Goal: Task Accomplishment & Management: Manage account settings

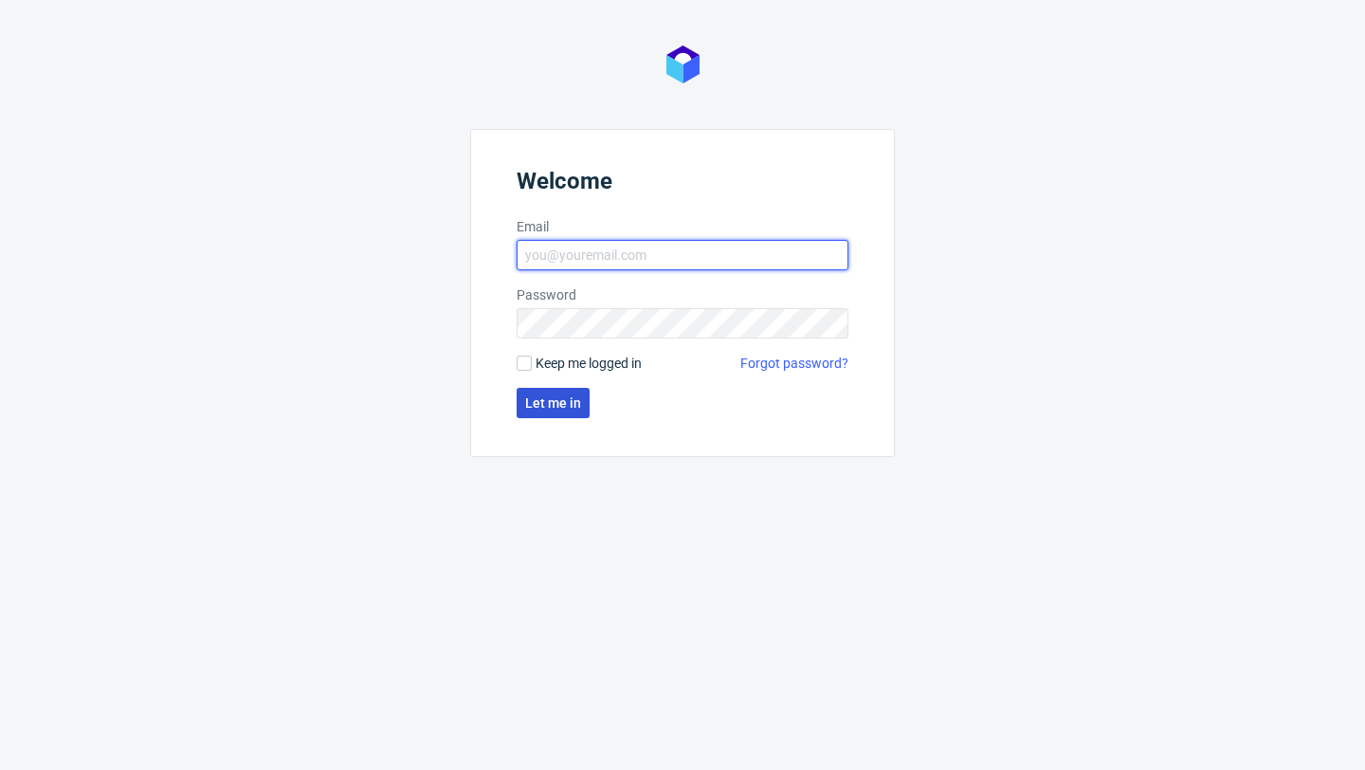
type input "sandra.beska@packhelp.com"
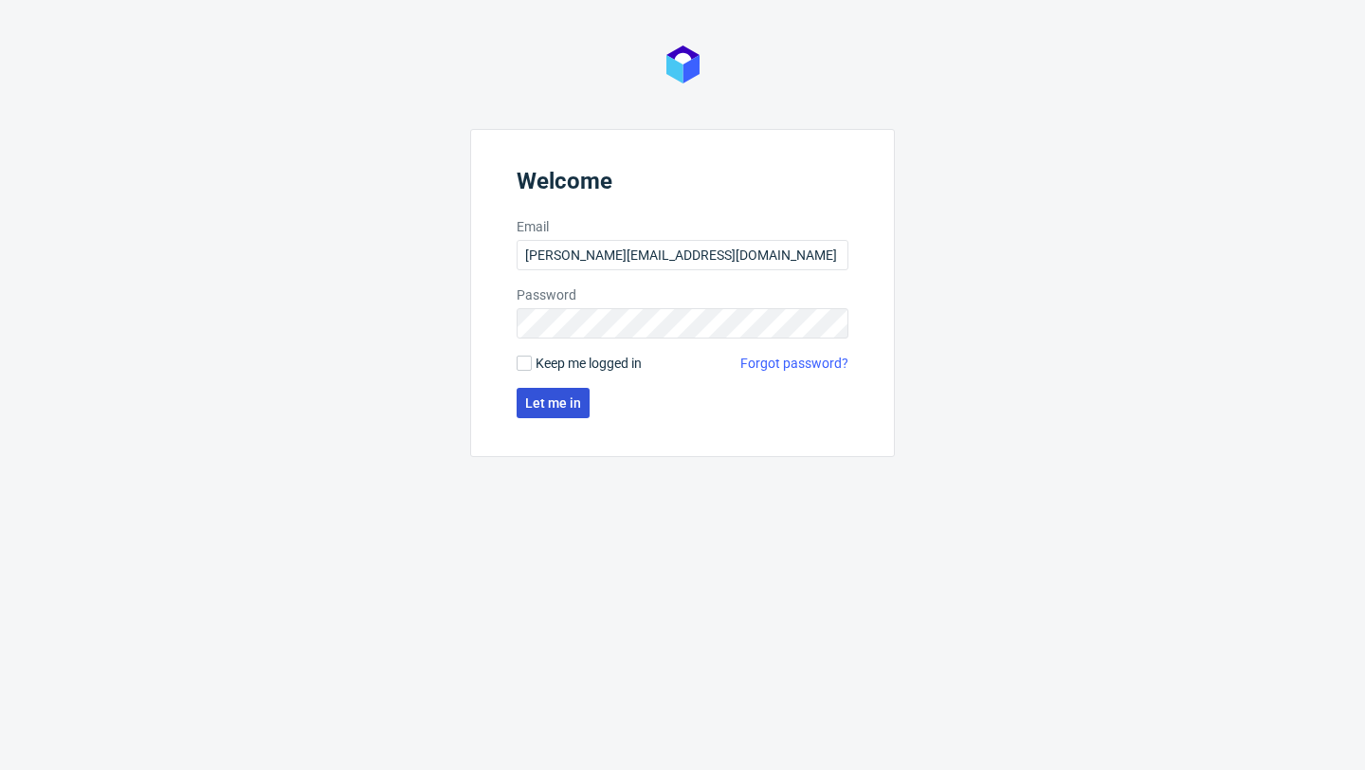
click at [559, 407] on span "Let me in" at bounding box center [553, 402] width 56 height 13
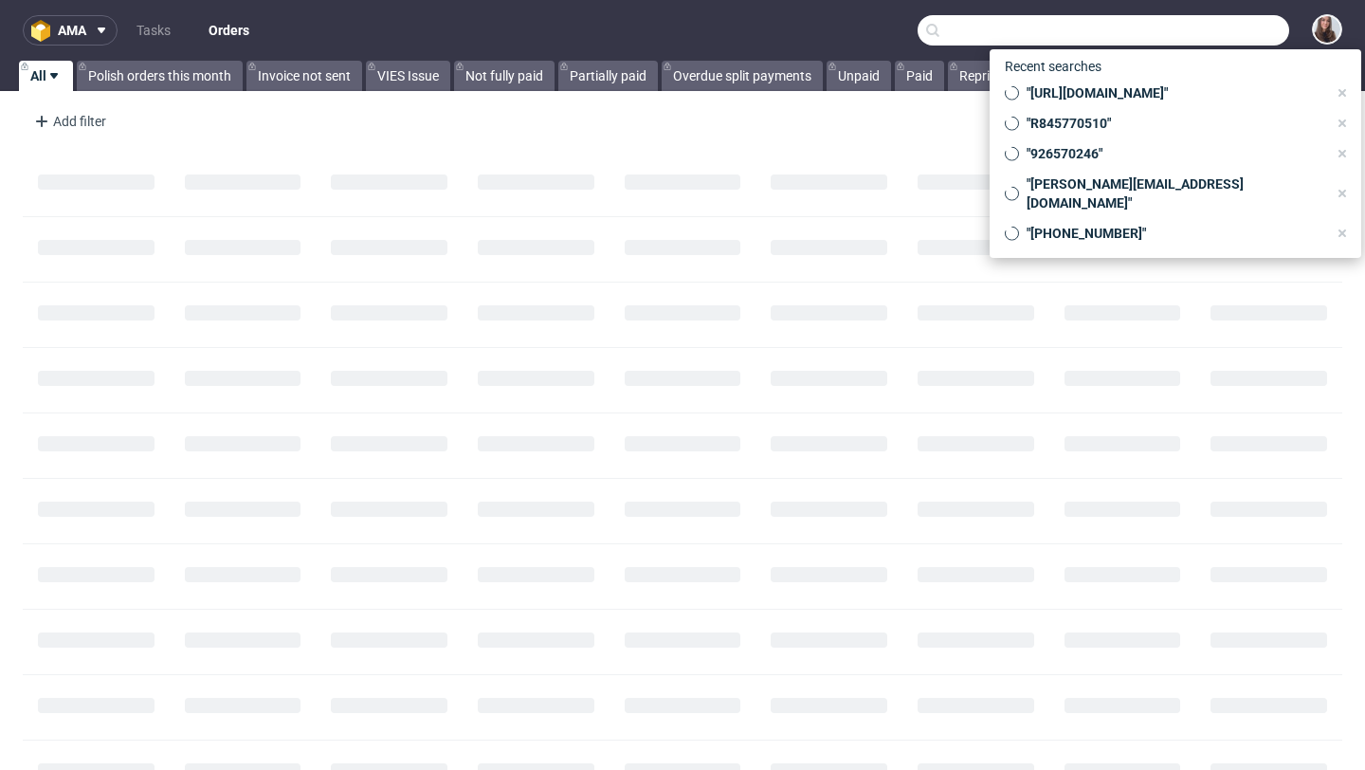
click at [1178, 35] on input "text" at bounding box center [1104, 30] width 372 height 30
paste input "R365765698"
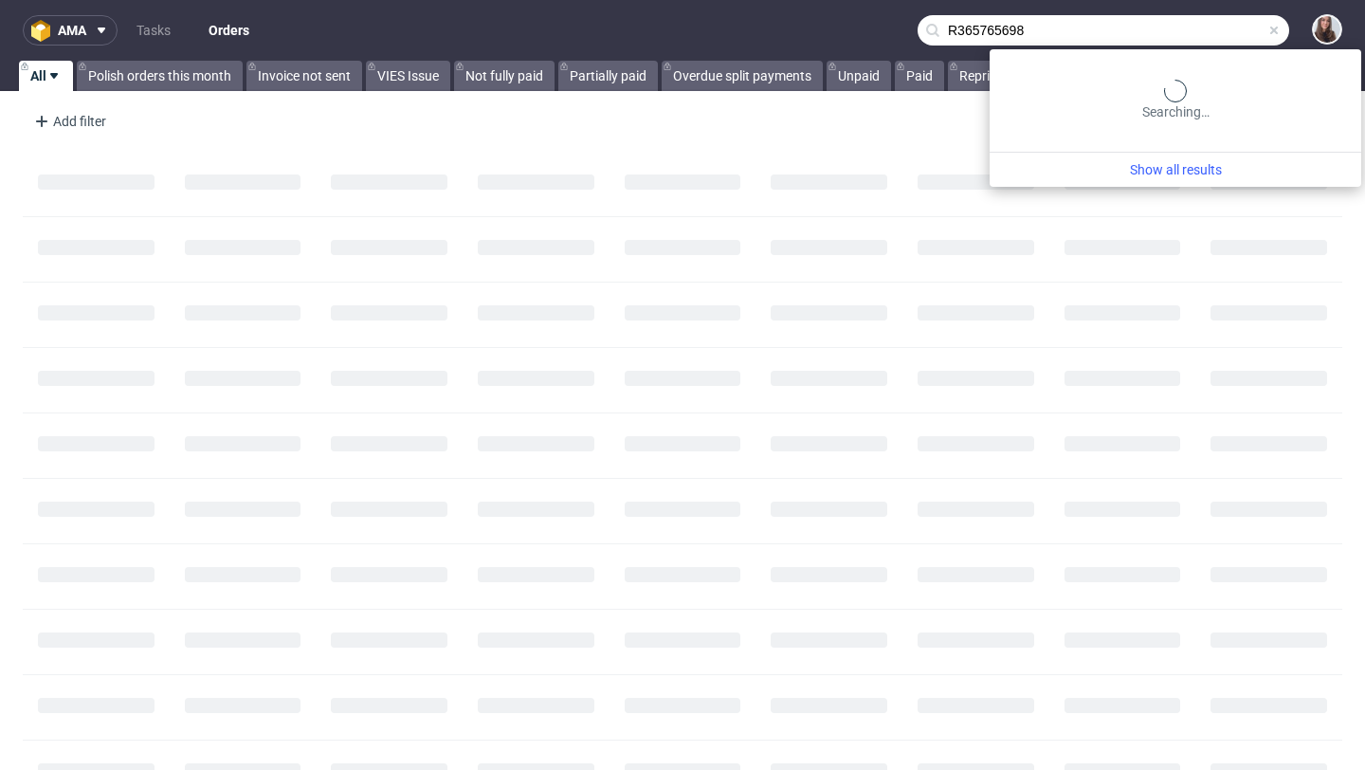
type input "R365765698"
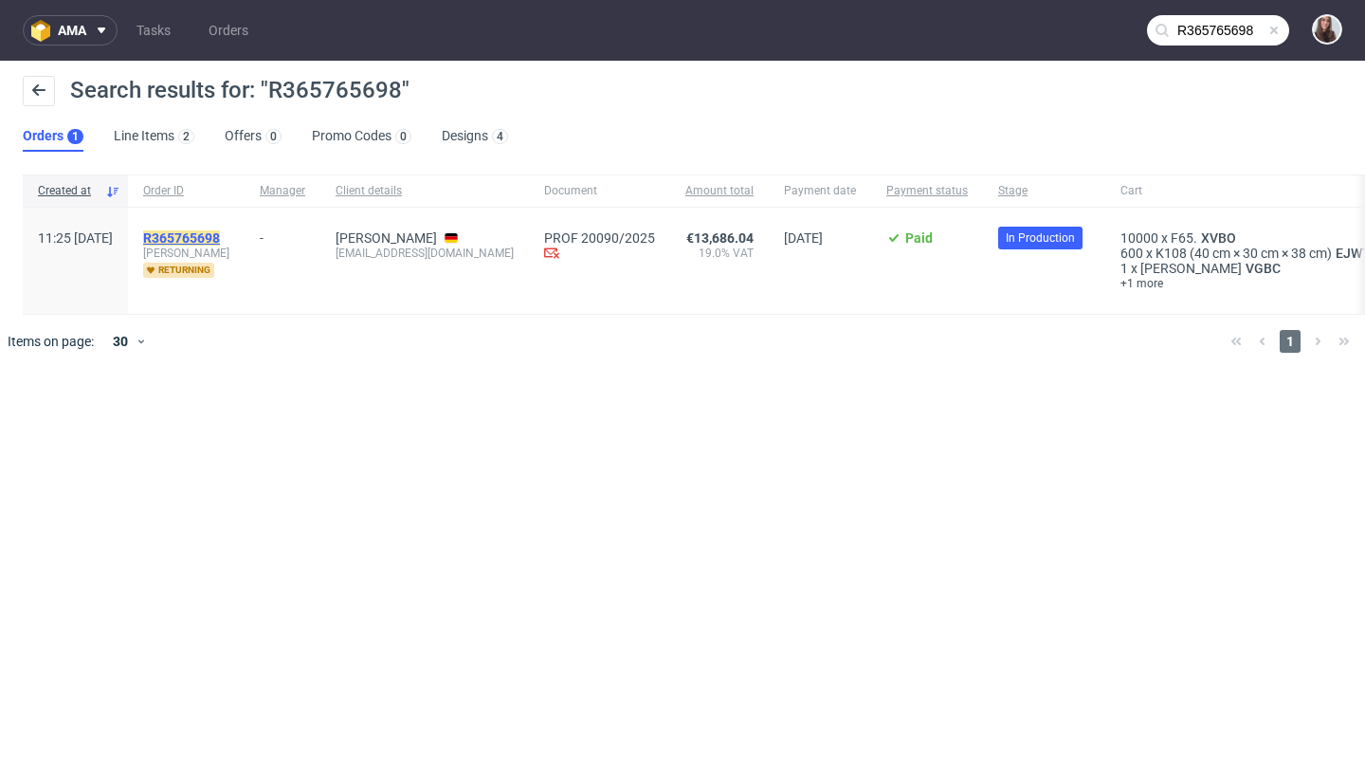
click at [220, 238] on mark "R365765698" at bounding box center [181, 237] width 77 height 15
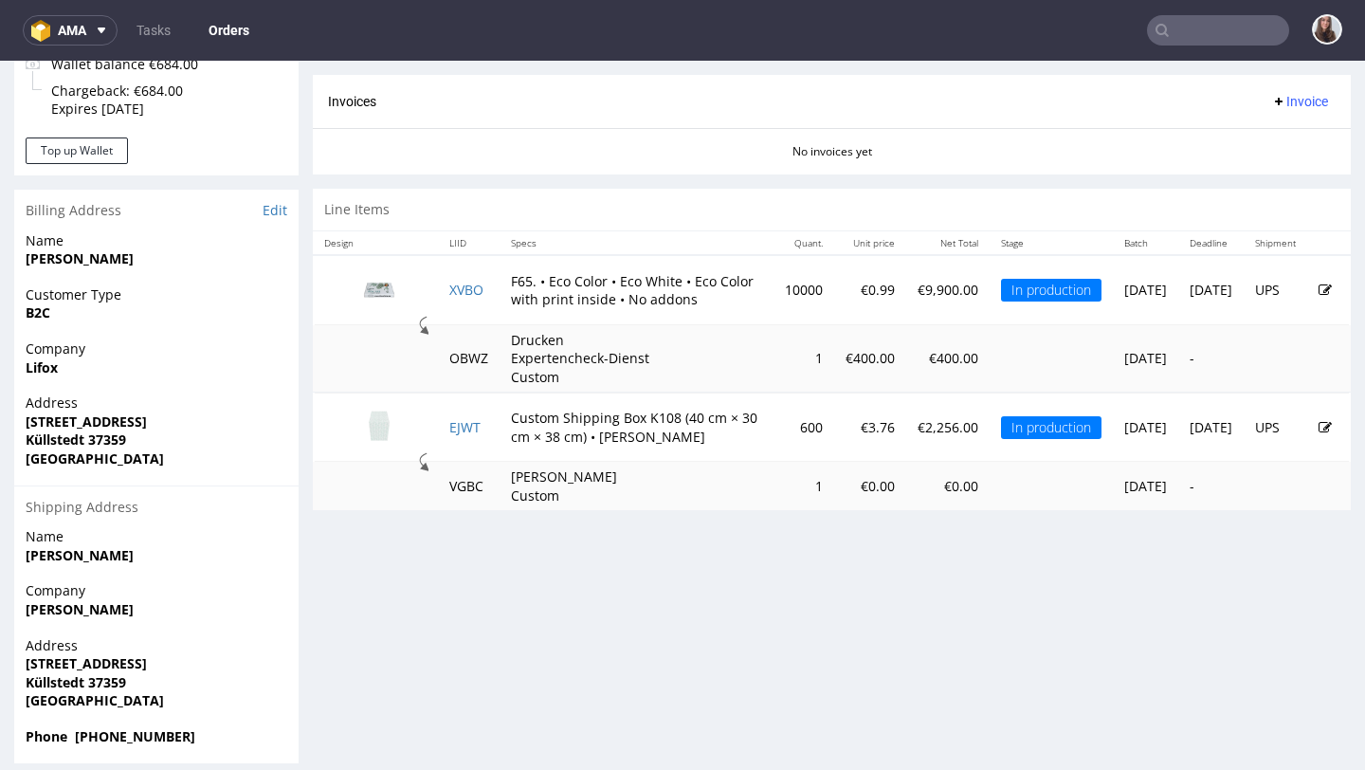
scroll to position [822, 0]
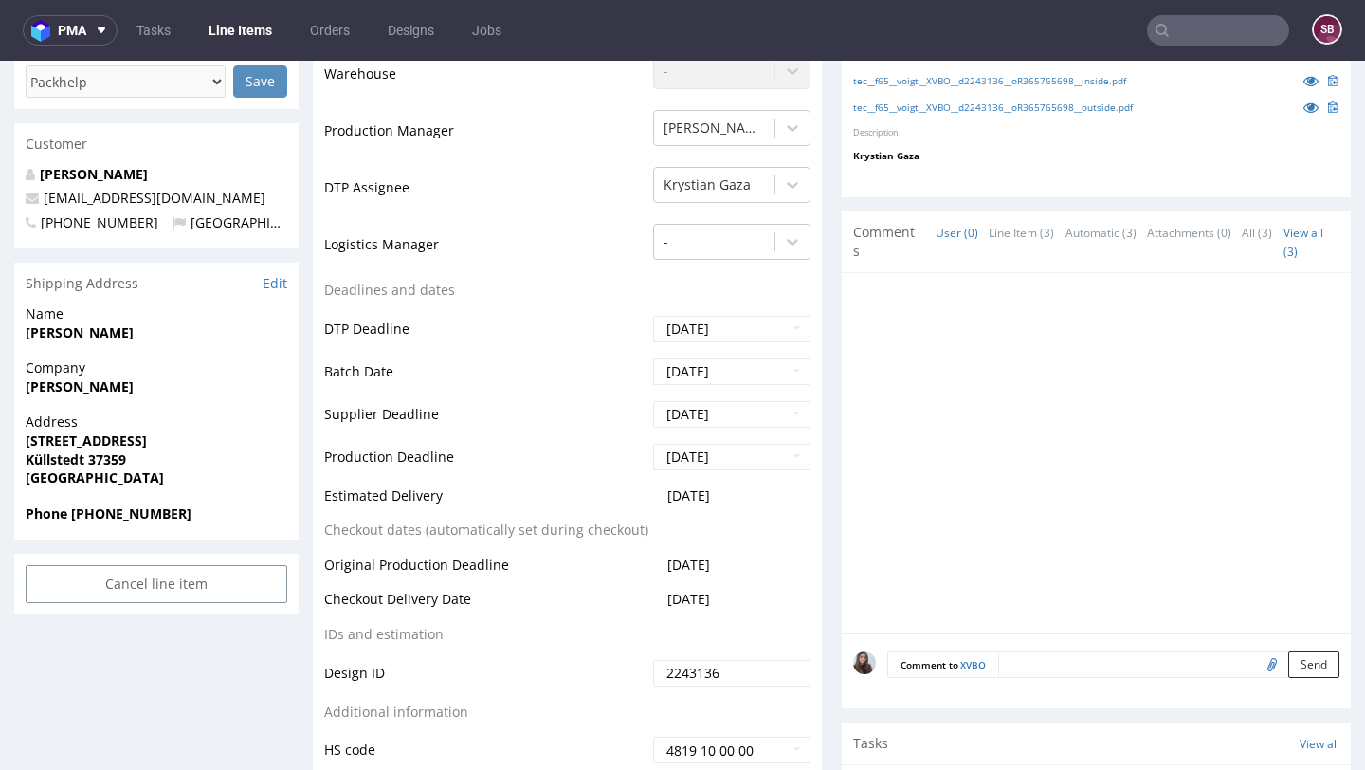
scroll to position [568, 0]
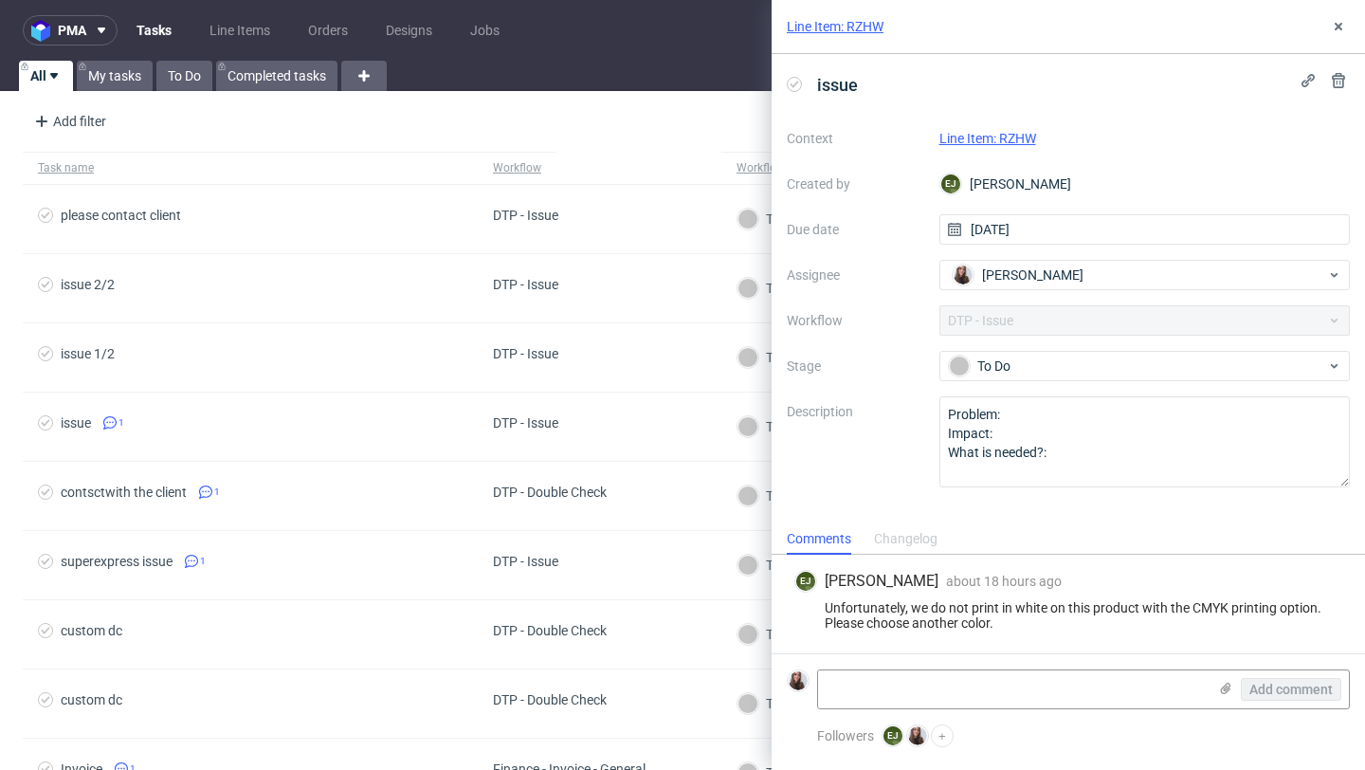
click at [1021, 137] on link "Line Item: RZHW" at bounding box center [987, 138] width 97 height 15
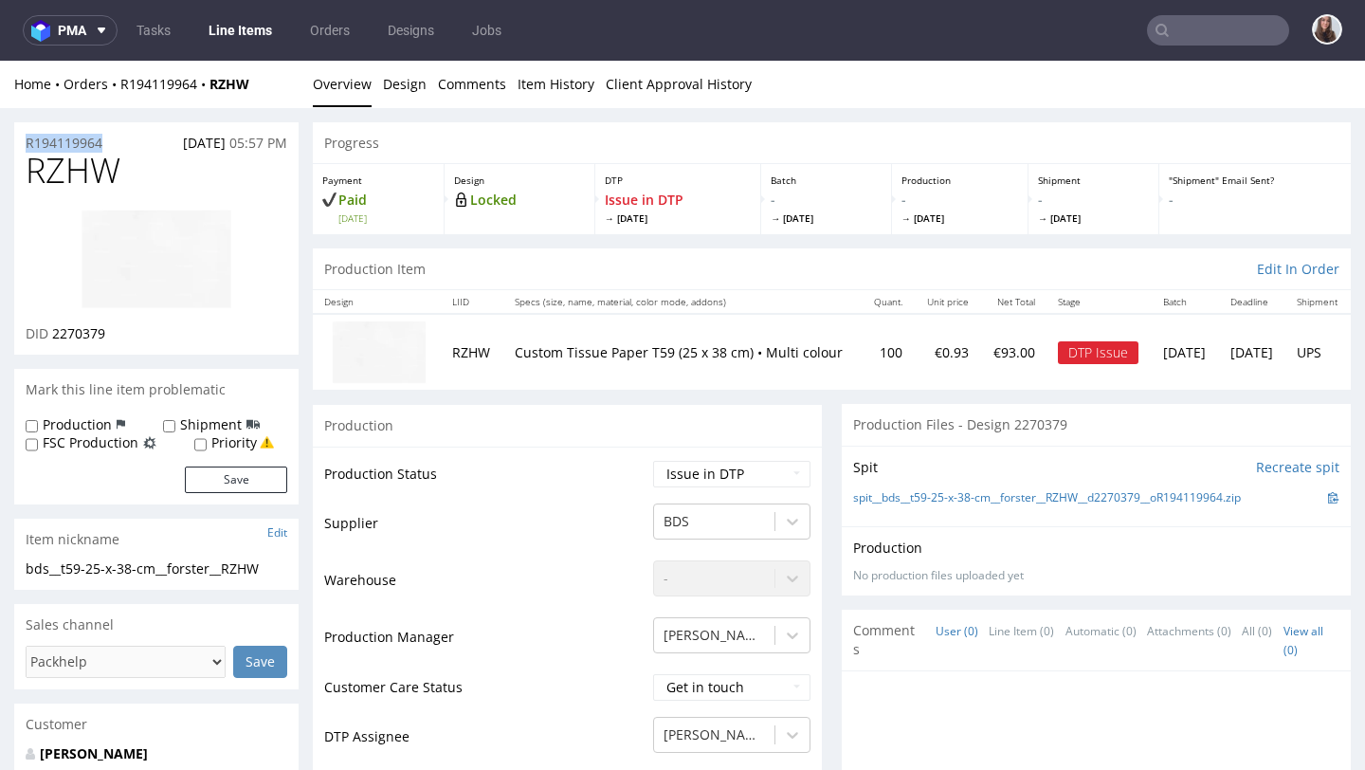
drag, startPoint x: 119, startPoint y: 136, endPoint x: 27, endPoint y: 123, distance: 92.8
click at [27, 123] on div "R194119964 03.10.2025 05:57 PM" at bounding box center [156, 137] width 284 height 30
copy p "R194119964"
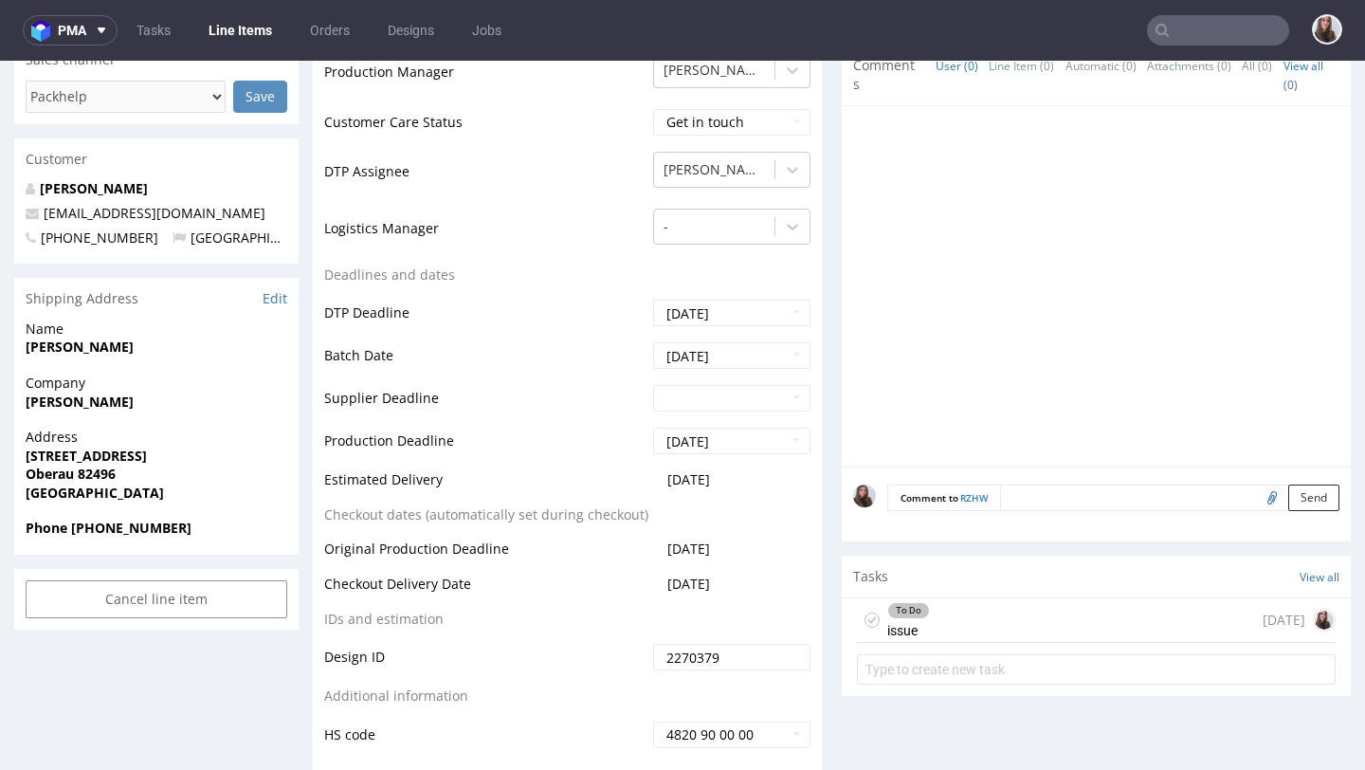
scroll to position [591, 0]
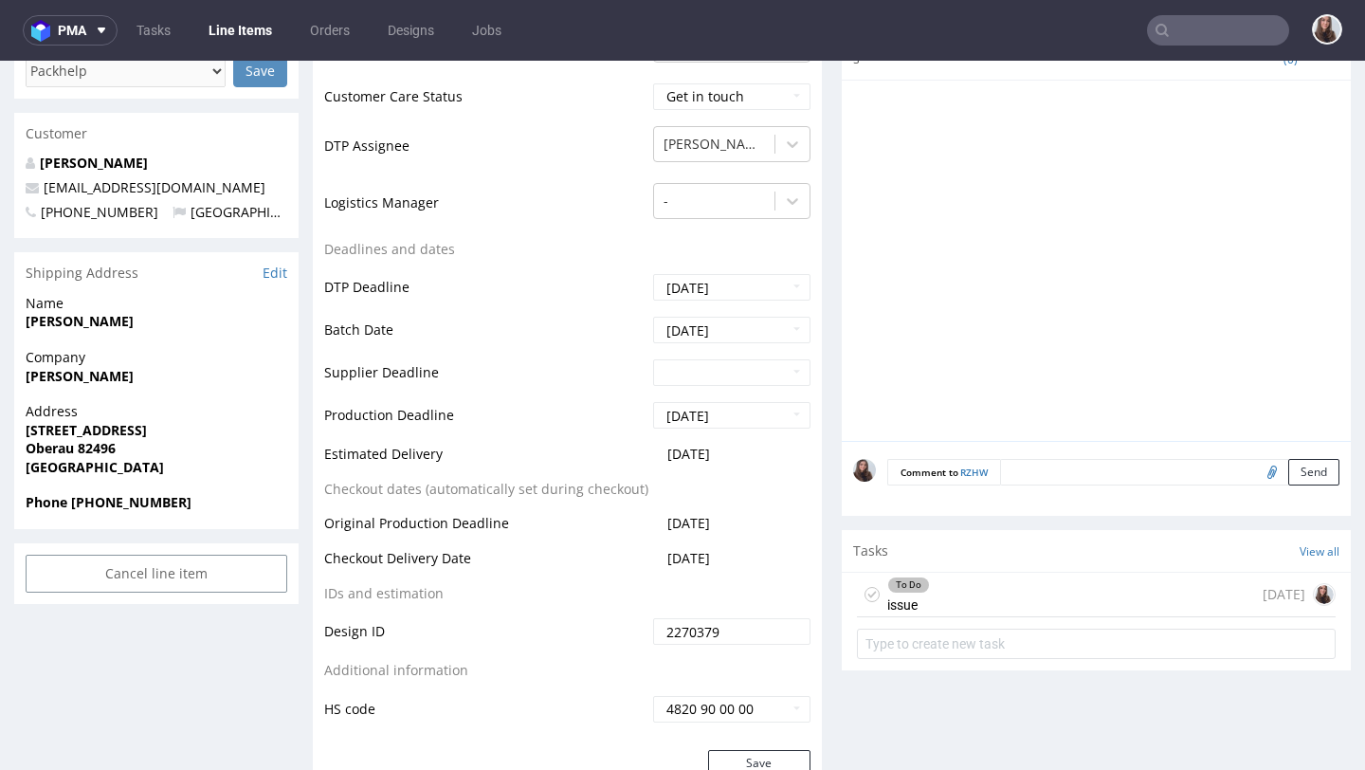
click at [914, 606] on div "To Do issue" at bounding box center [908, 594] width 43 height 44
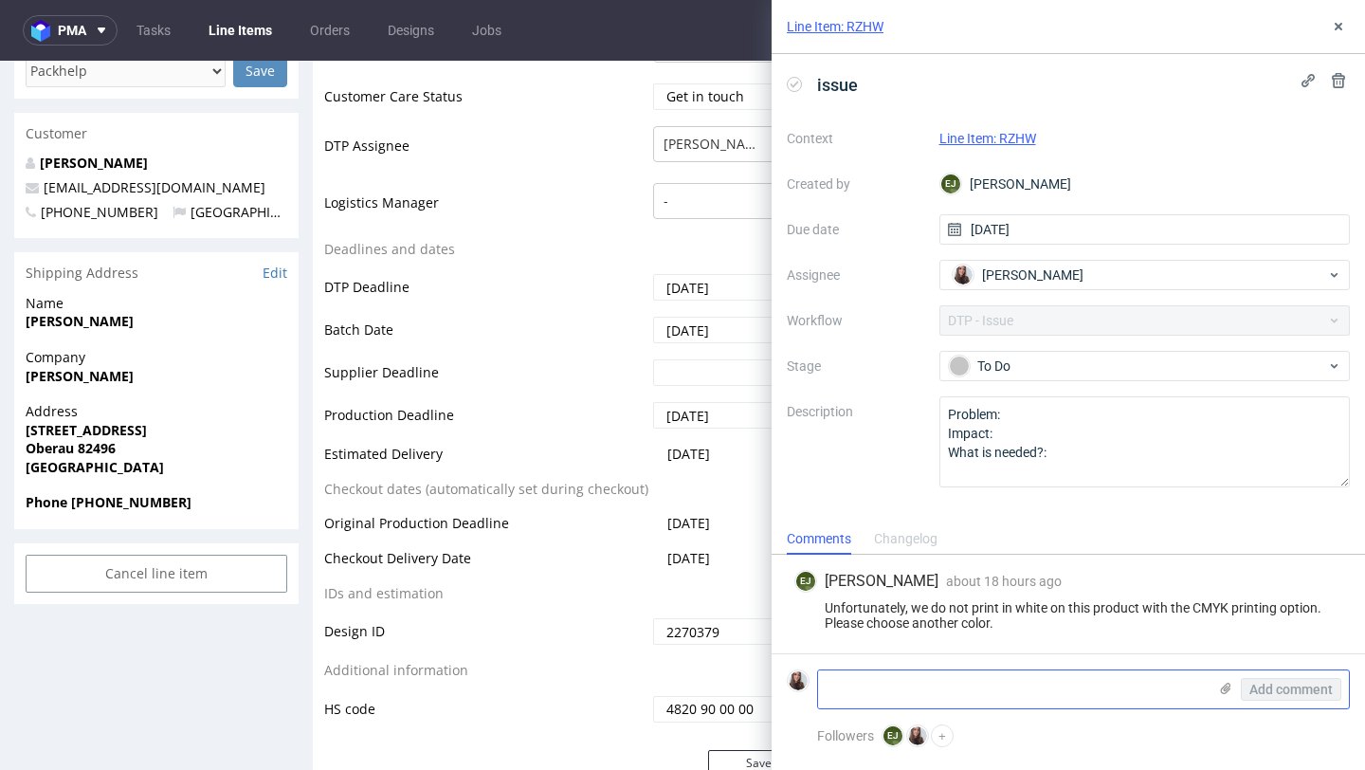
click at [881, 688] on textarea at bounding box center [1012, 689] width 389 height 38
paste textarea "https://app-eu1.hubspot.com/contacts/25600958/record/0-5/245409021170/"
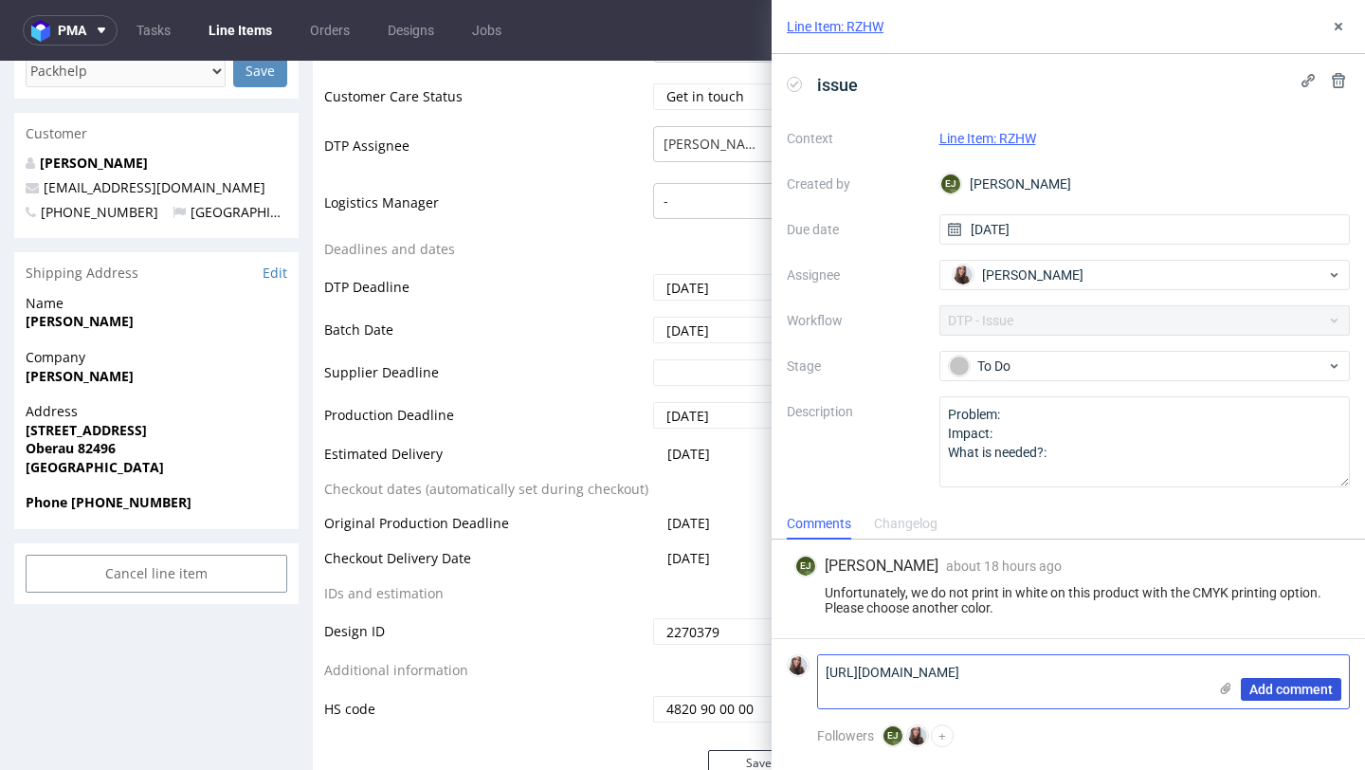
type textarea "https://app-eu1.hubspot.com/contacts/25600958/record/0-5/245409021170/"
click at [1281, 693] on span "Add comment" at bounding box center [1290, 688] width 83 height 13
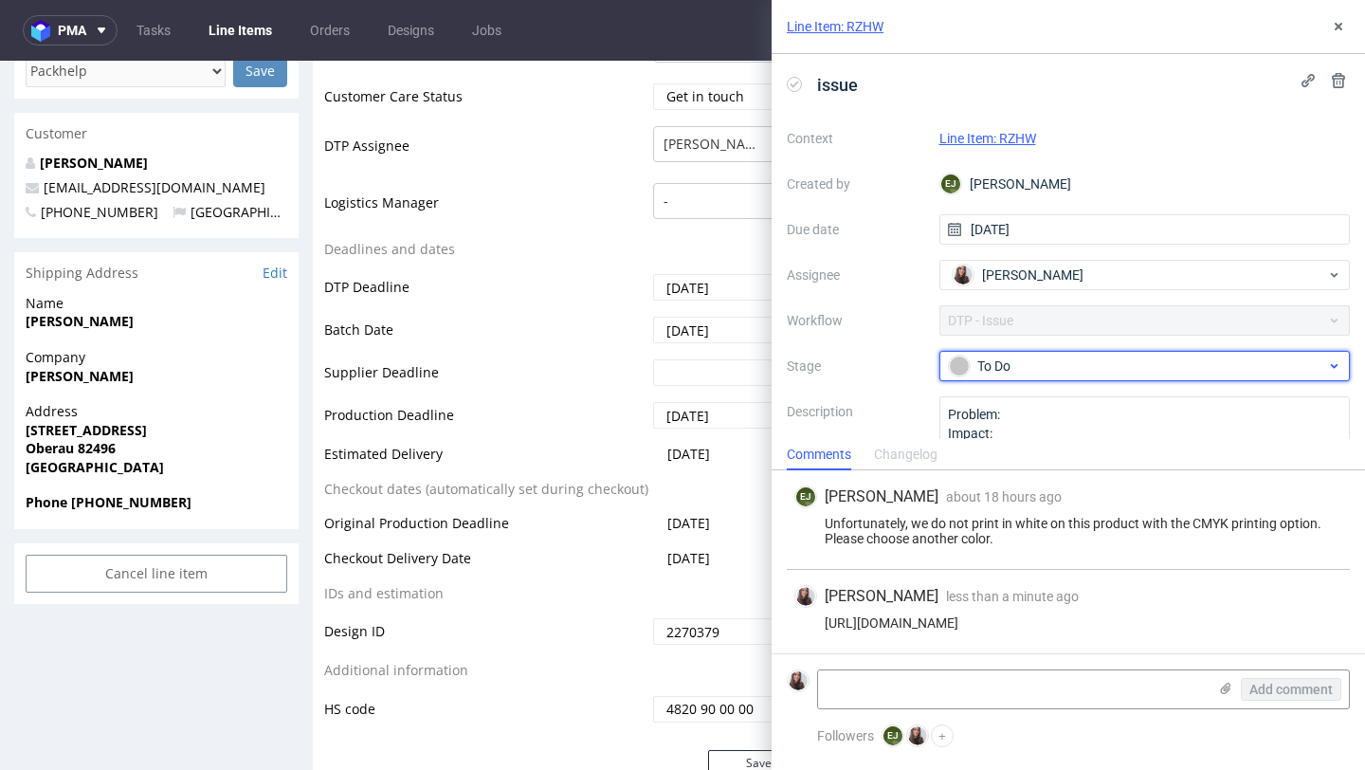
click at [1100, 369] on div "To Do" at bounding box center [1137, 365] width 377 height 21
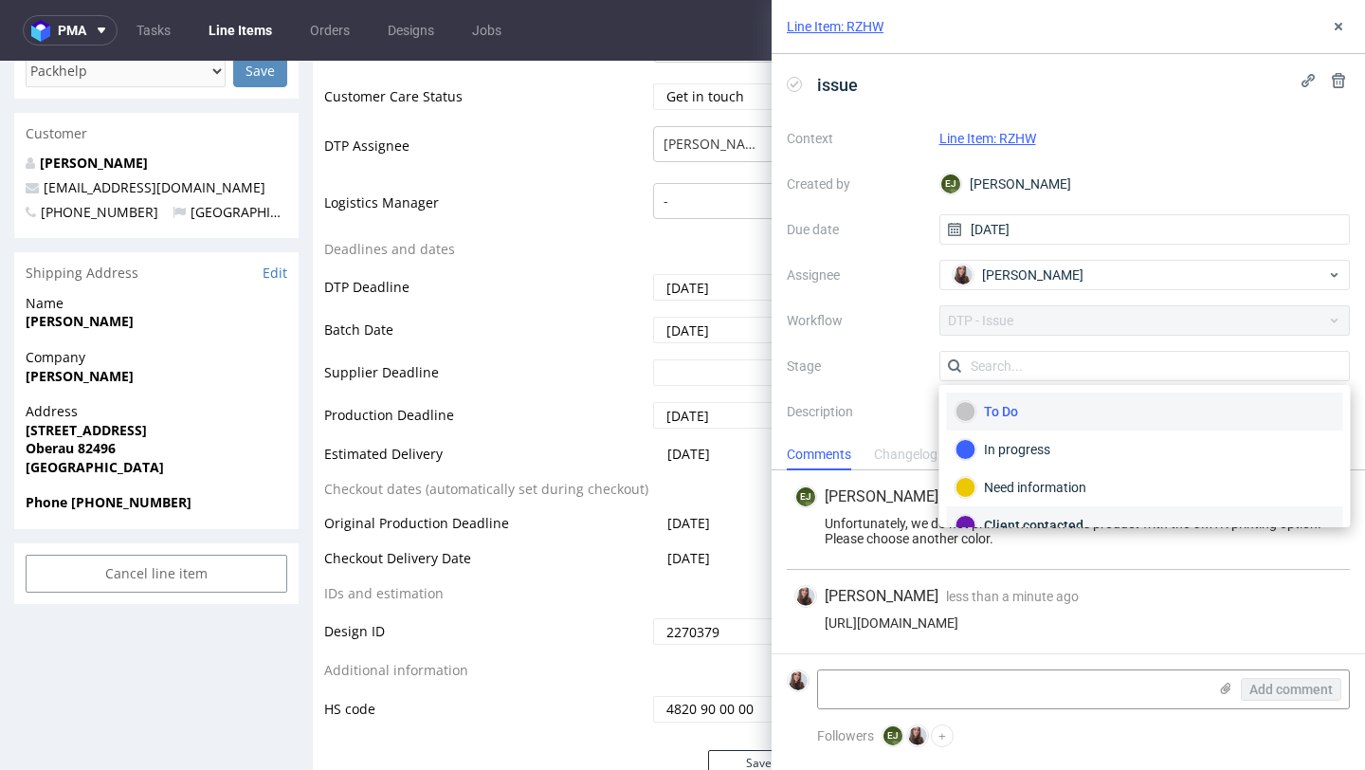
click at [1043, 519] on div "Client contacted" at bounding box center [1144, 525] width 379 height 21
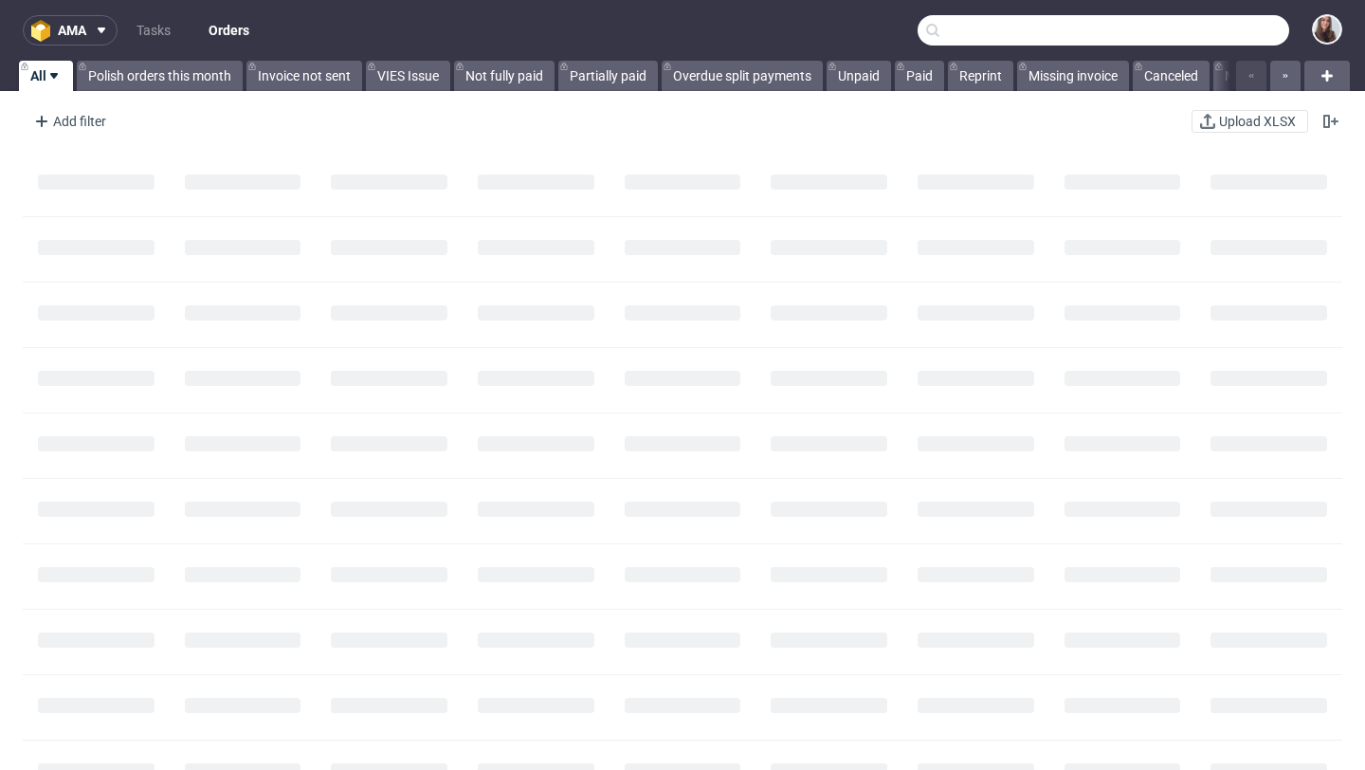
click at [1200, 38] on input "text" at bounding box center [1104, 30] width 372 height 30
paste input "R070516169"
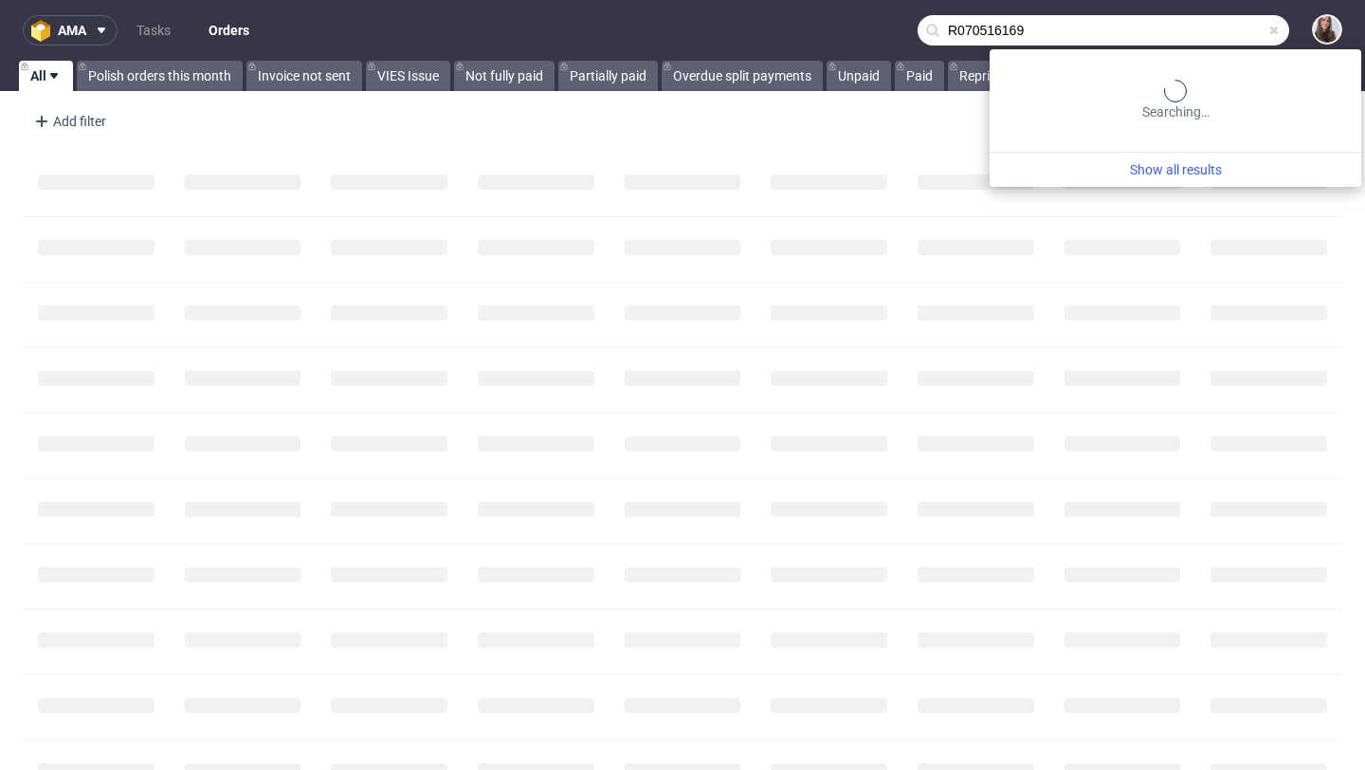
type input "R070516169"
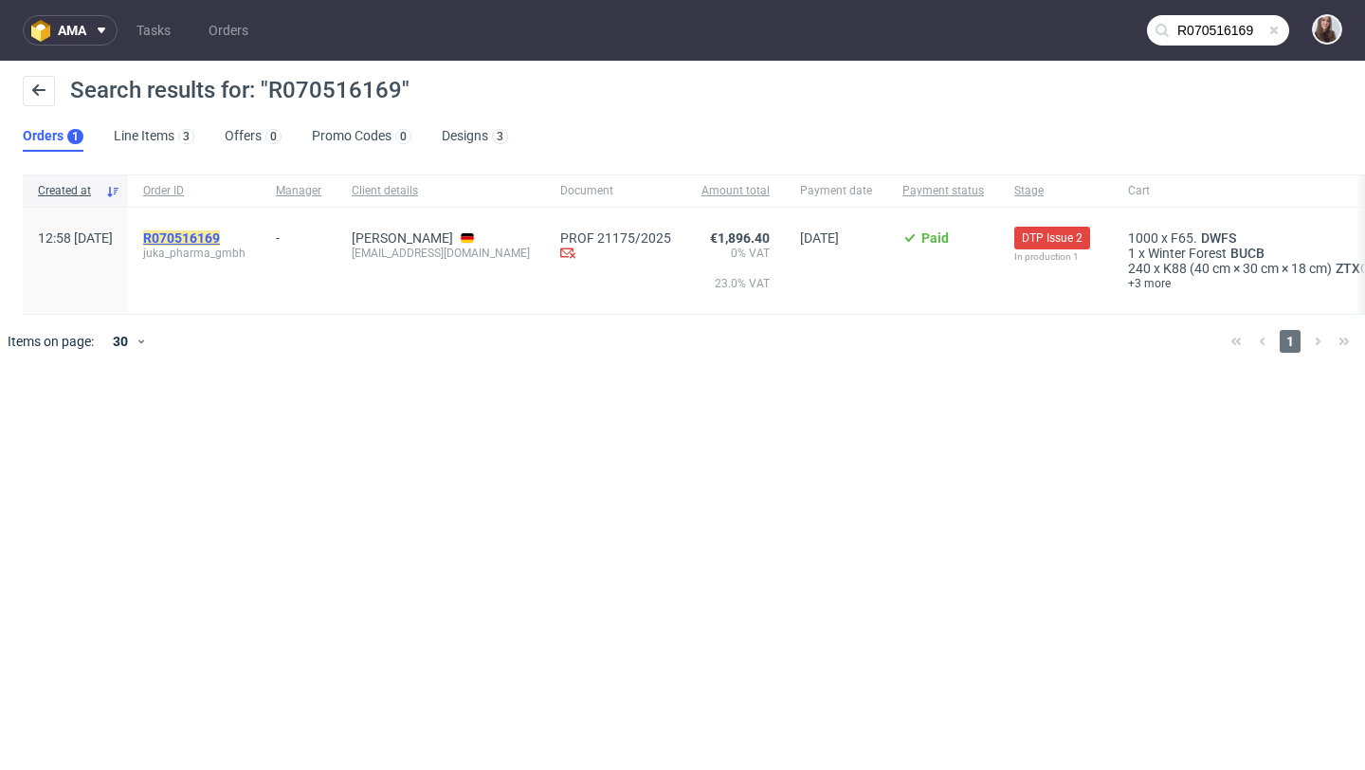
click at [220, 230] on mark "R070516169" at bounding box center [181, 237] width 77 height 15
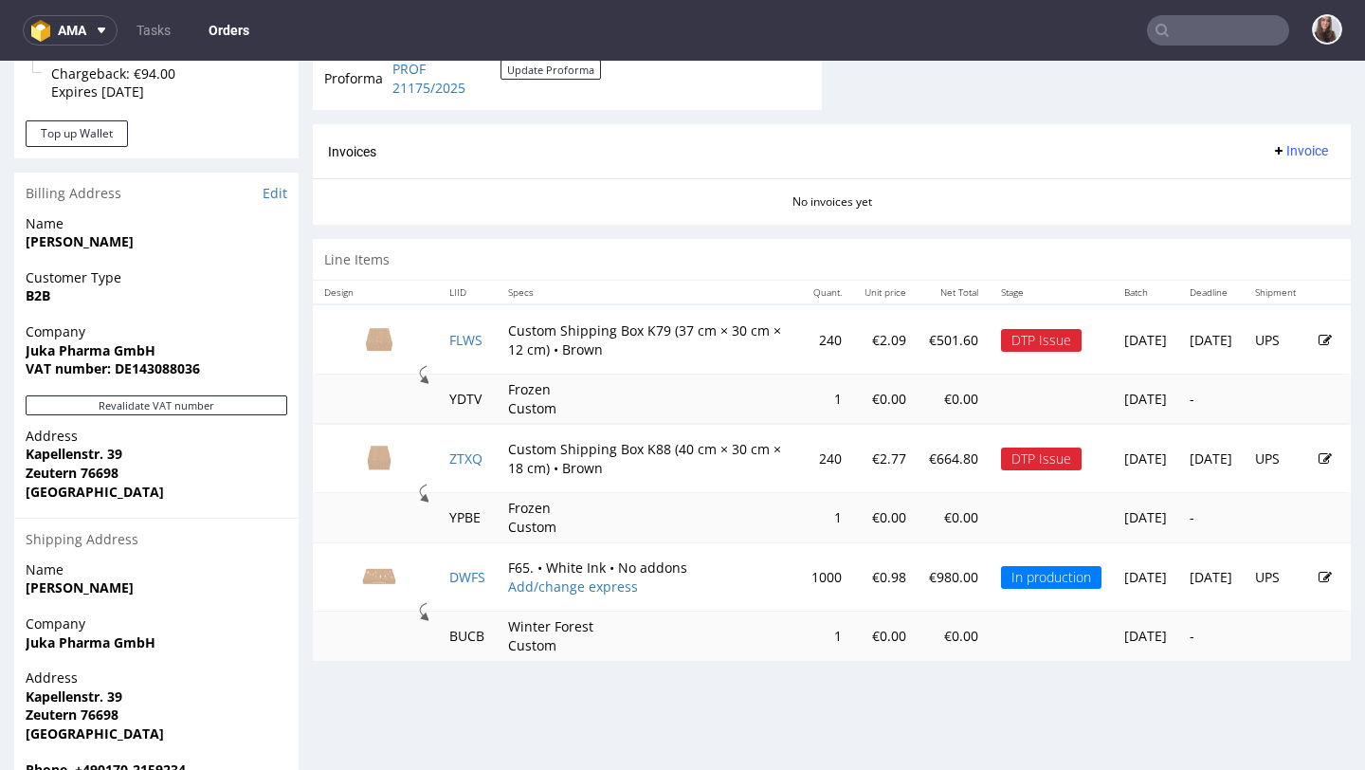
scroll to position [839, 0]
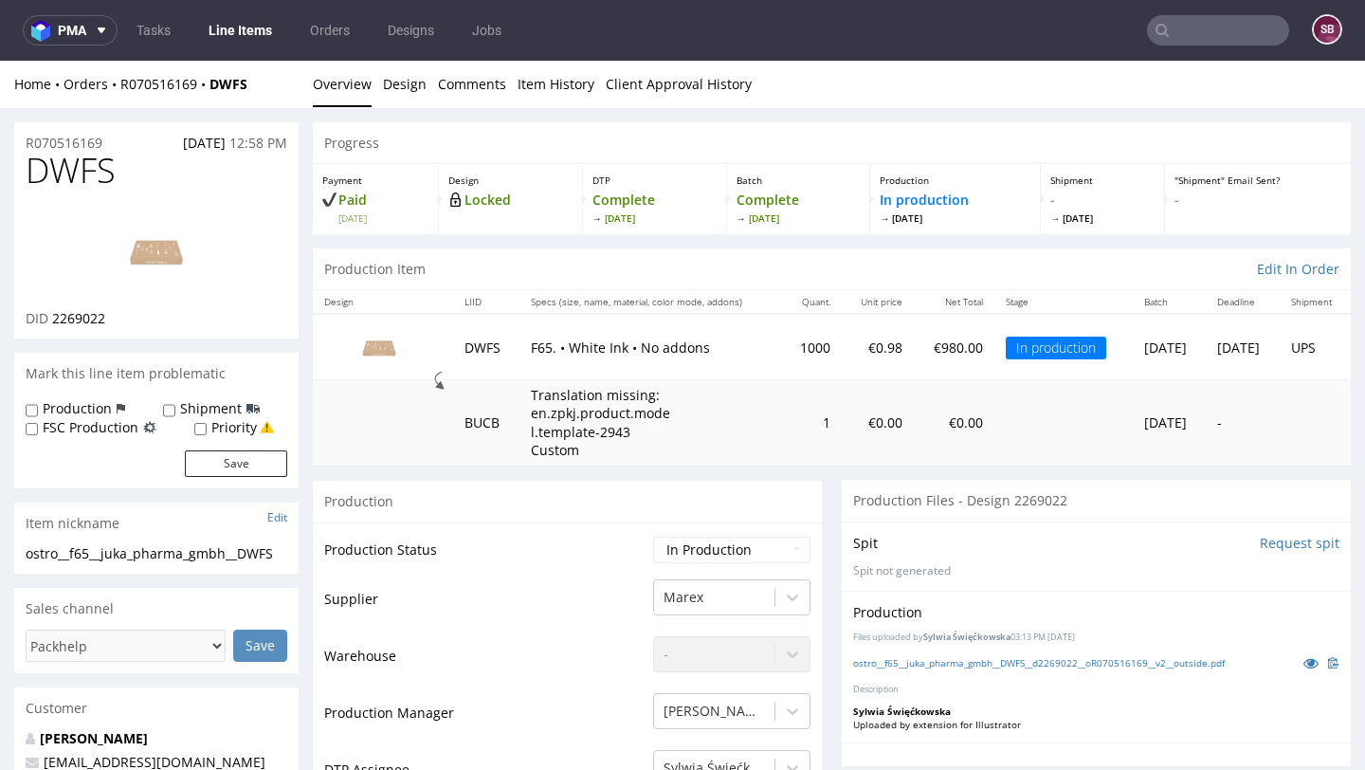
click at [1178, 37] on input "text" at bounding box center [1218, 30] width 142 height 30
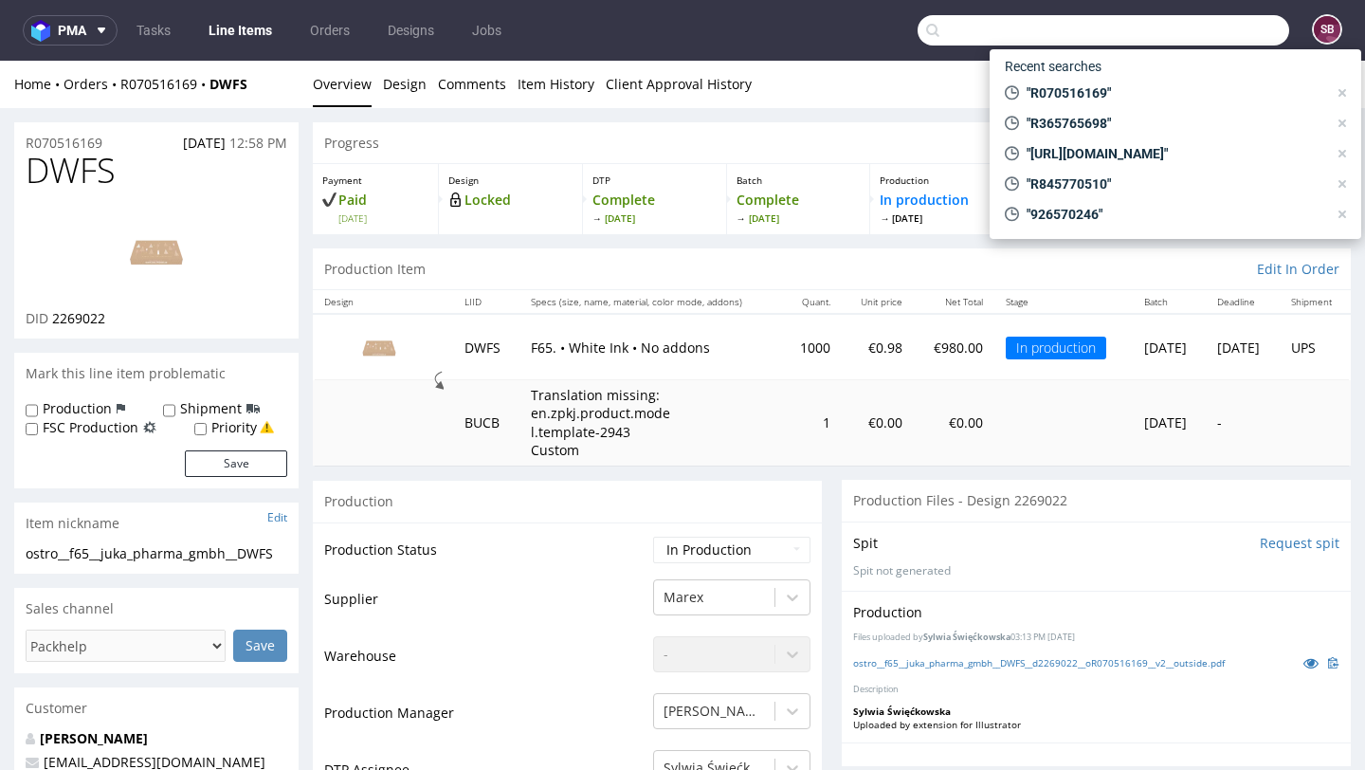
paste input "R165562675"
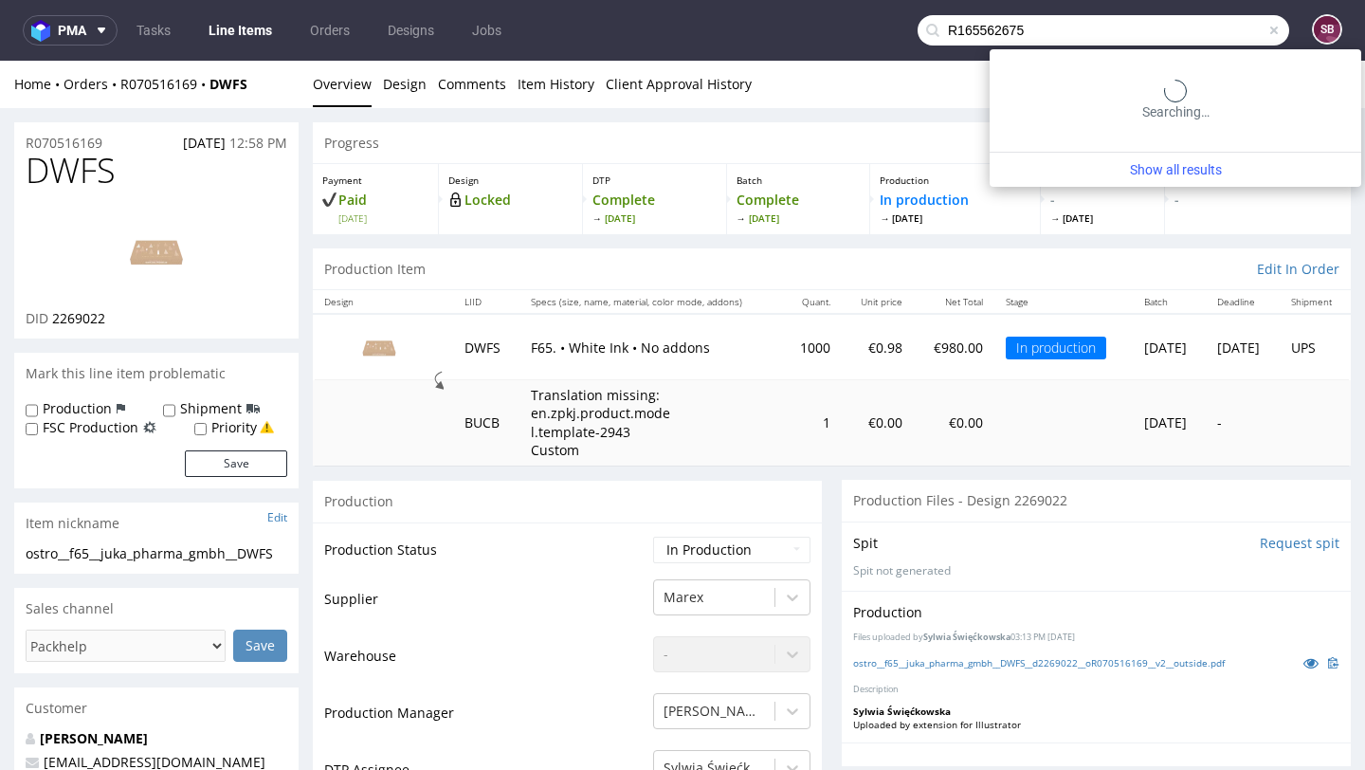
type input "R165562675"
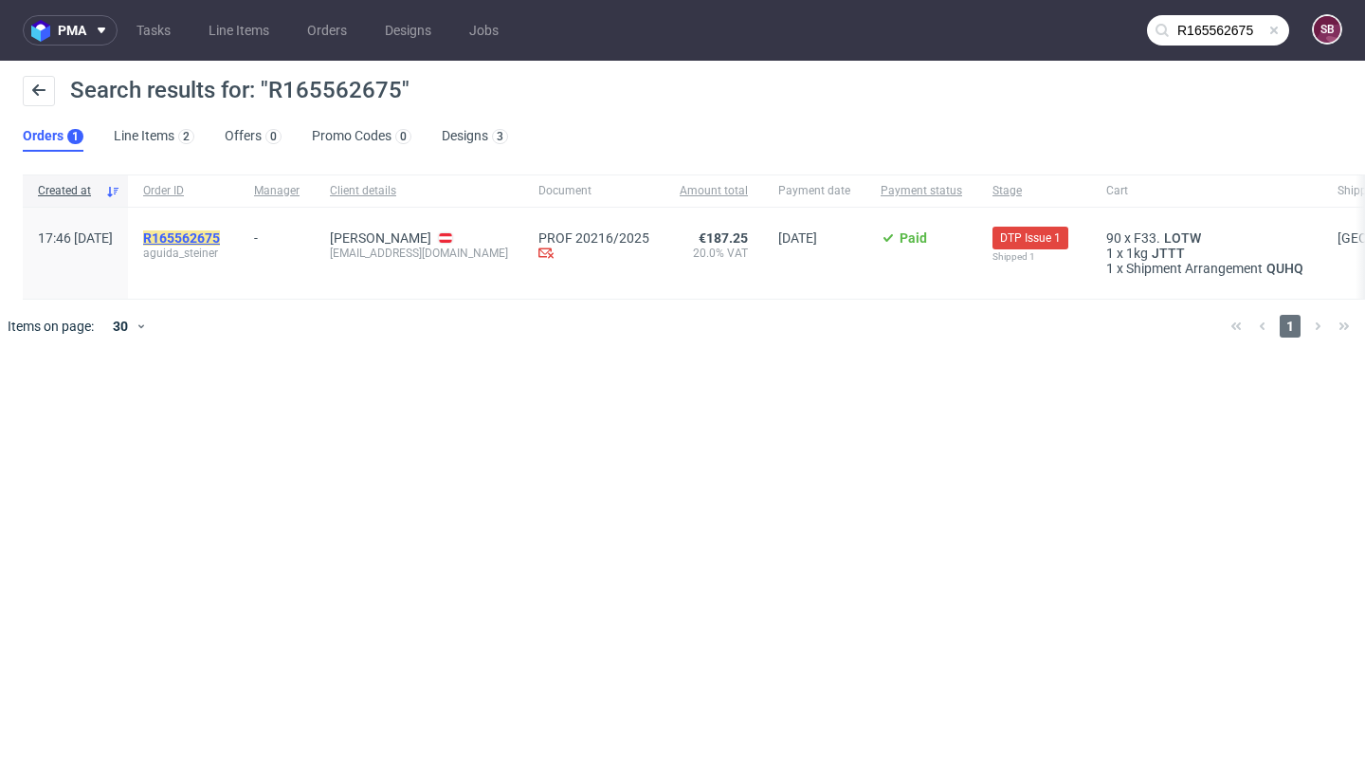
click at [211, 239] on mark "R165562675" at bounding box center [181, 237] width 77 height 15
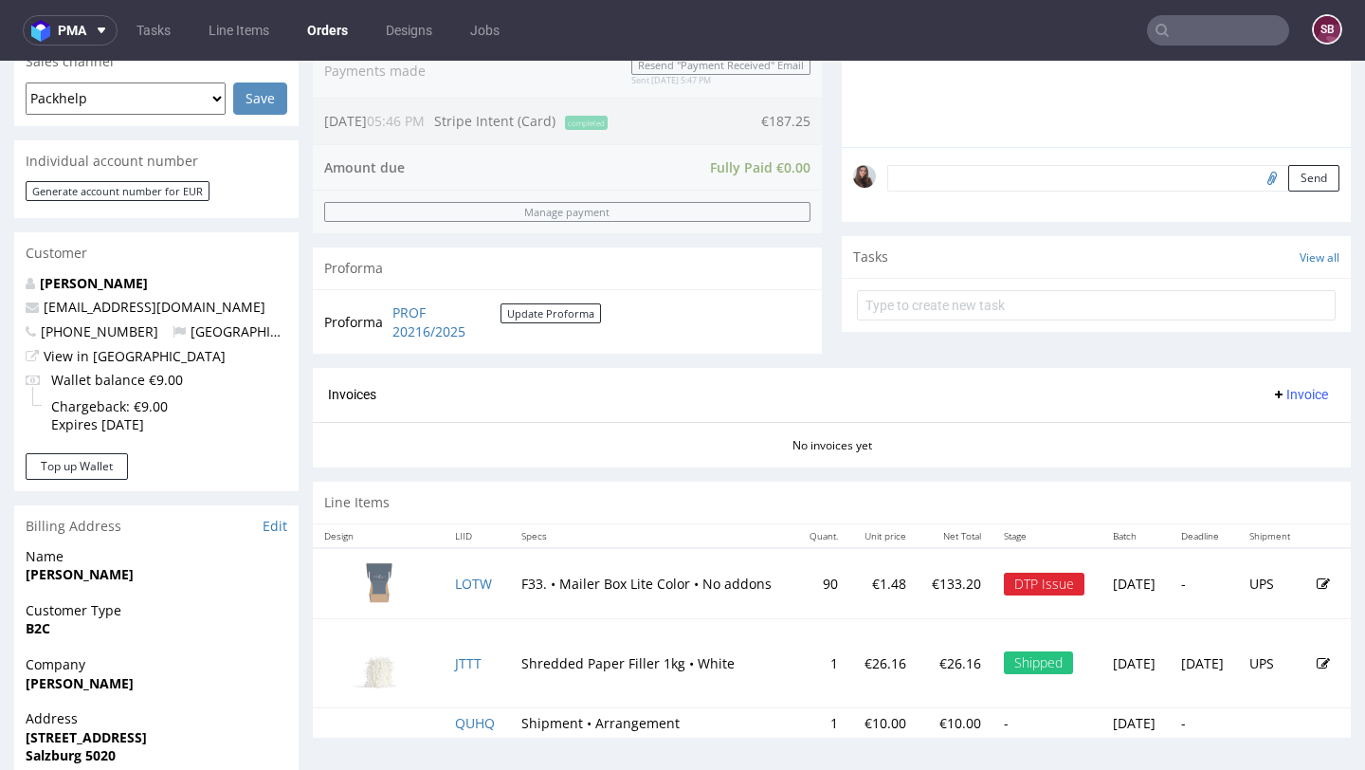
scroll to position [506, 0]
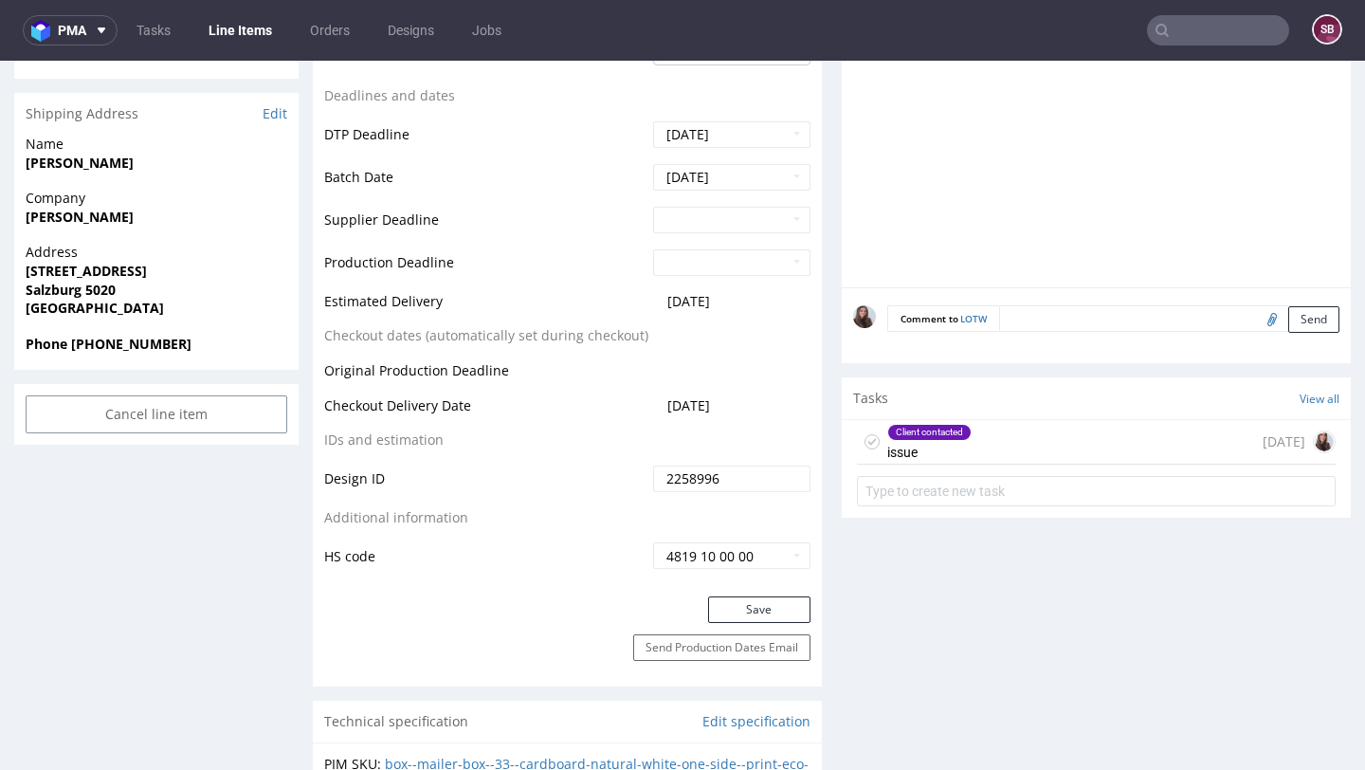
scroll to position [738, 0]
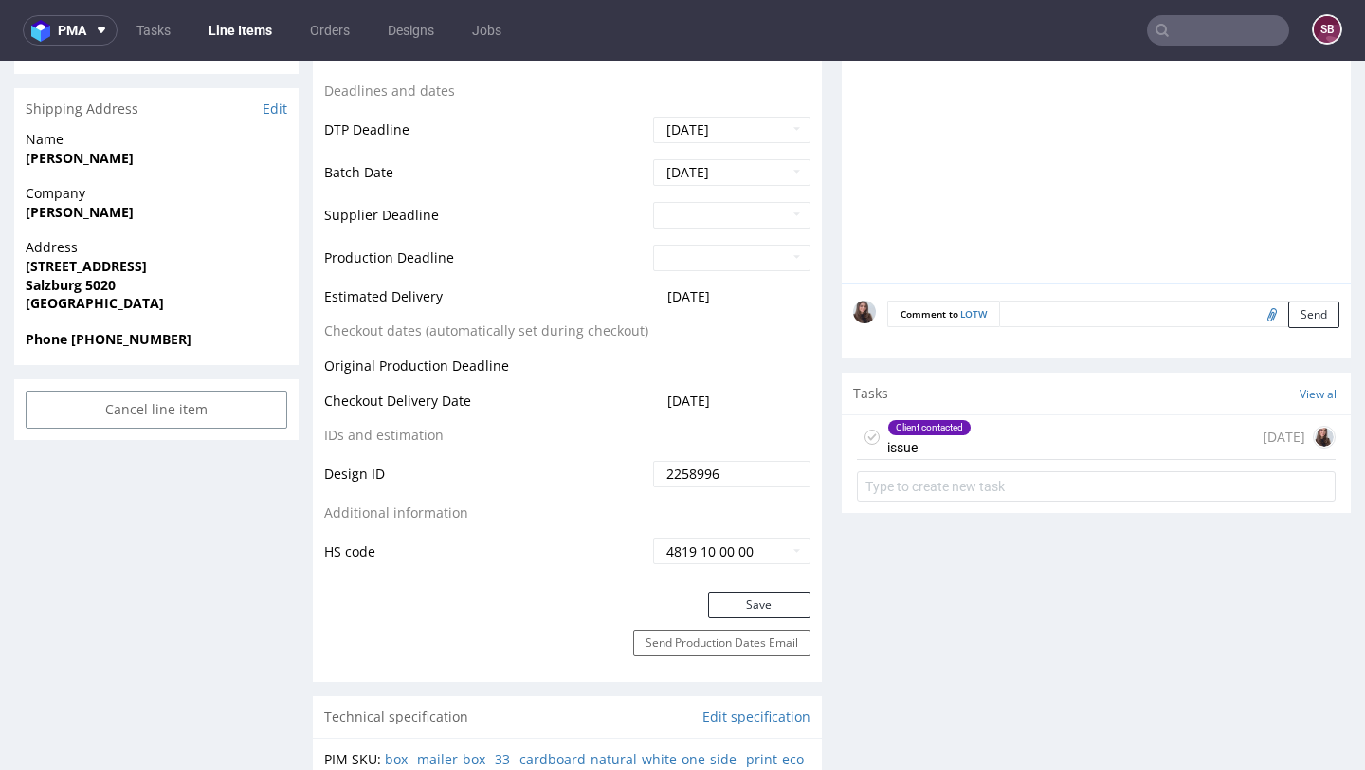
click at [894, 432] on div "Client contacted" at bounding box center [929, 427] width 82 height 15
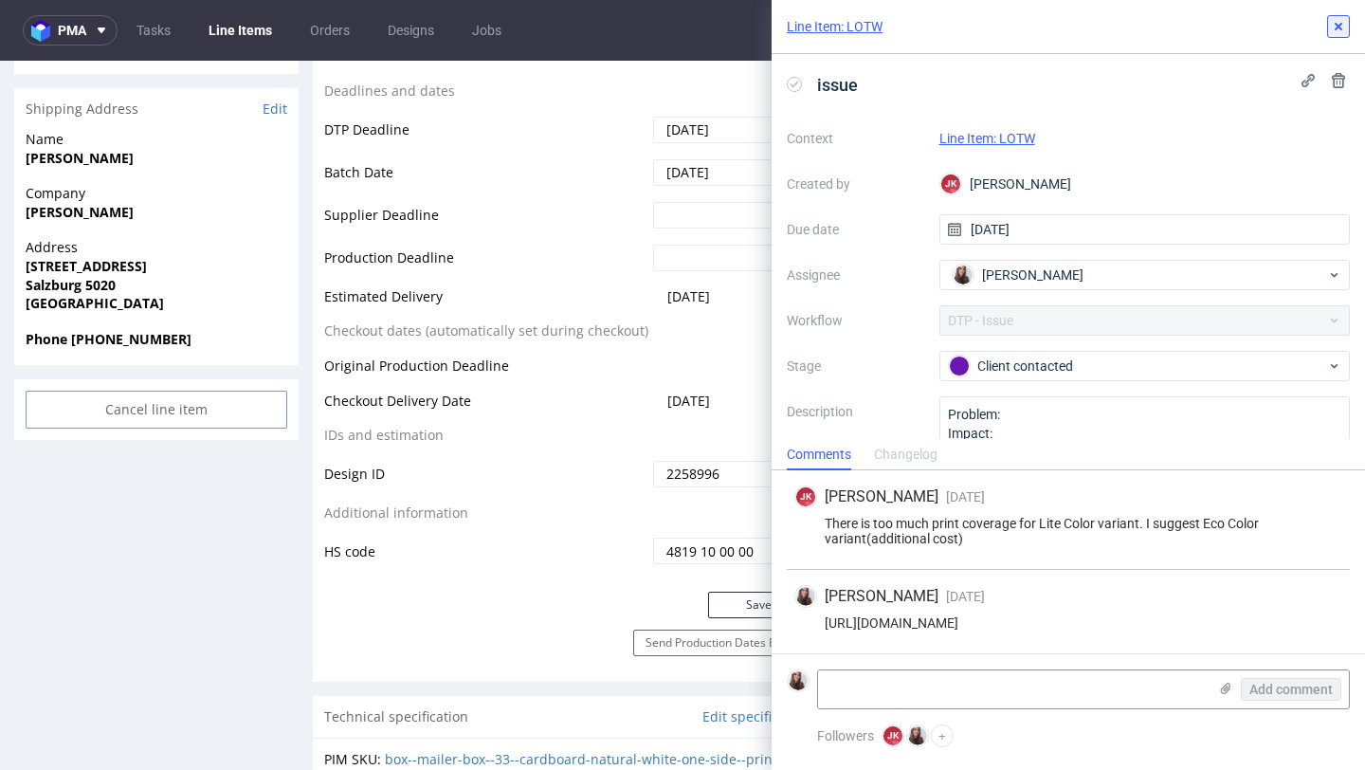
click at [1341, 27] on icon at bounding box center [1338, 26] width 15 height 15
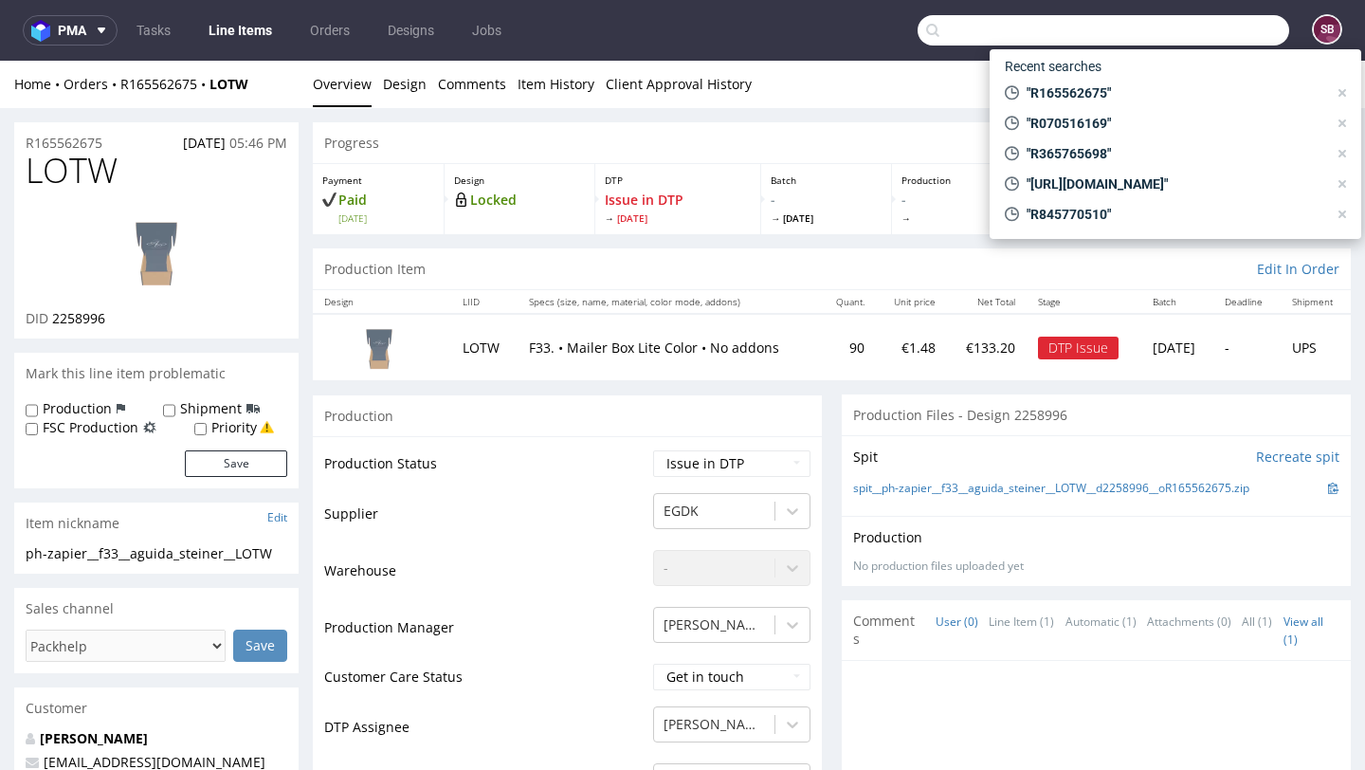
click at [1193, 17] on input "text" at bounding box center [1104, 30] width 372 height 30
paste input "R951367644"
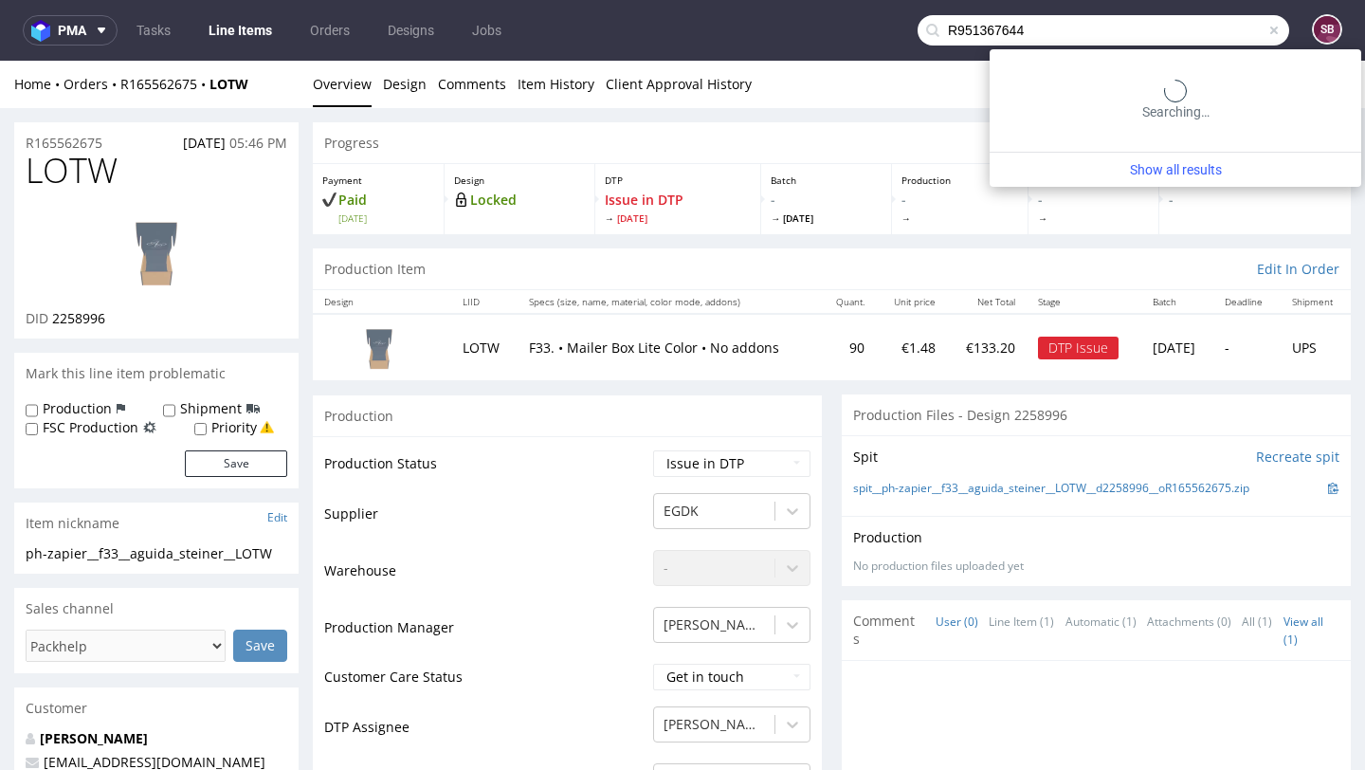
type input "R951367644"
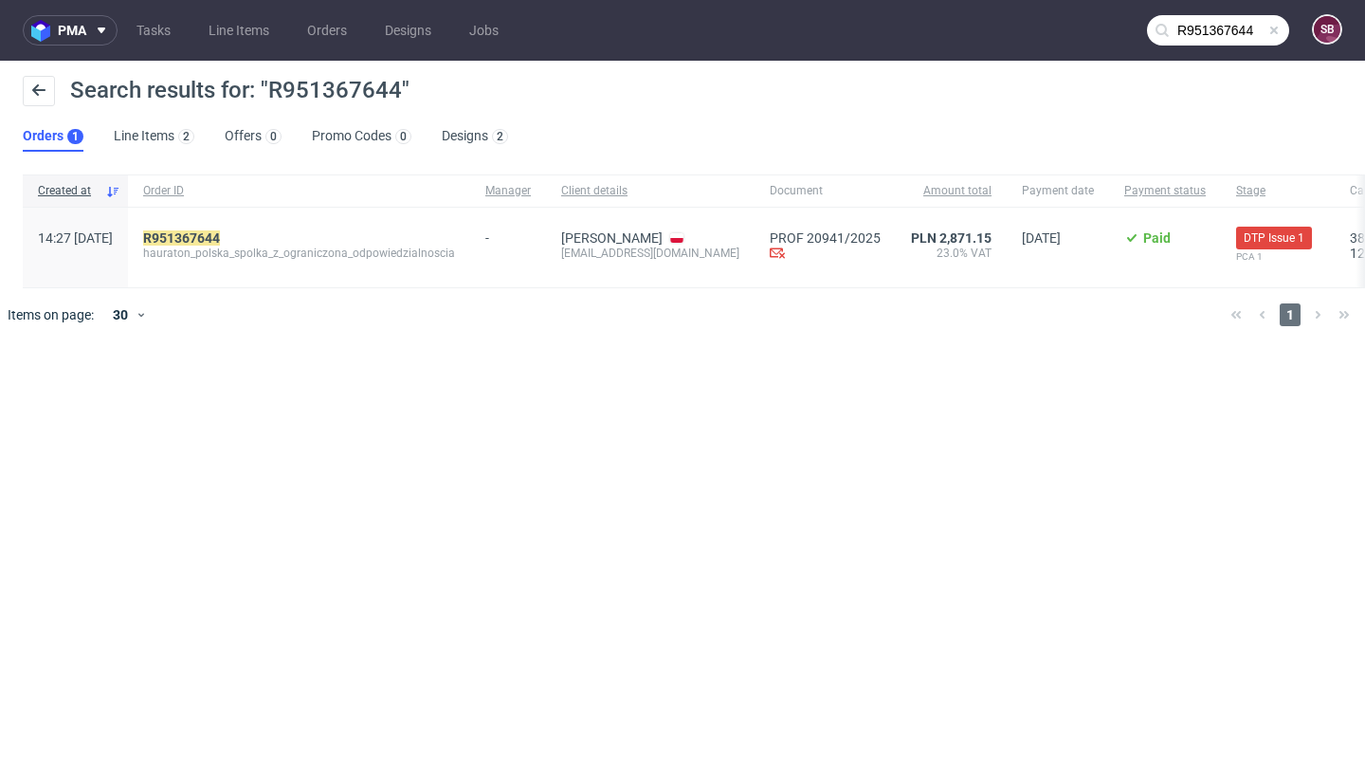
click at [258, 246] on span "hauraton_polska_spolka_z_ograniczona_odpowiedzialnoscia" at bounding box center [299, 252] width 312 height 15
click at [220, 235] on mark "R951367644" at bounding box center [181, 237] width 77 height 15
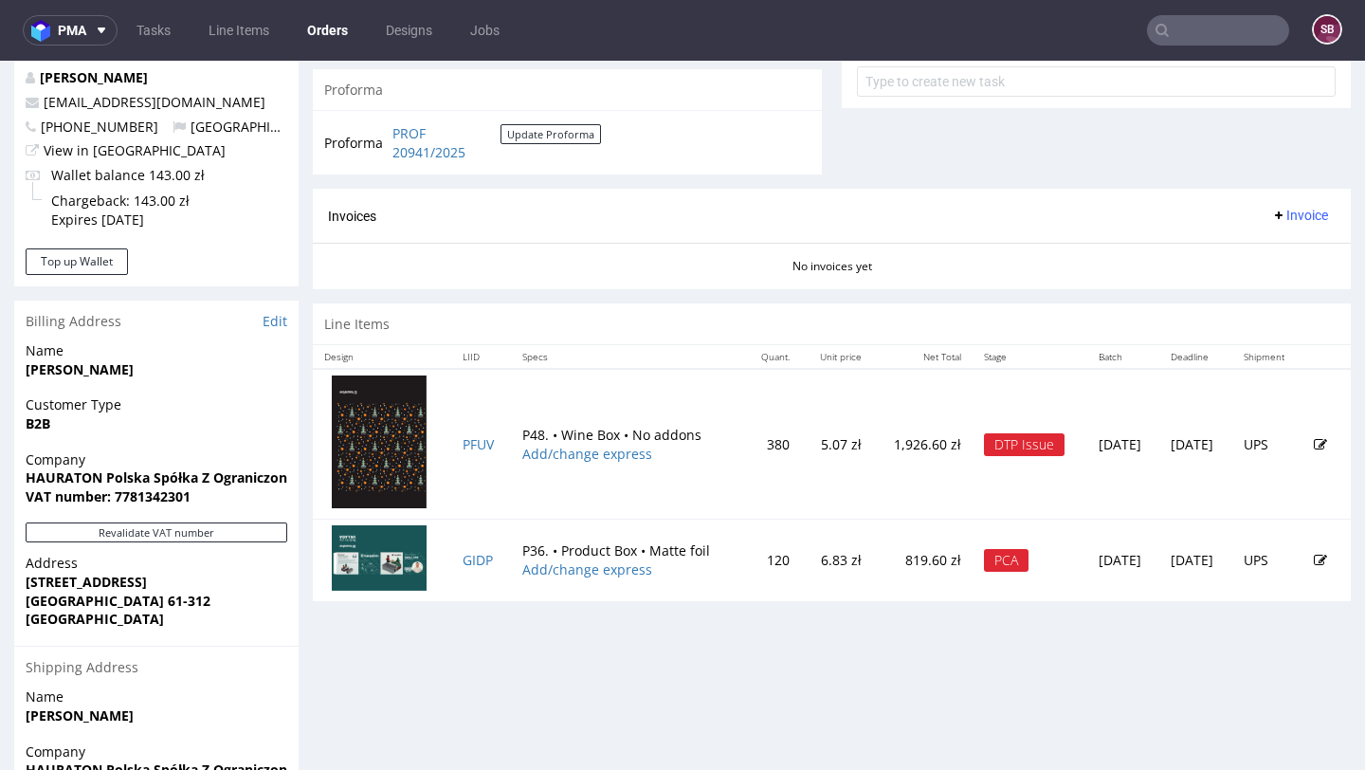
scroll to position [731, 0]
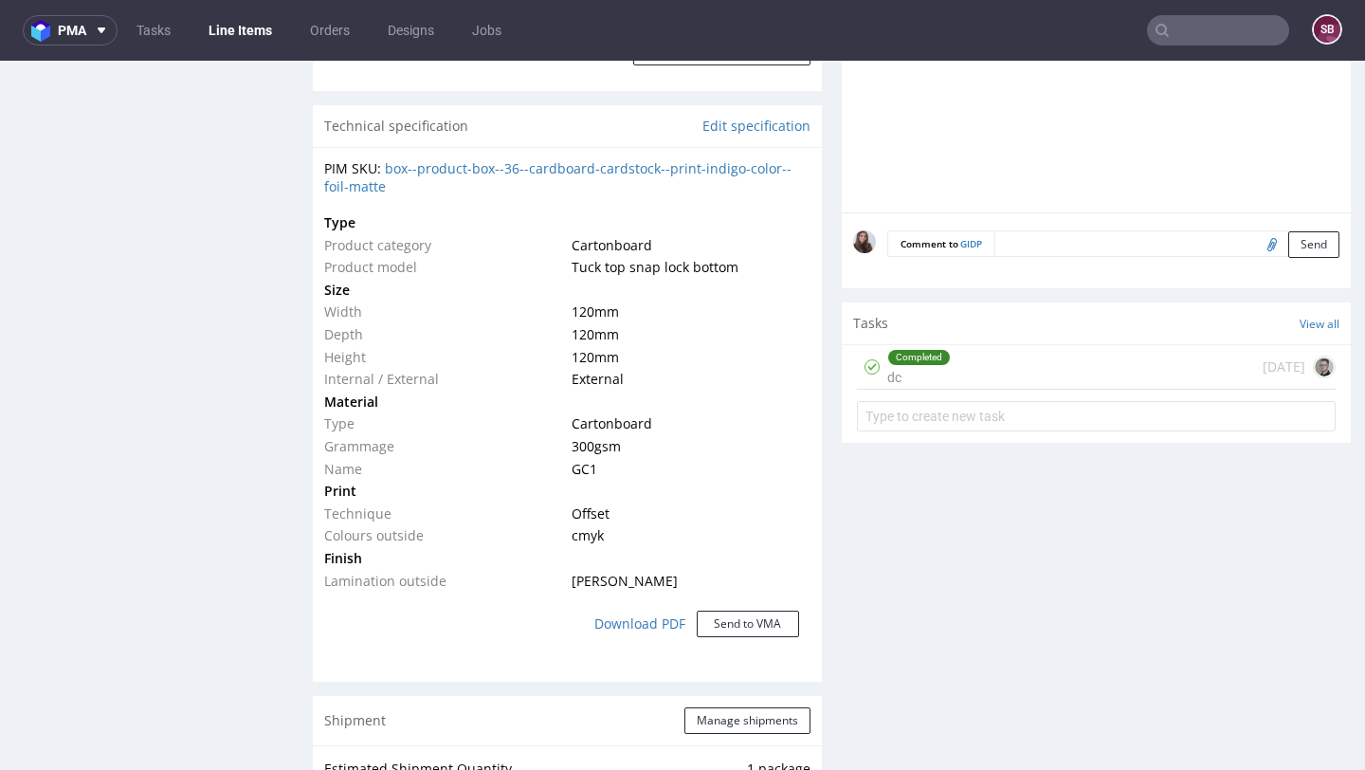
scroll to position [1300, 0]
click at [961, 366] on div "Completed dc 5 days ago" at bounding box center [1096, 365] width 479 height 45
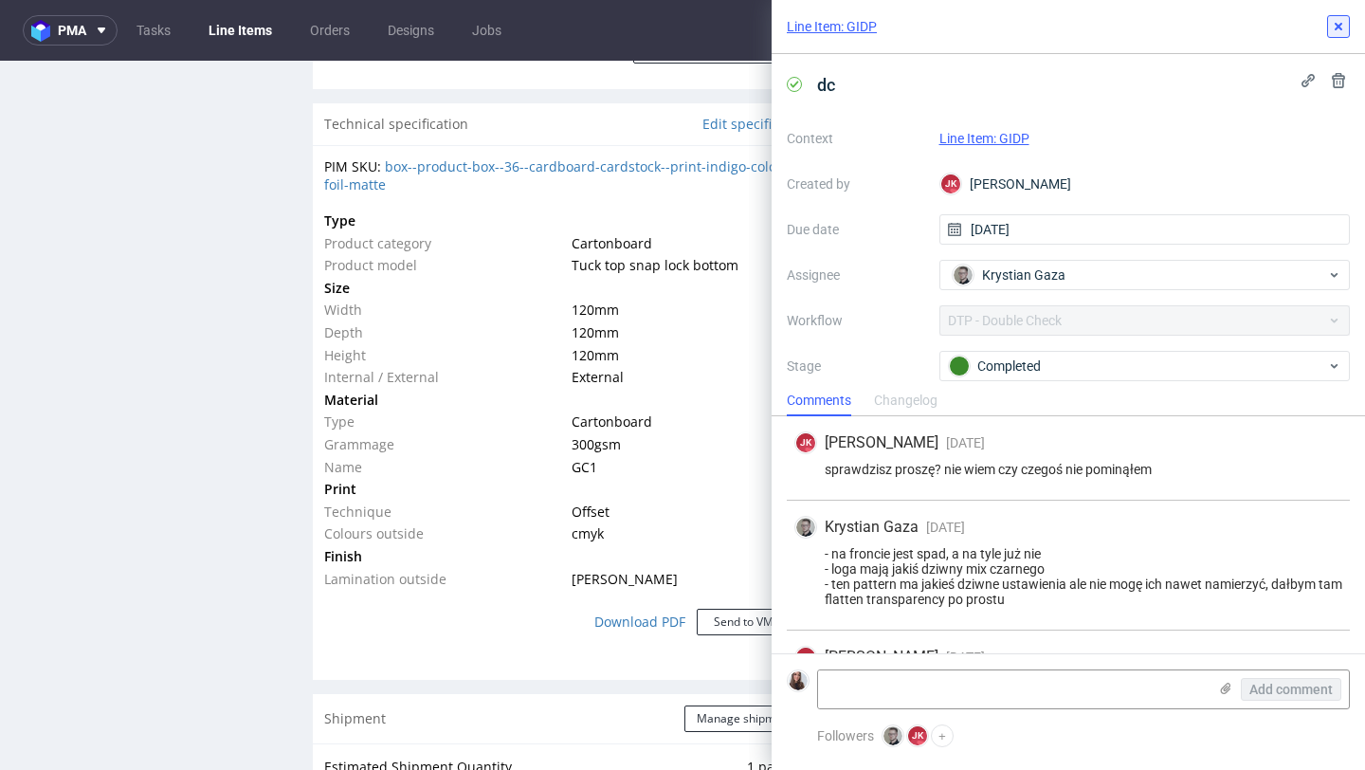
click at [1348, 28] on button at bounding box center [1338, 26] width 23 height 23
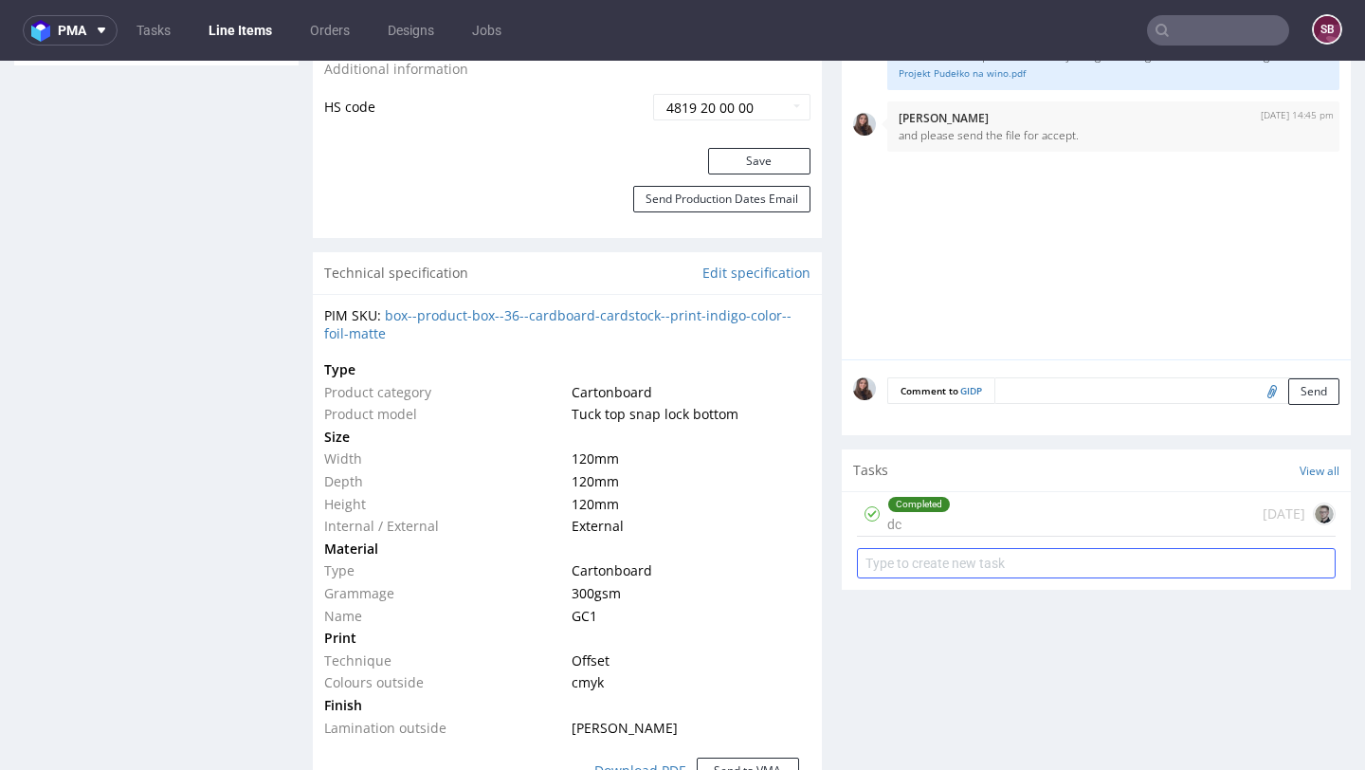
scroll to position [1155, 0]
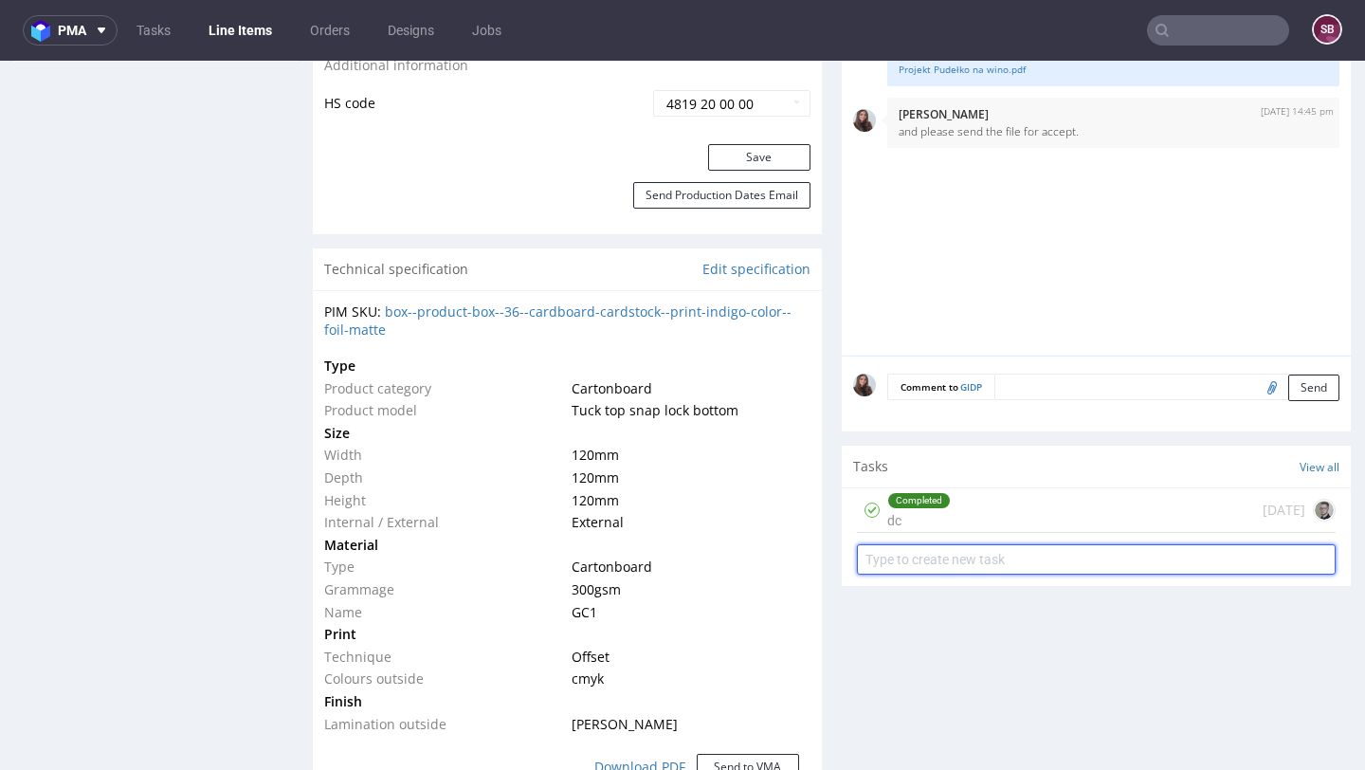
click at [949, 557] on input "text" at bounding box center [1096, 559] width 479 height 30
type input "design"
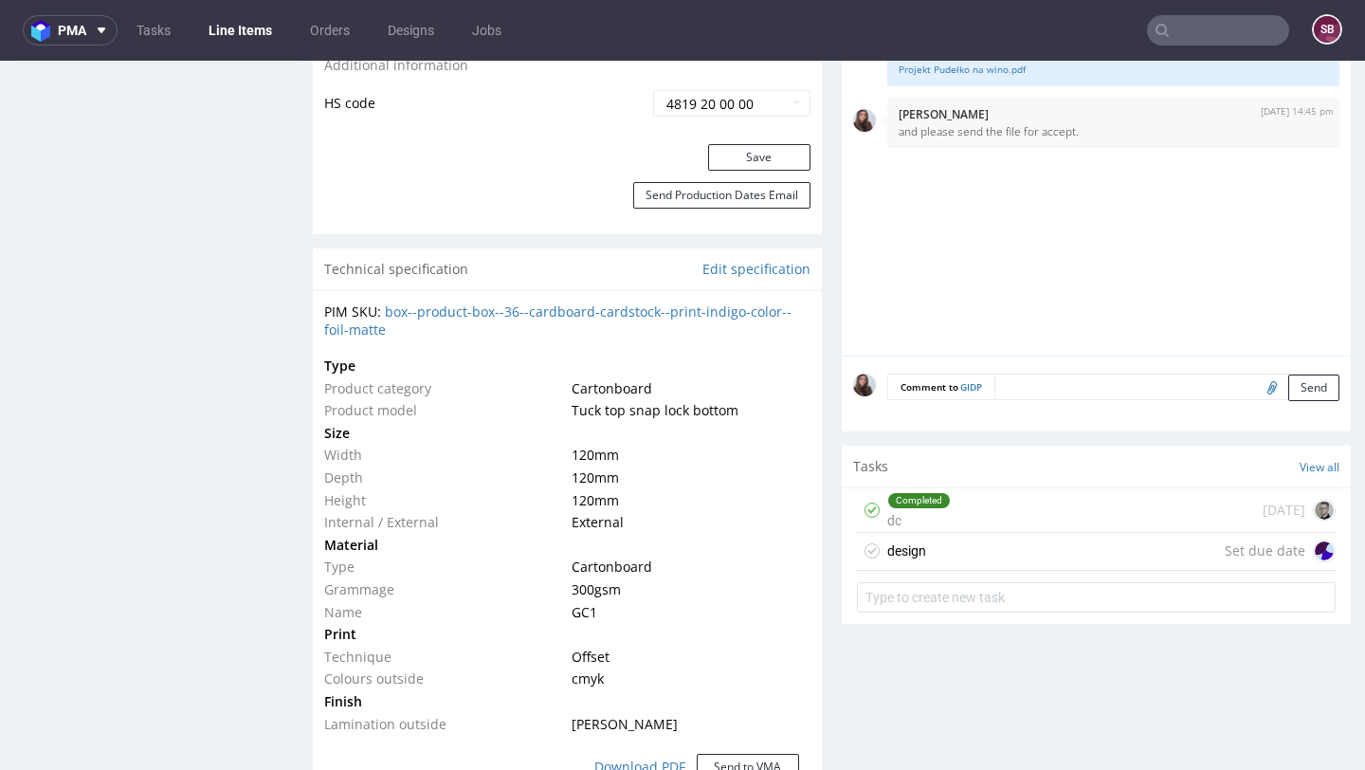
click at [899, 547] on div "design" at bounding box center [906, 550] width 39 height 23
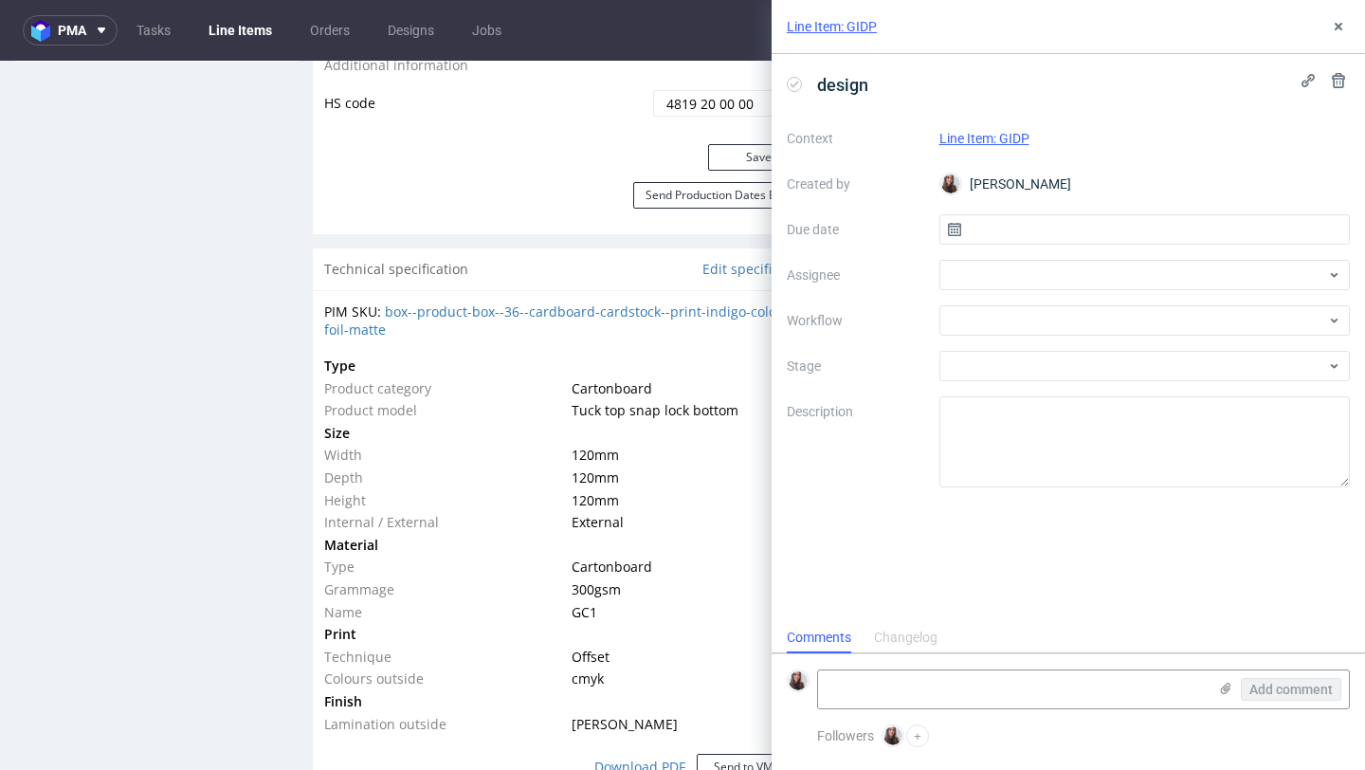
scroll to position [15, 0]
click at [1000, 221] on input "text" at bounding box center [1144, 229] width 411 height 30
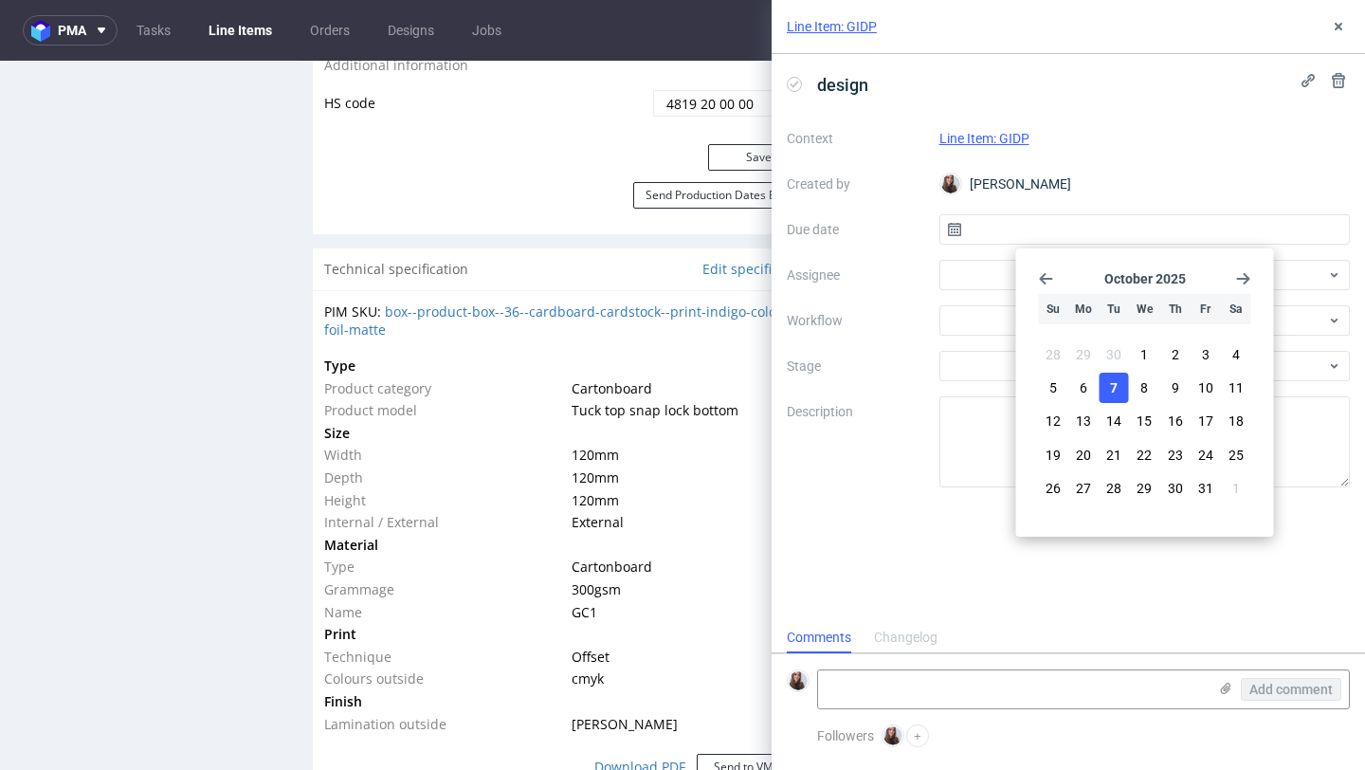
click at [1108, 382] on button "7" at bounding box center [1114, 388] width 29 height 30
type input "07/10/2025"
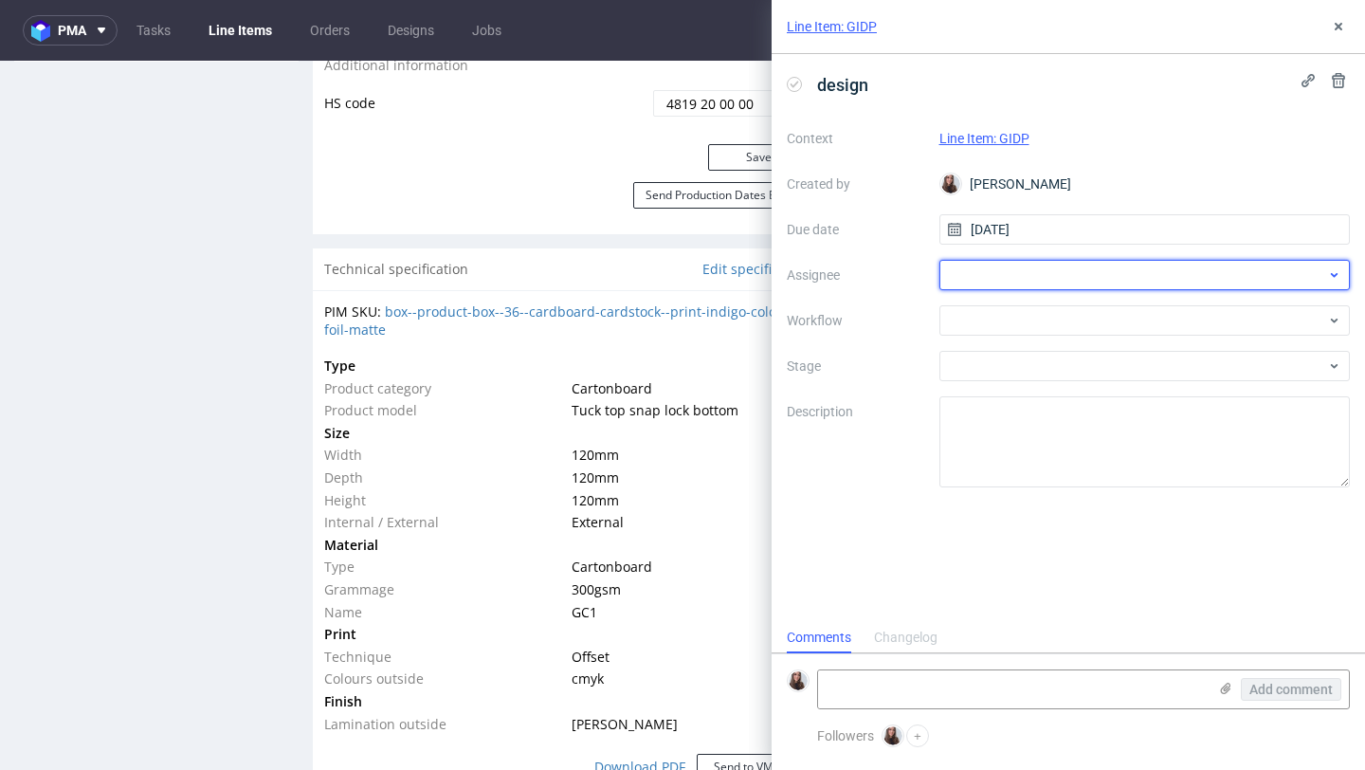
click at [1006, 277] on div at bounding box center [1144, 275] width 411 height 30
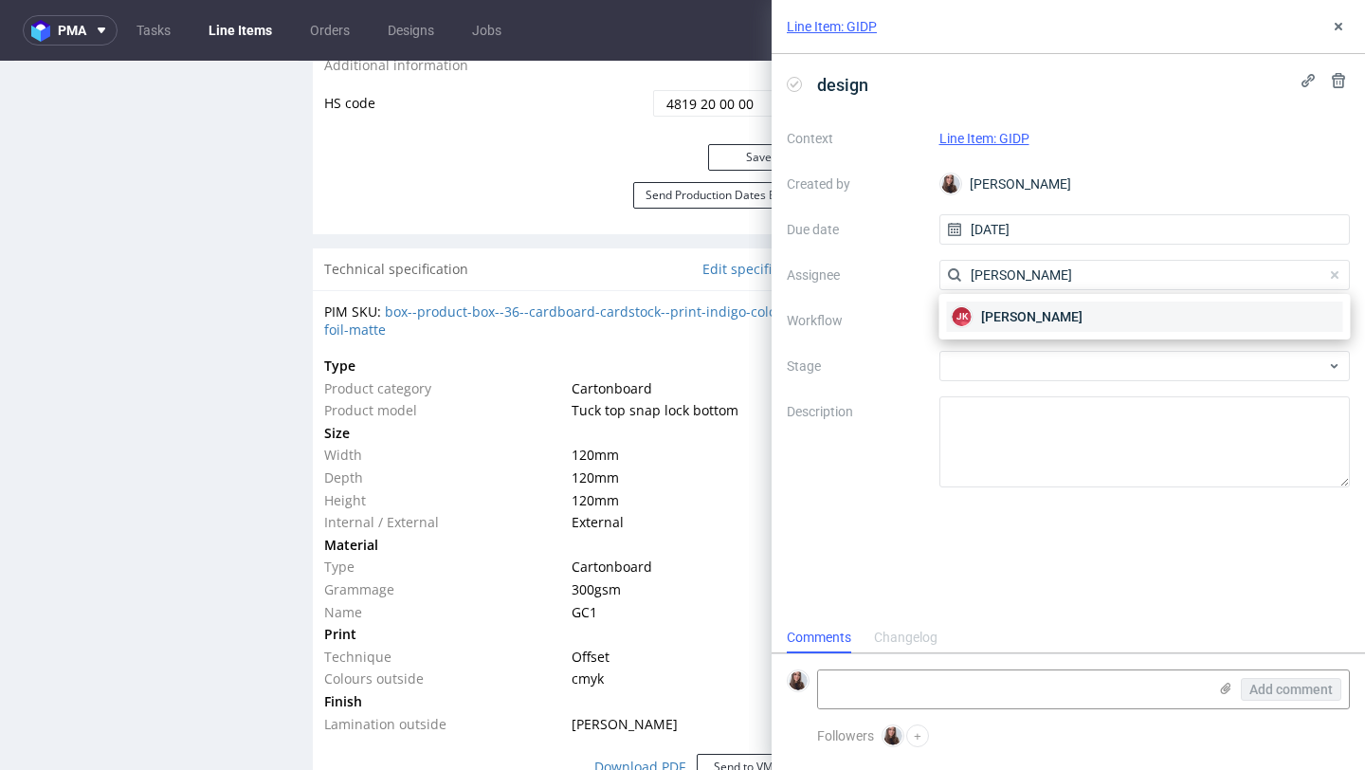
type input "jan ko"
click at [983, 318] on span "Jan Kocik" at bounding box center [1031, 316] width 101 height 19
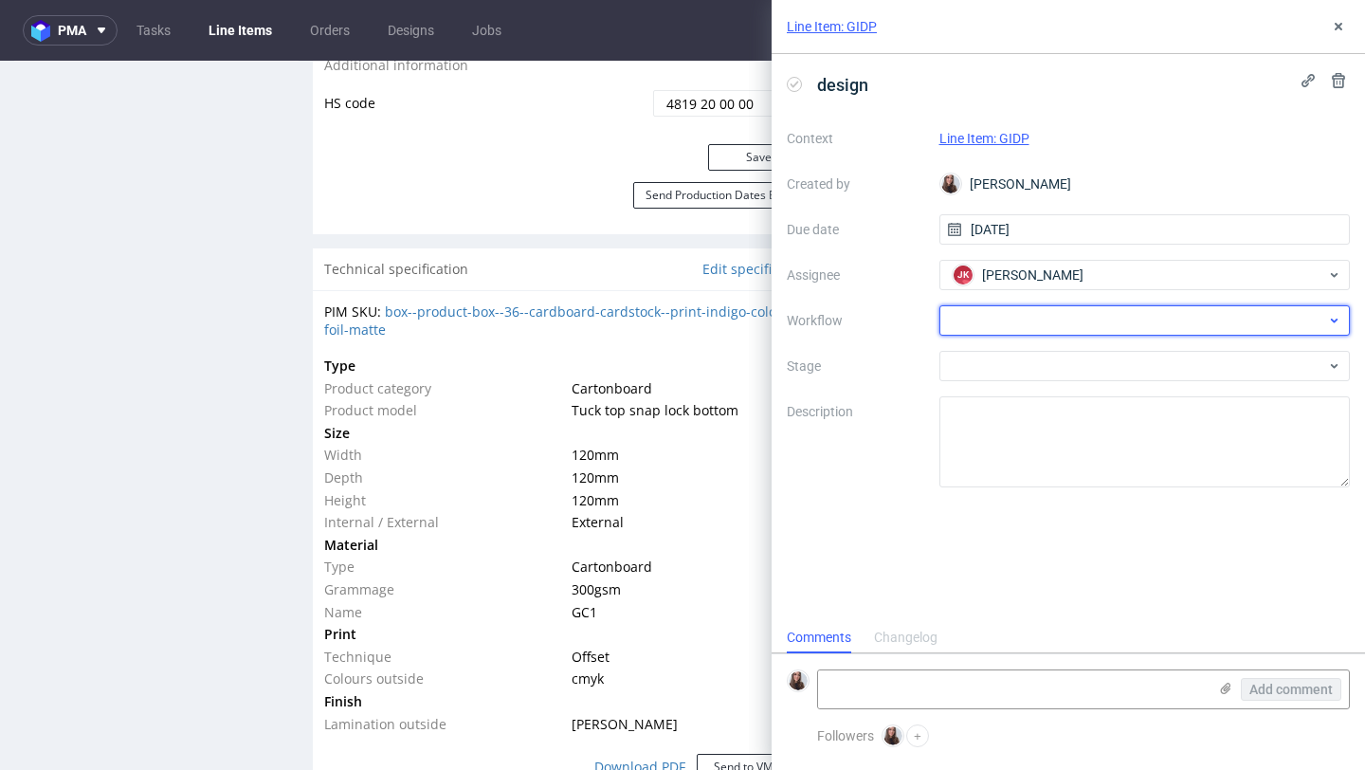
click at [966, 323] on div at bounding box center [1144, 320] width 411 height 30
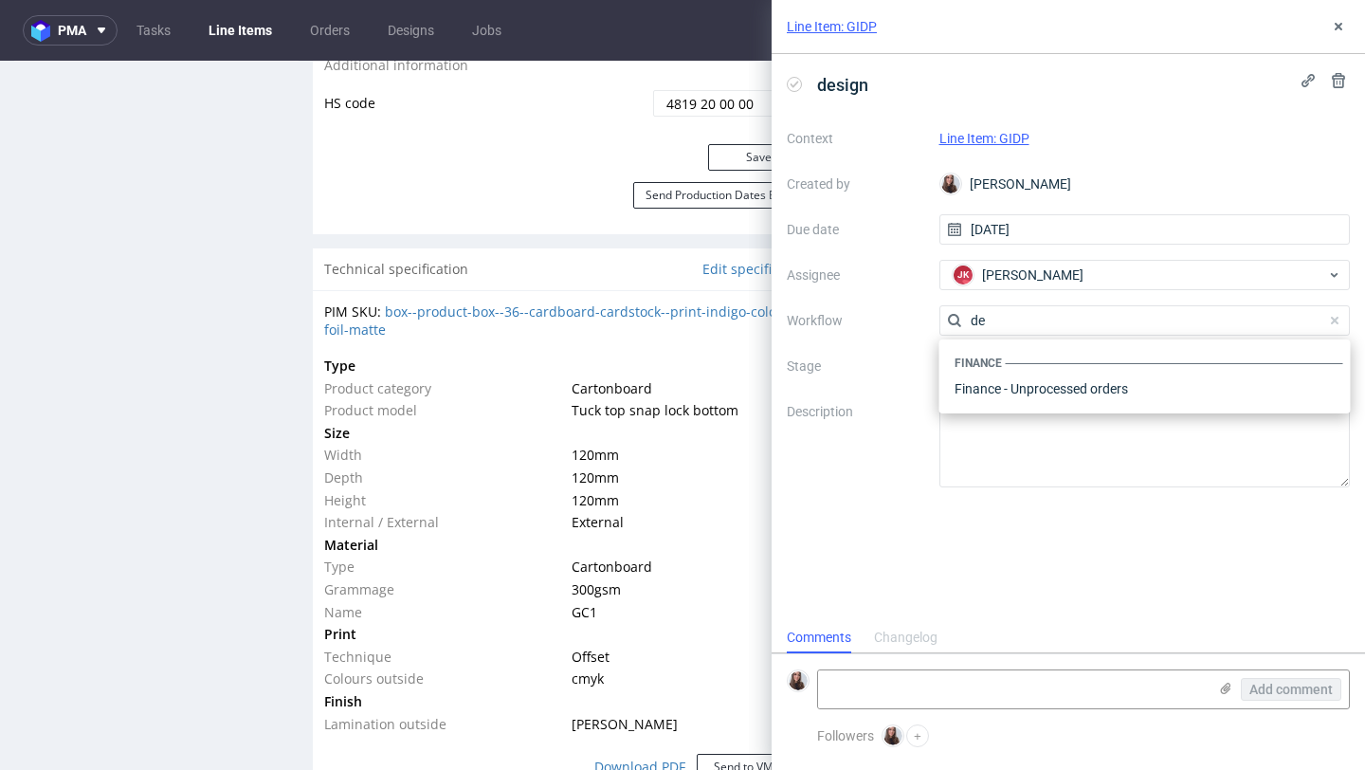
scroll to position [0, 0]
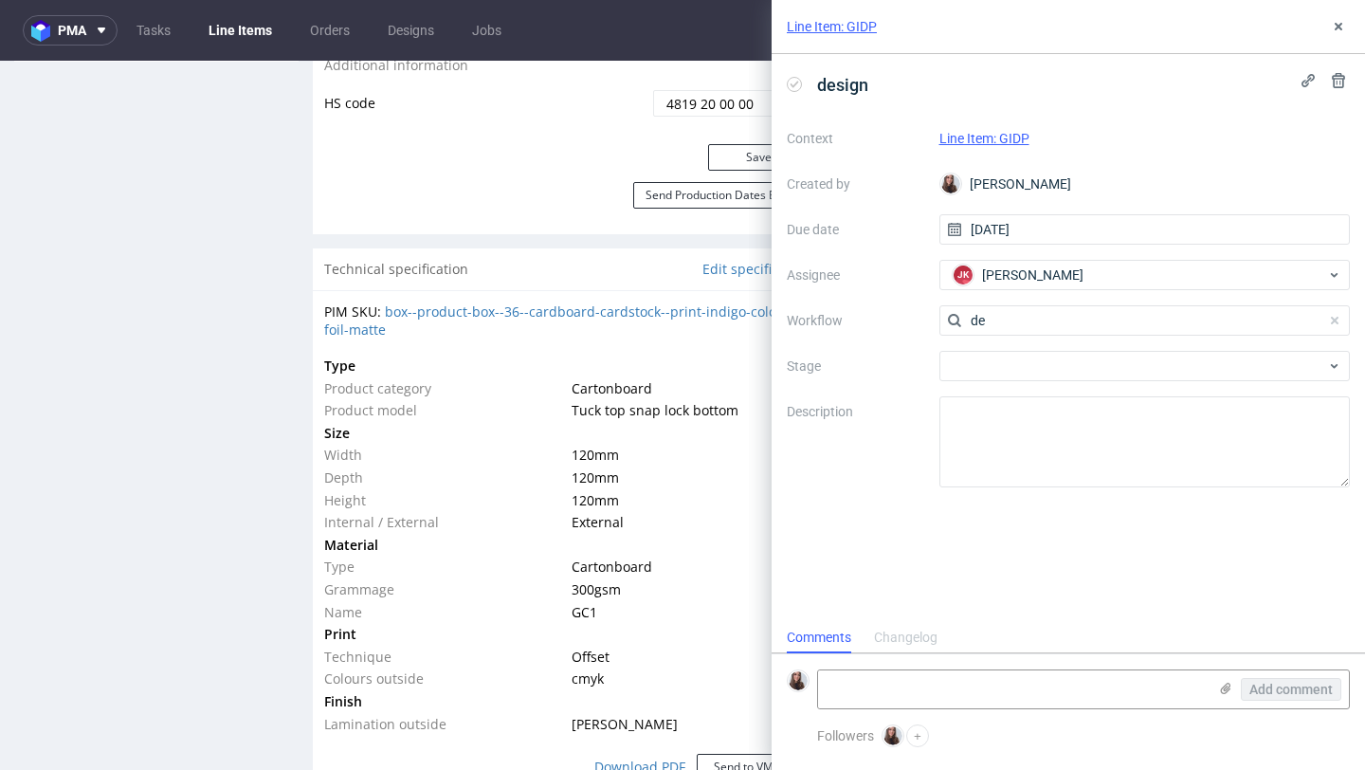
type input "d"
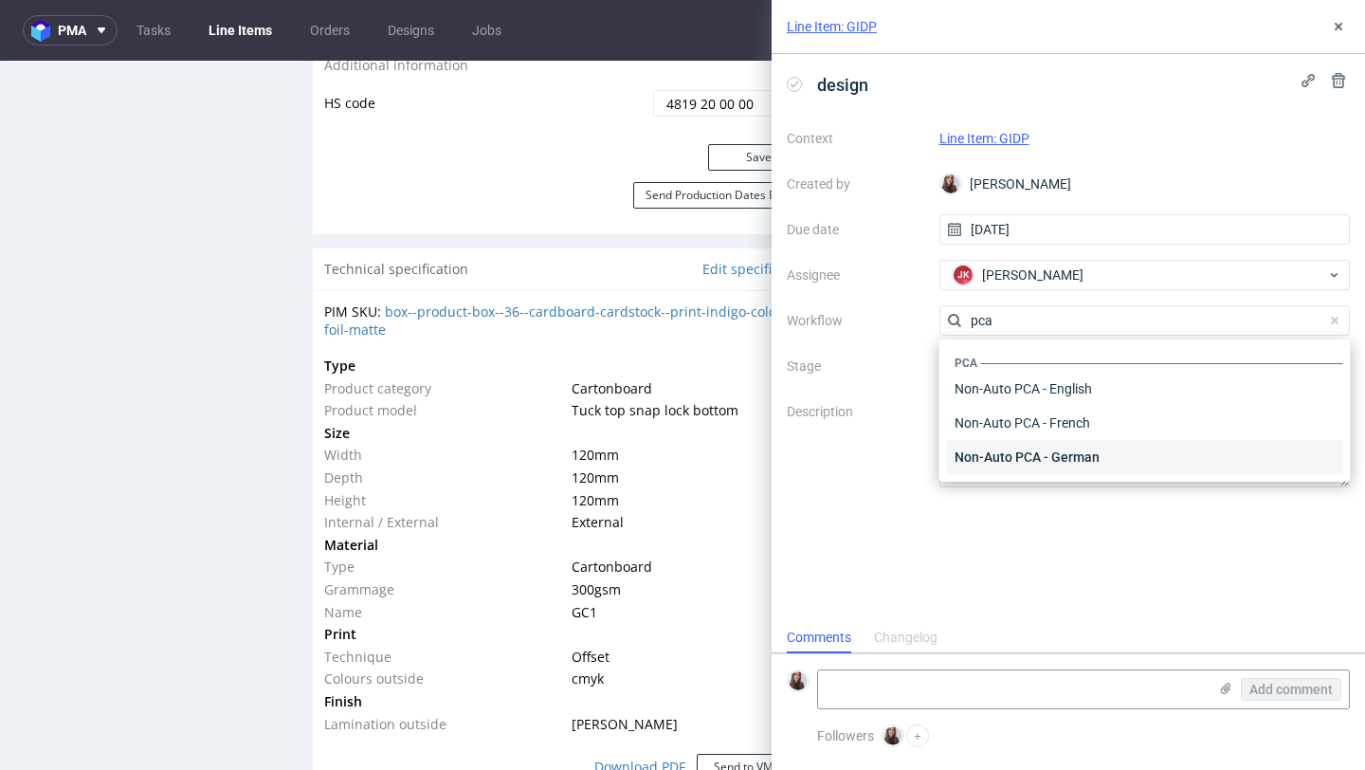
type input "pca"
click at [1073, 453] on div "Non-Auto PCA - German" at bounding box center [1145, 457] width 396 height 34
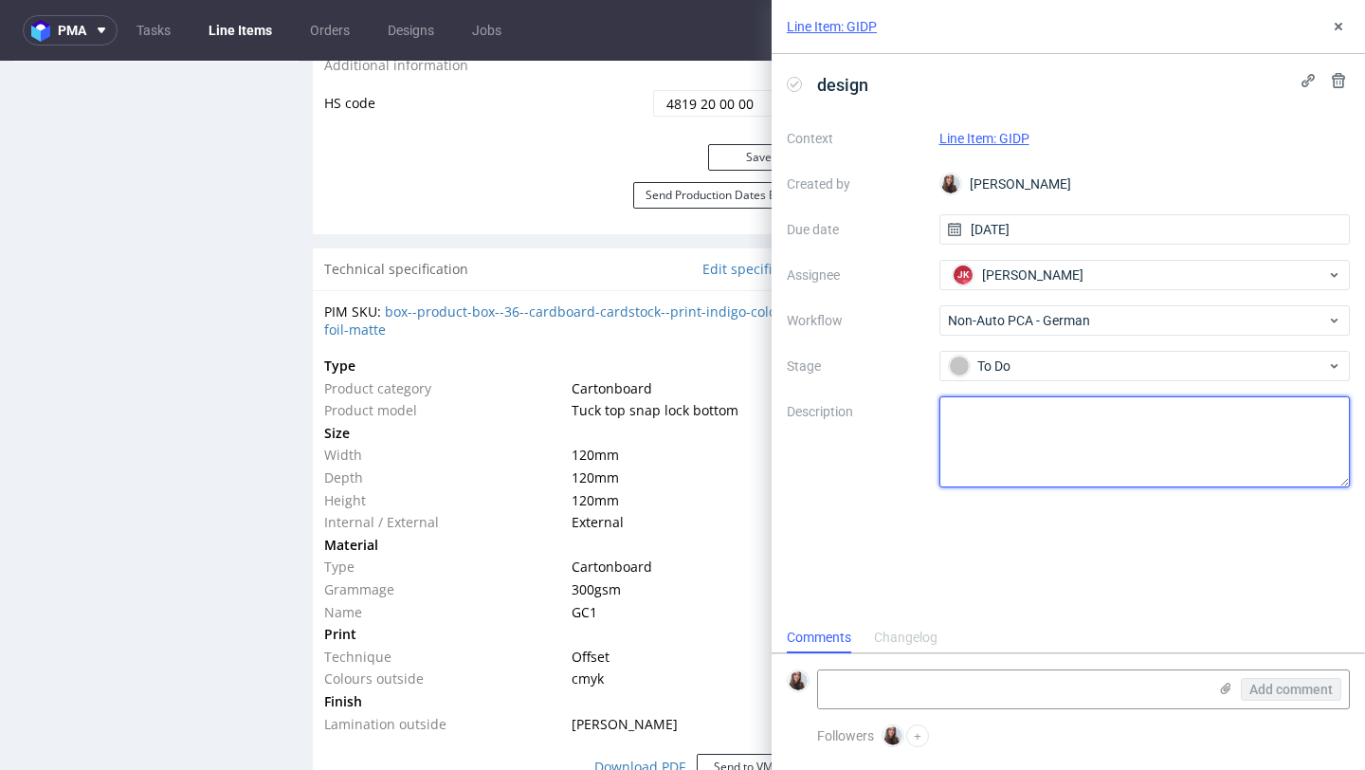
click at [1005, 414] on textarea at bounding box center [1144, 441] width 411 height 91
paste textarea "R951367644"
type textarea "R951367644"
drag, startPoint x: 1031, startPoint y: 416, endPoint x: 895, endPoint y: 409, distance: 136.7
click at [895, 409] on div "Context Line Item: GIDP Created by Sandra Beśka Due date 07/10/2025 Assignee JK…" at bounding box center [1068, 305] width 563 height 364
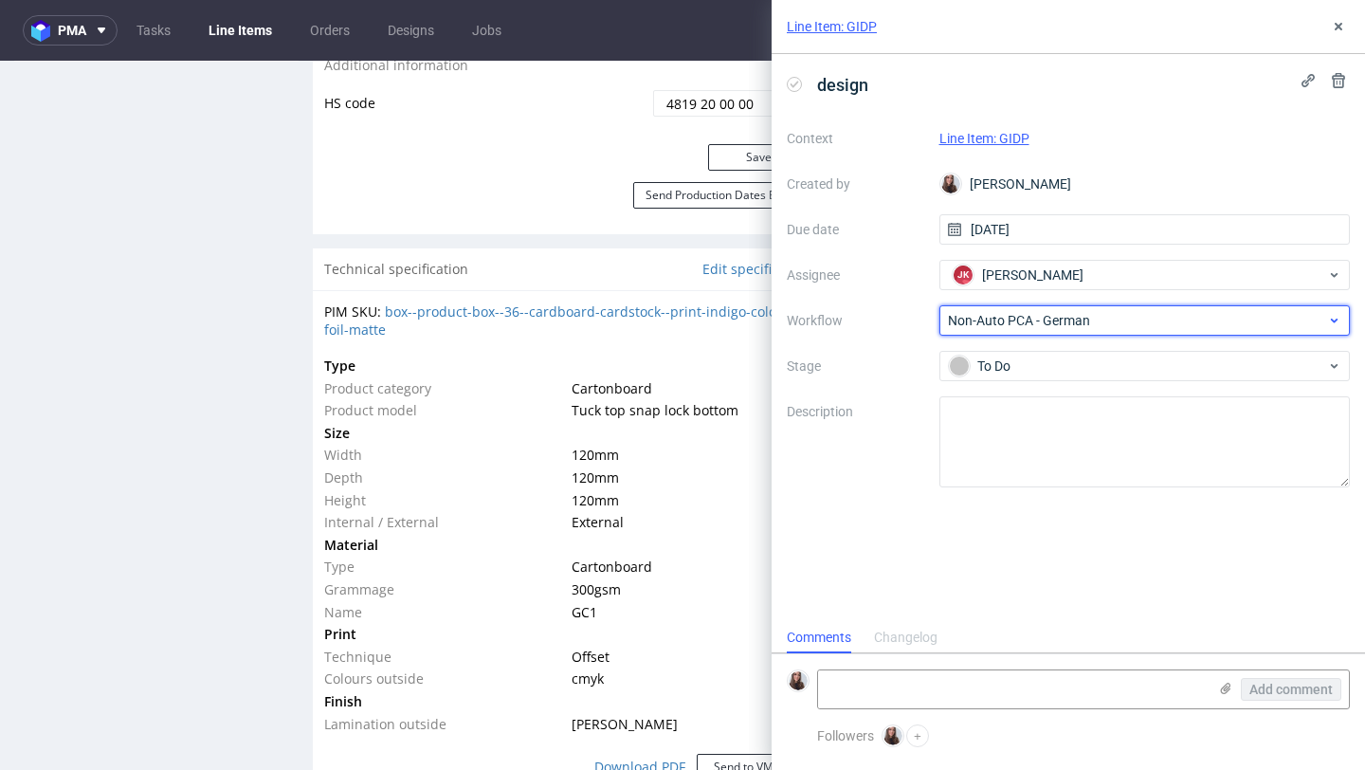
click at [1023, 327] on span "Non-Auto PCA - German" at bounding box center [1137, 320] width 379 height 19
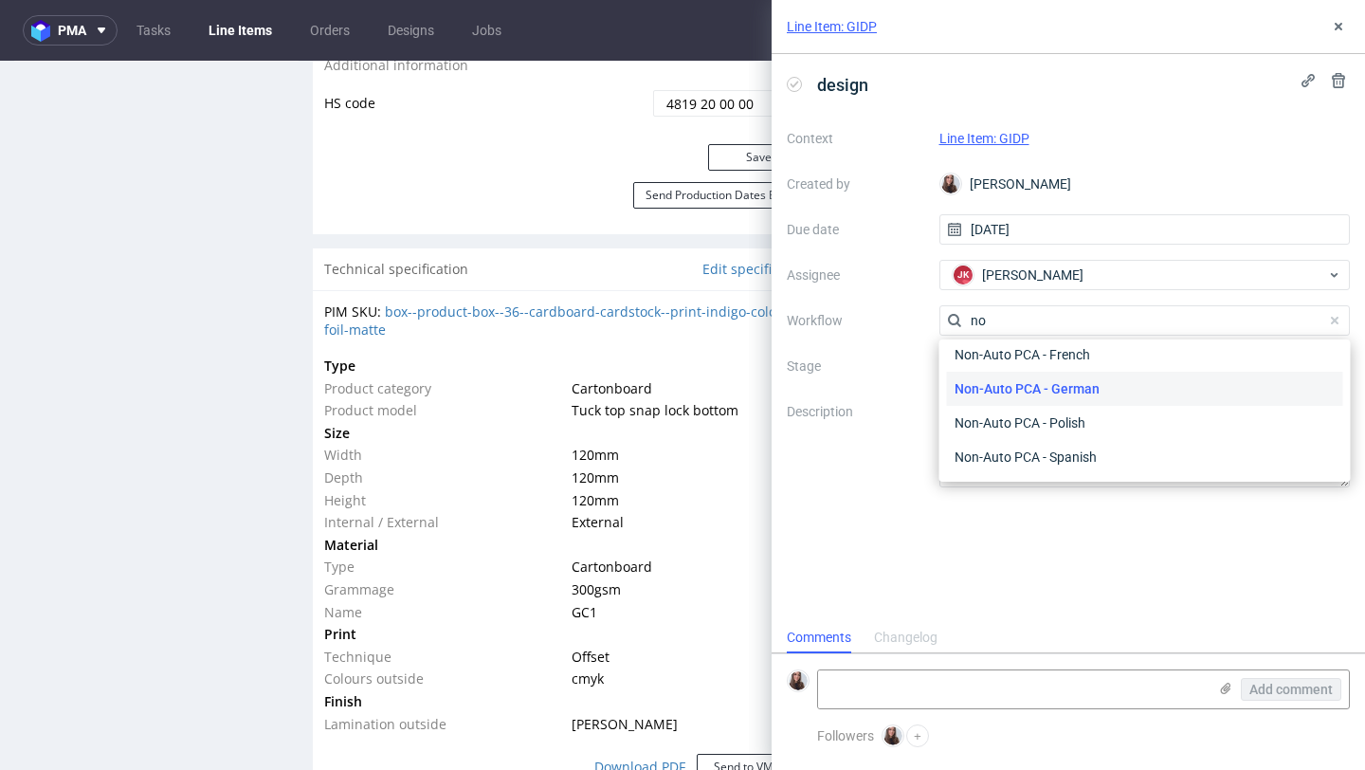
scroll to position [68, 0]
type input "non"
click at [1027, 413] on div "Non-Auto PCA - Polish" at bounding box center [1145, 423] width 396 height 34
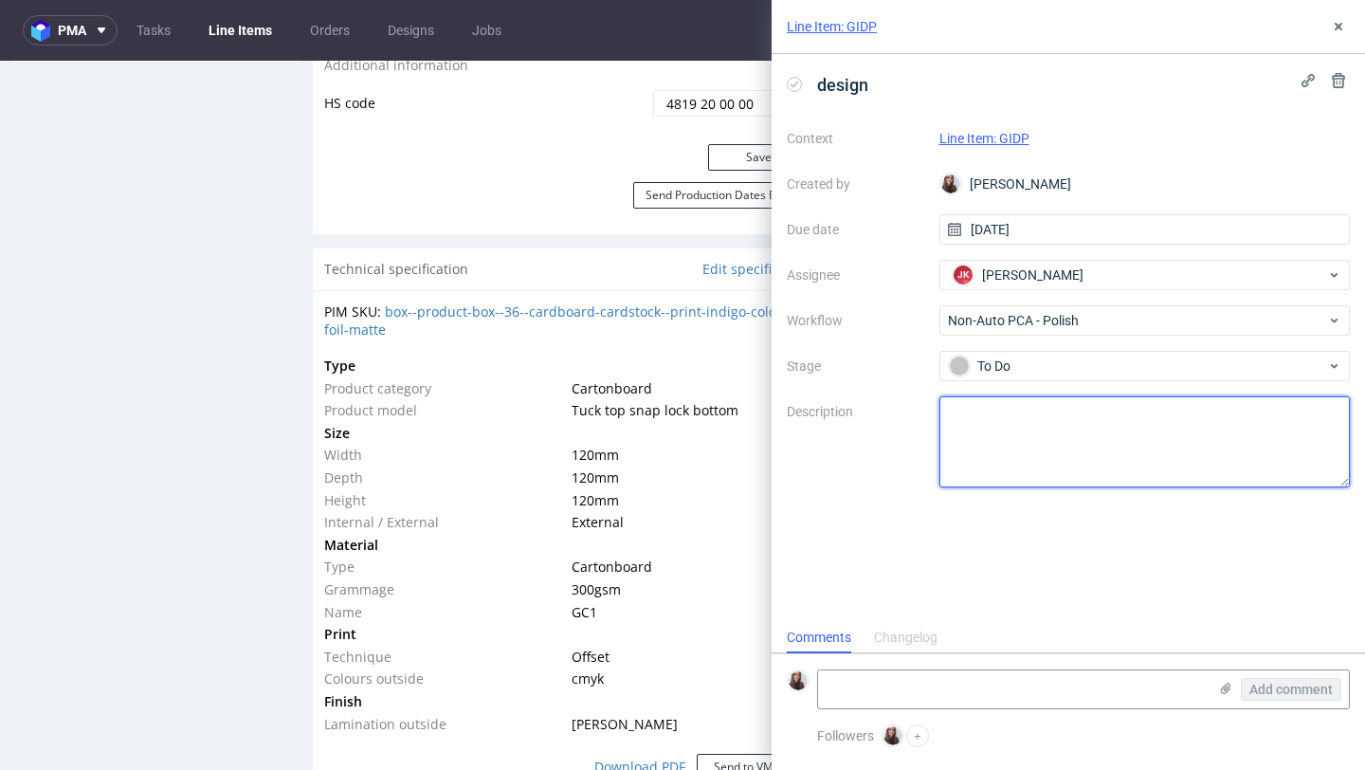
click at [1001, 427] on textarea at bounding box center [1144, 441] width 411 height 91
click at [998, 439] on textarea at bounding box center [1144, 441] width 411 height 91
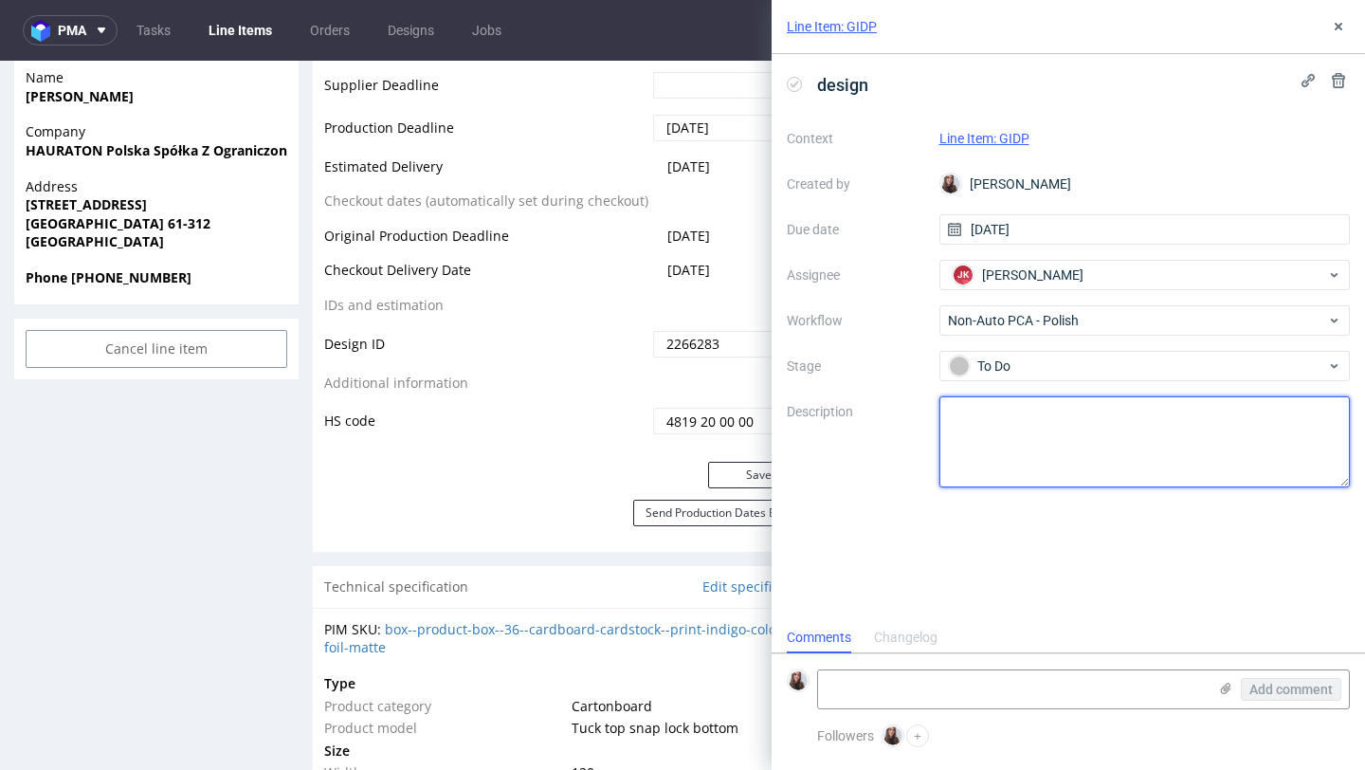
scroll to position [0, 0]
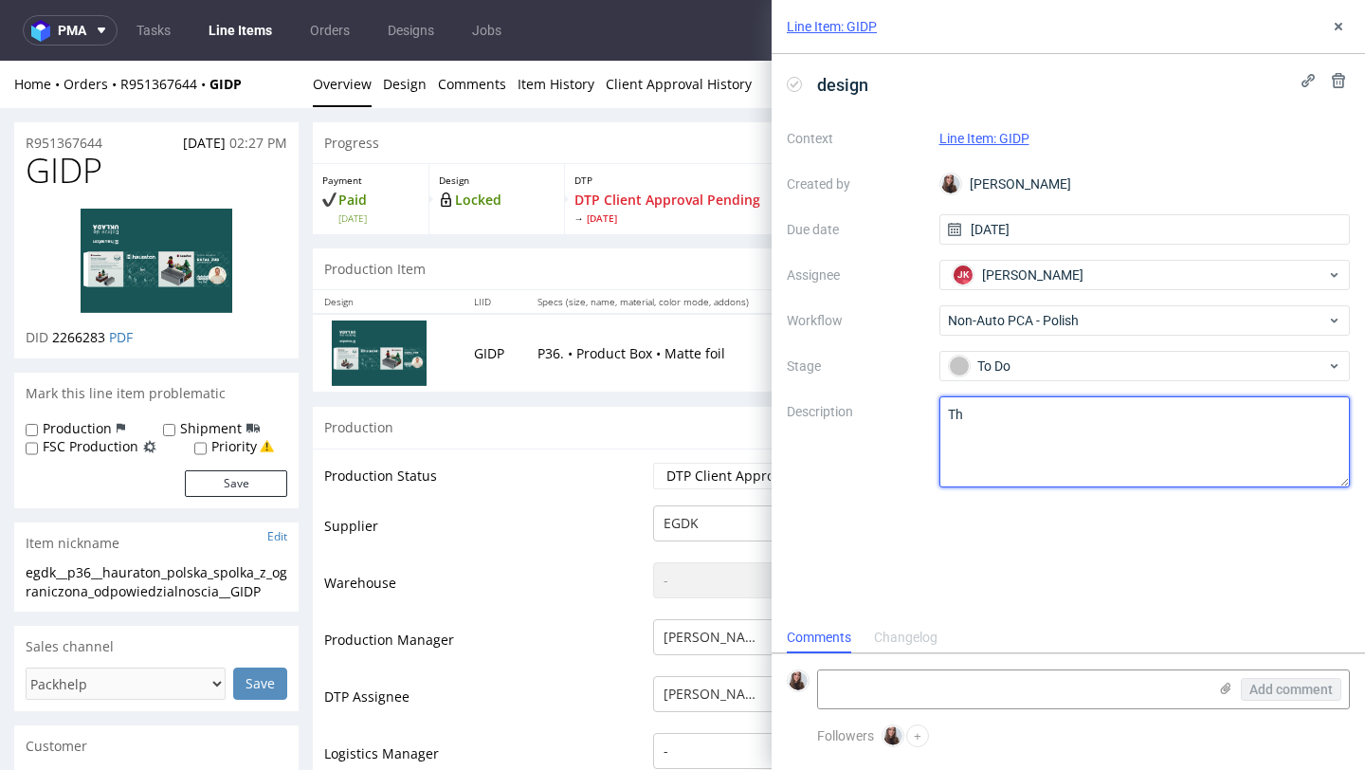
type textarea "T"
type textarea "K"
type textarea "The client didn't accept the PCA. Please use this design instead."
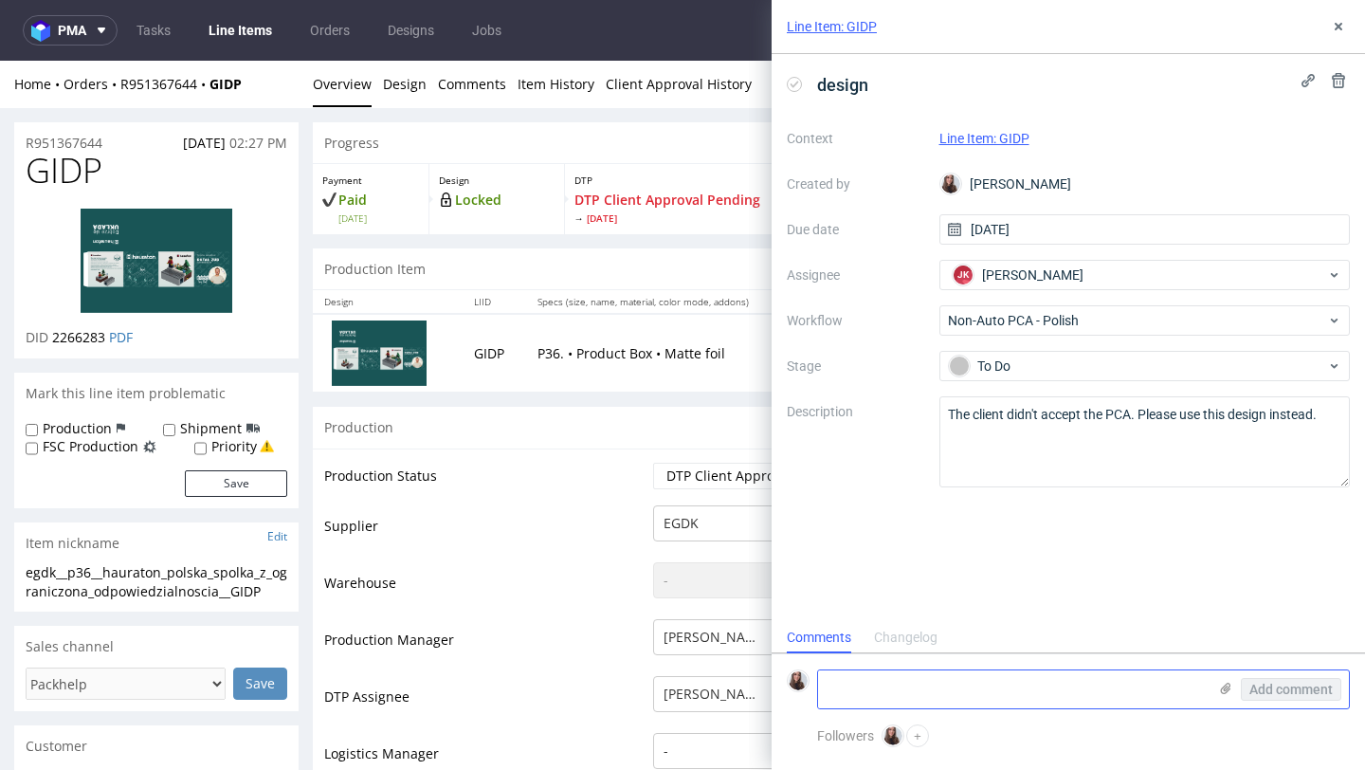
click at [1221, 686] on icon at bounding box center [1225, 688] width 15 height 15
click at [0, 0] on input "file" at bounding box center [0, 0] width 0 height 0
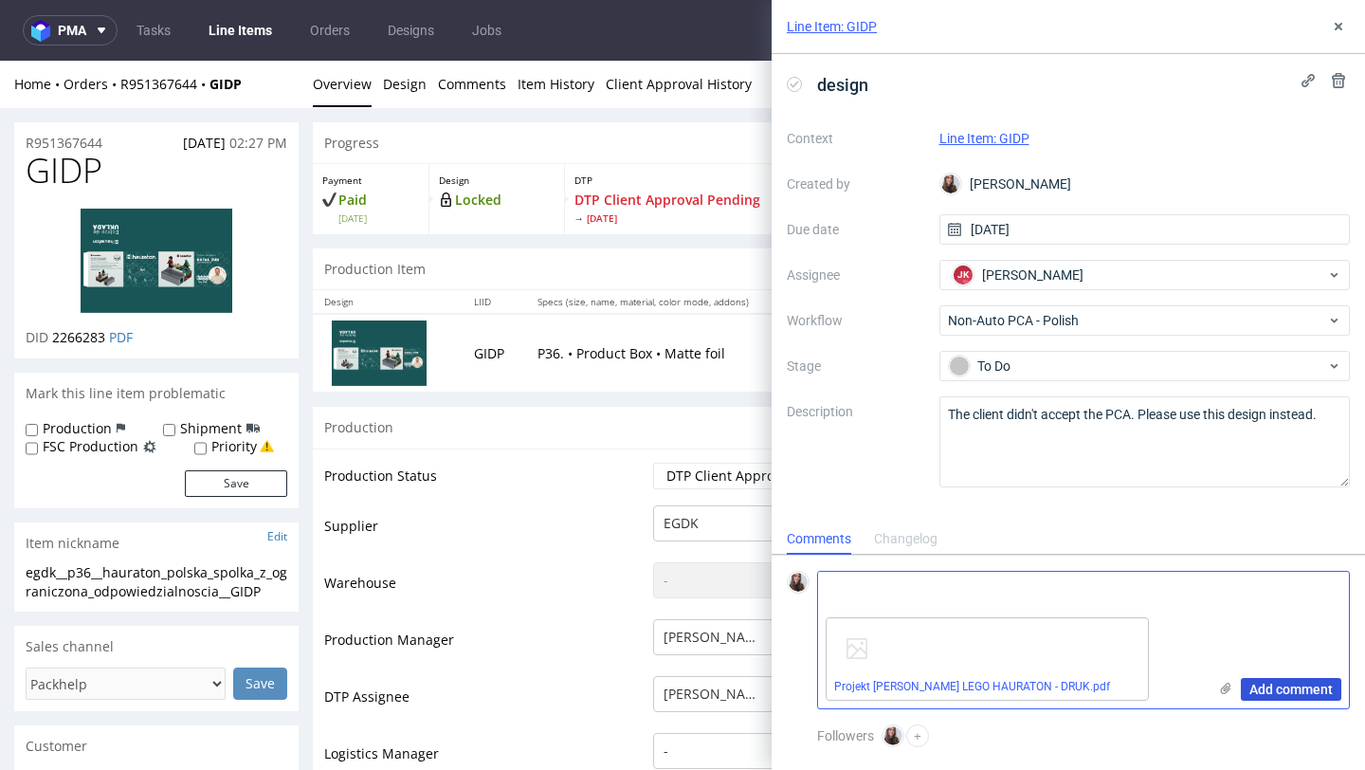
click at [1278, 686] on span "Add comment" at bounding box center [1290, 688] width 83 height 13
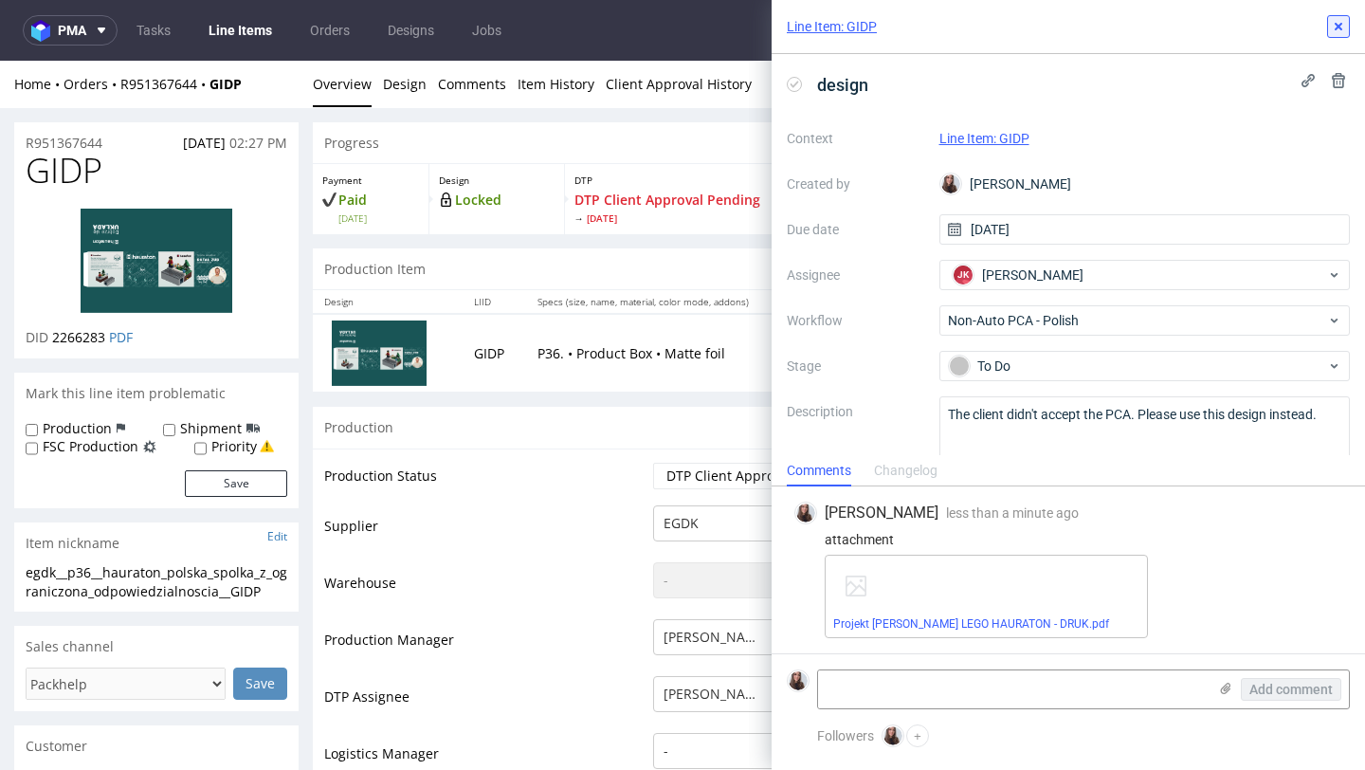
click at [1336, 28] on use at bounding box center [1339, 27] width 8 height 8
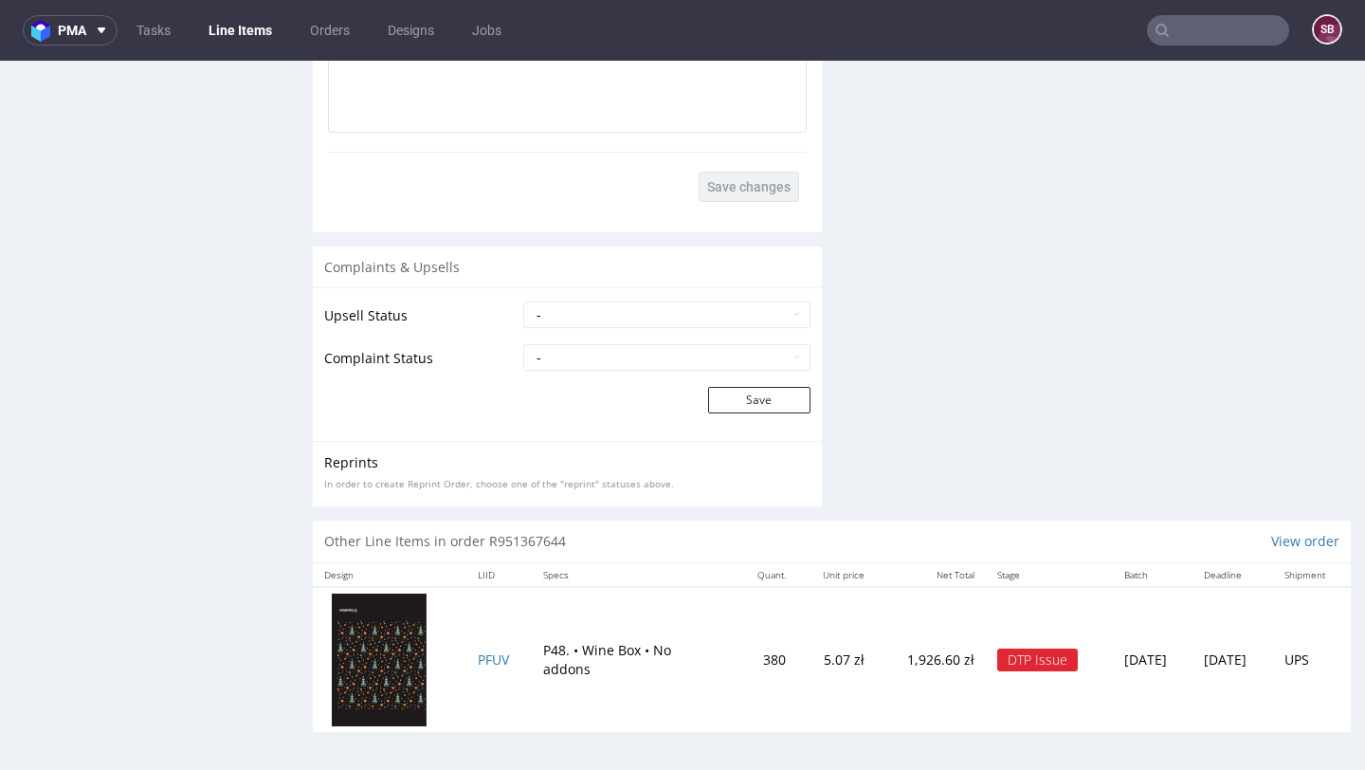
scroll to position [5, 0]
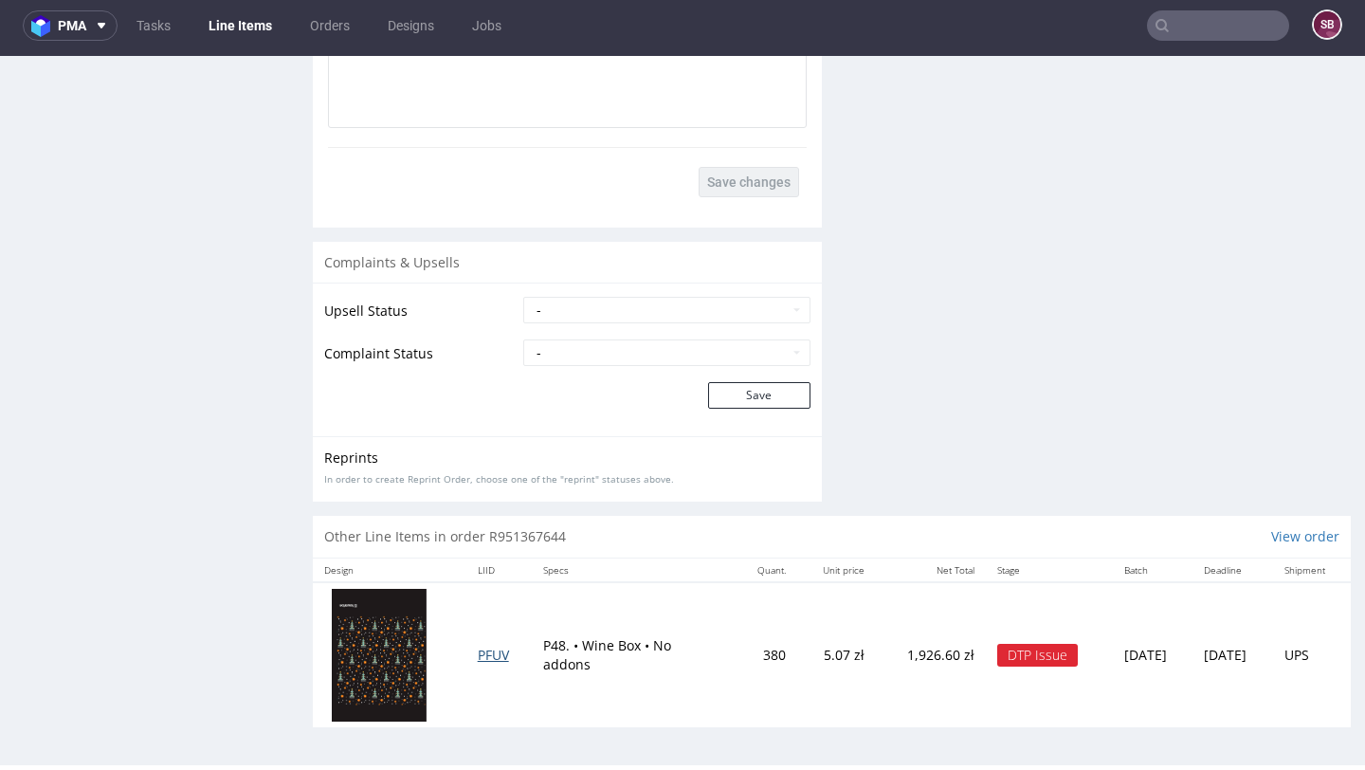
click at [478, 660] on span "PFUV" at bounding box center [493, 654] width 31 height 18
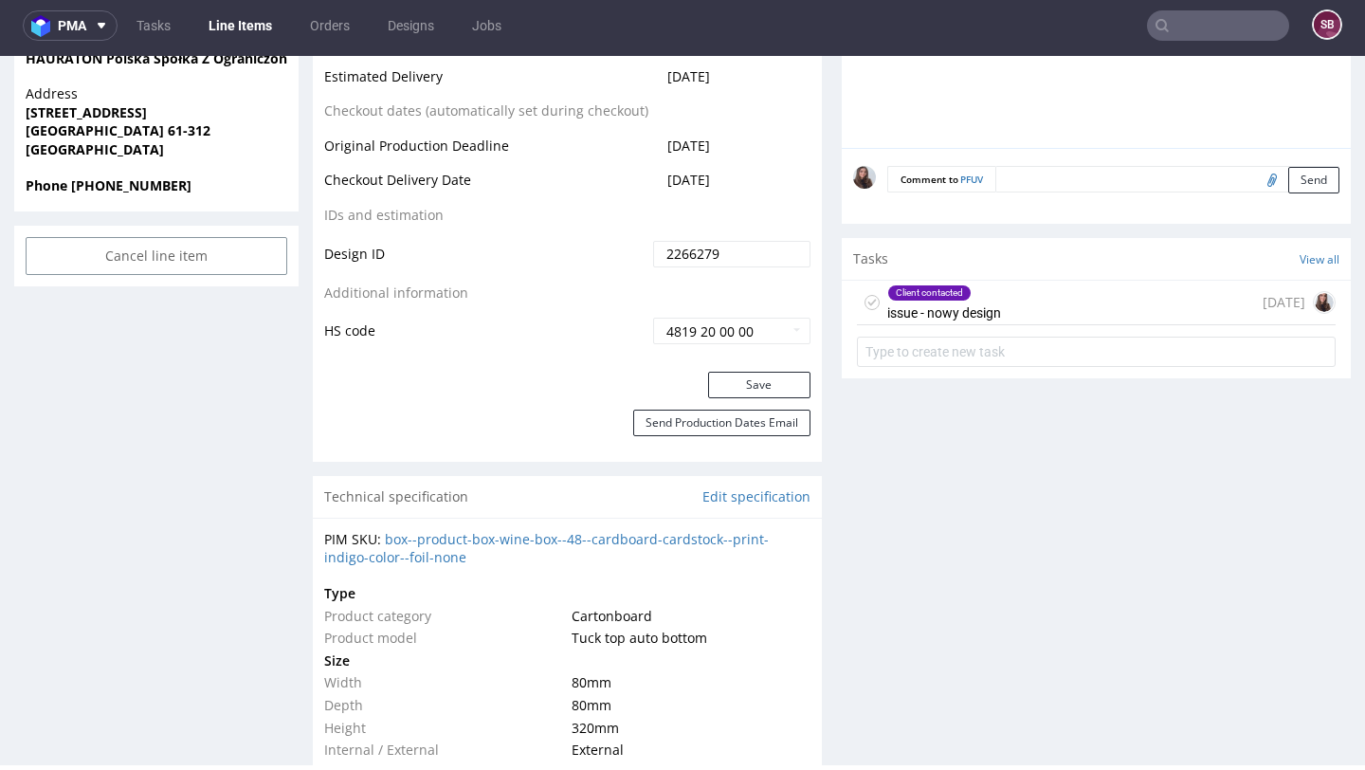
scroll to position [1089, 0]
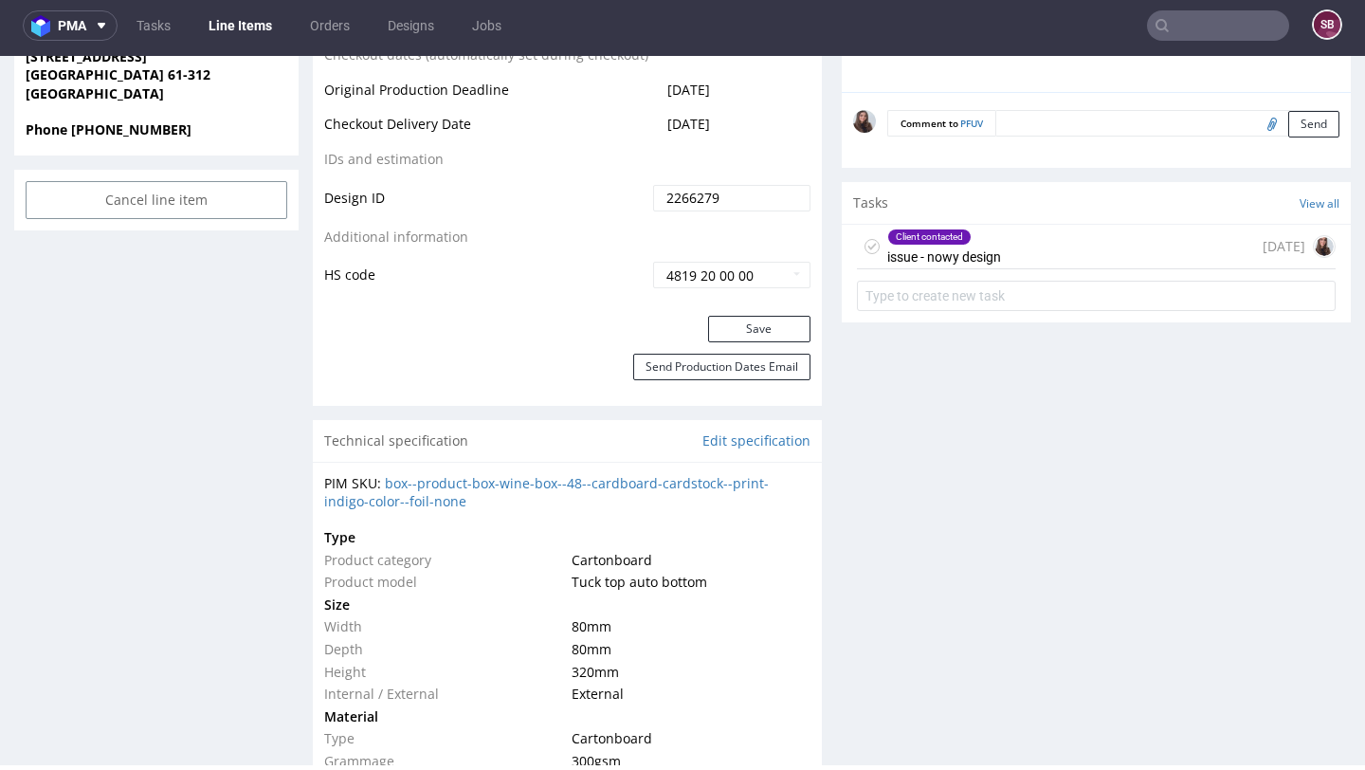
click at [943, 245] on div "Client contacted issue - nowy design" at bounding box center [944, 247] width 114 height 44
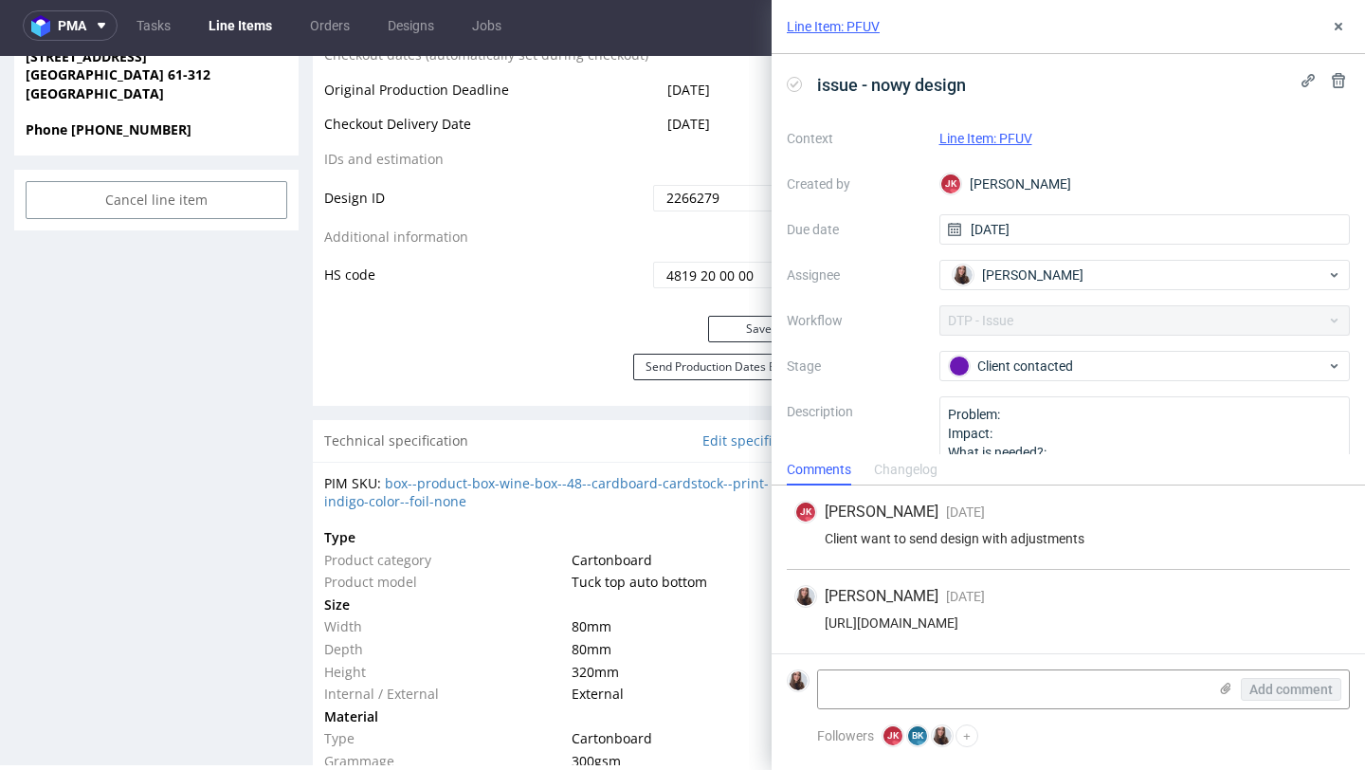
drag, startPoint x: 1299, startPoint y: 618, endPoint x: 819, endPoint y: 621, distance: 480.6
click at [819, 621] on div "https://app-eu1.hubspot.com/contacts/25600958/record/0-5/229085973742/" at bounding box center [1068, 622] width 548 height 15
copy div "https://app-eu1.hubspot.com/contacts/25600958/record/0-5/229085973742/"
click at [1118, 536] on div "Client want to send design with adjustments" at bounding box center [1068, 538] width 548 height 15
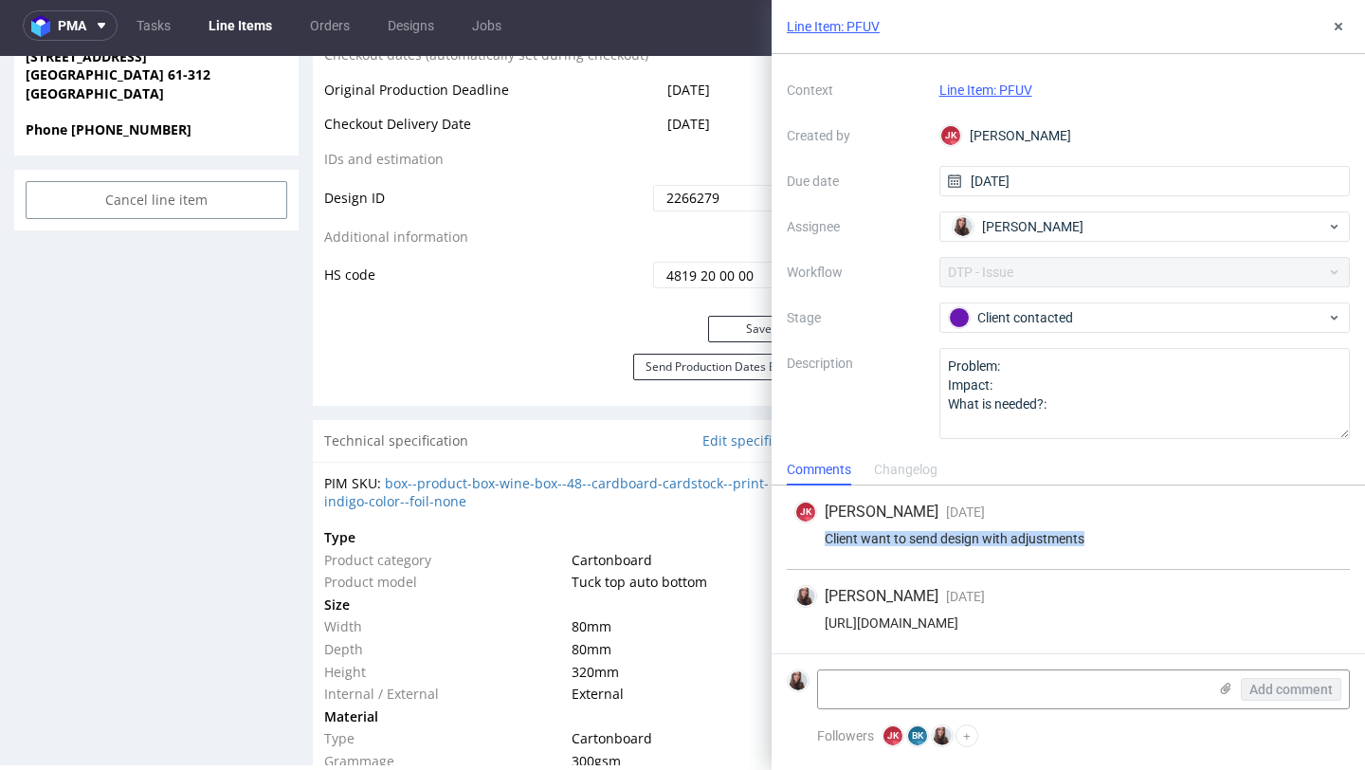
drag, startPoint x: 1094, startPoint y: 536, endPoint x: 816, endPoint y: 536, distance: 277.7
click at [816, 536] on div "Client want to send design with adjustments" at bounding box center [1068, 538] width 548 height 15
copy div "Client want to send design with adjustments"
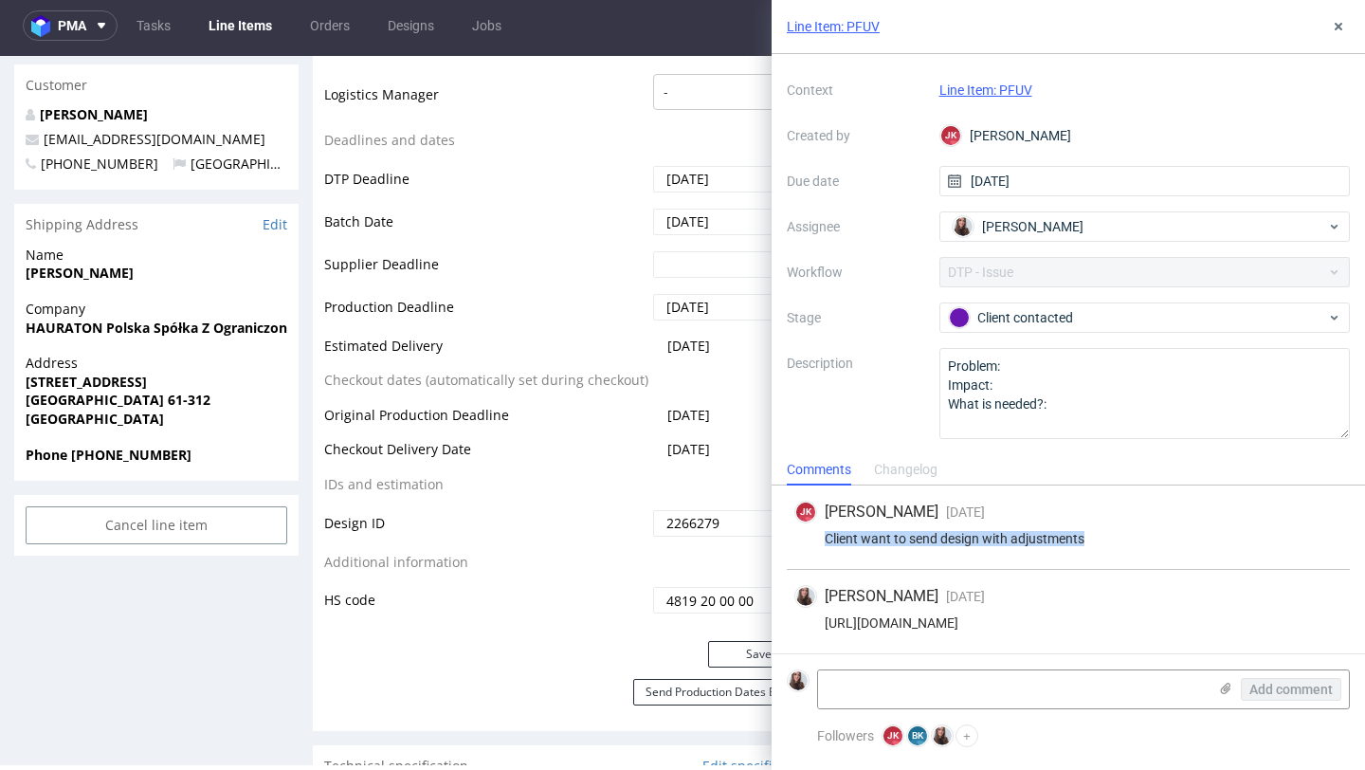
scroll to position [0, 0]
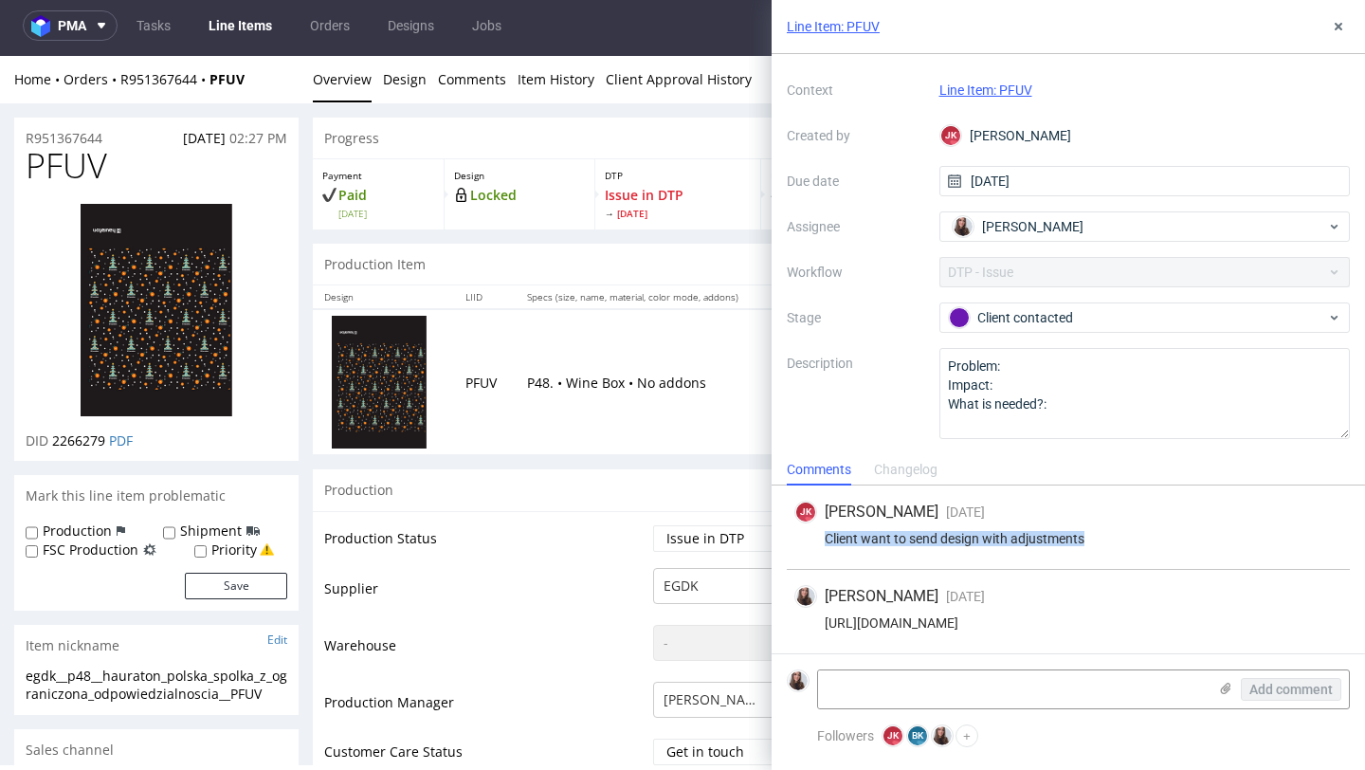
click at [1003, 92] on link "Line Item: PFUV" at bounding box center [985, 89] width 93 height 15
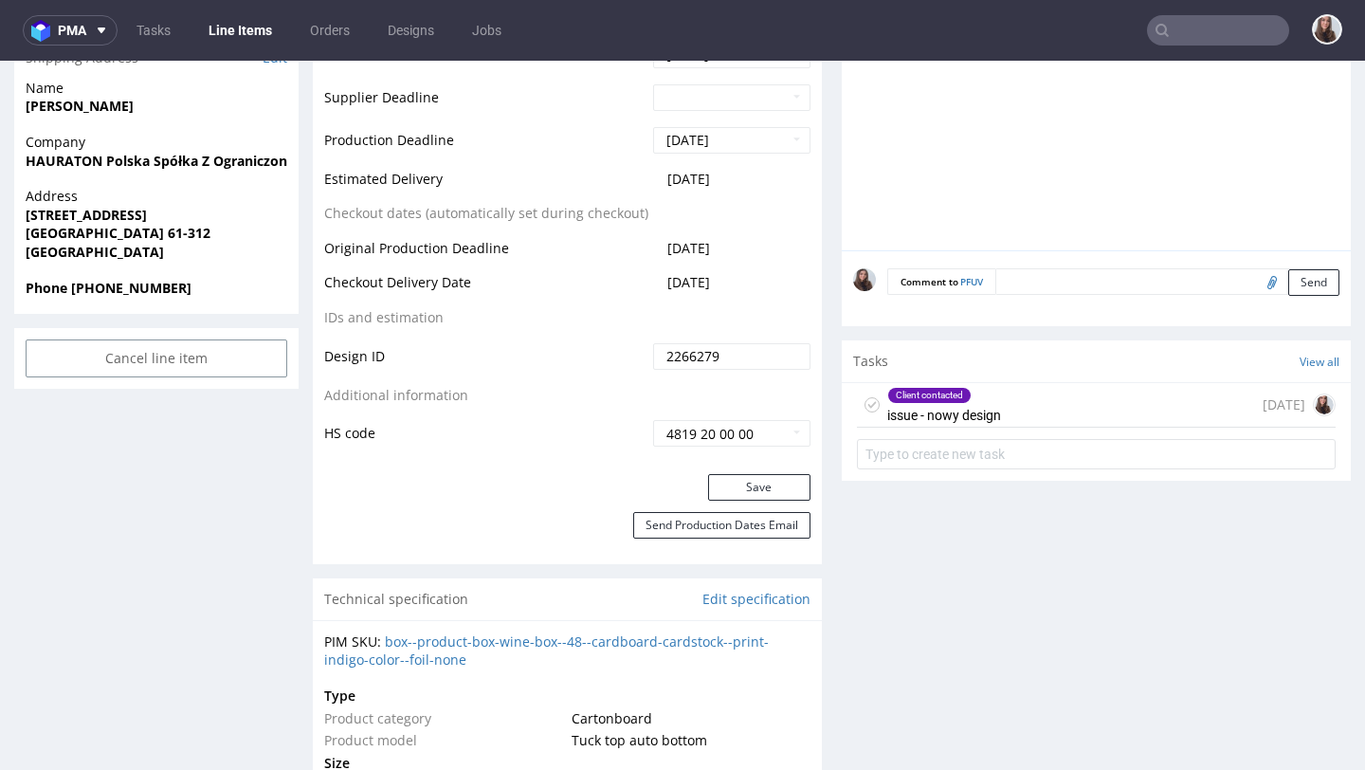
scroll to position [946, 0]
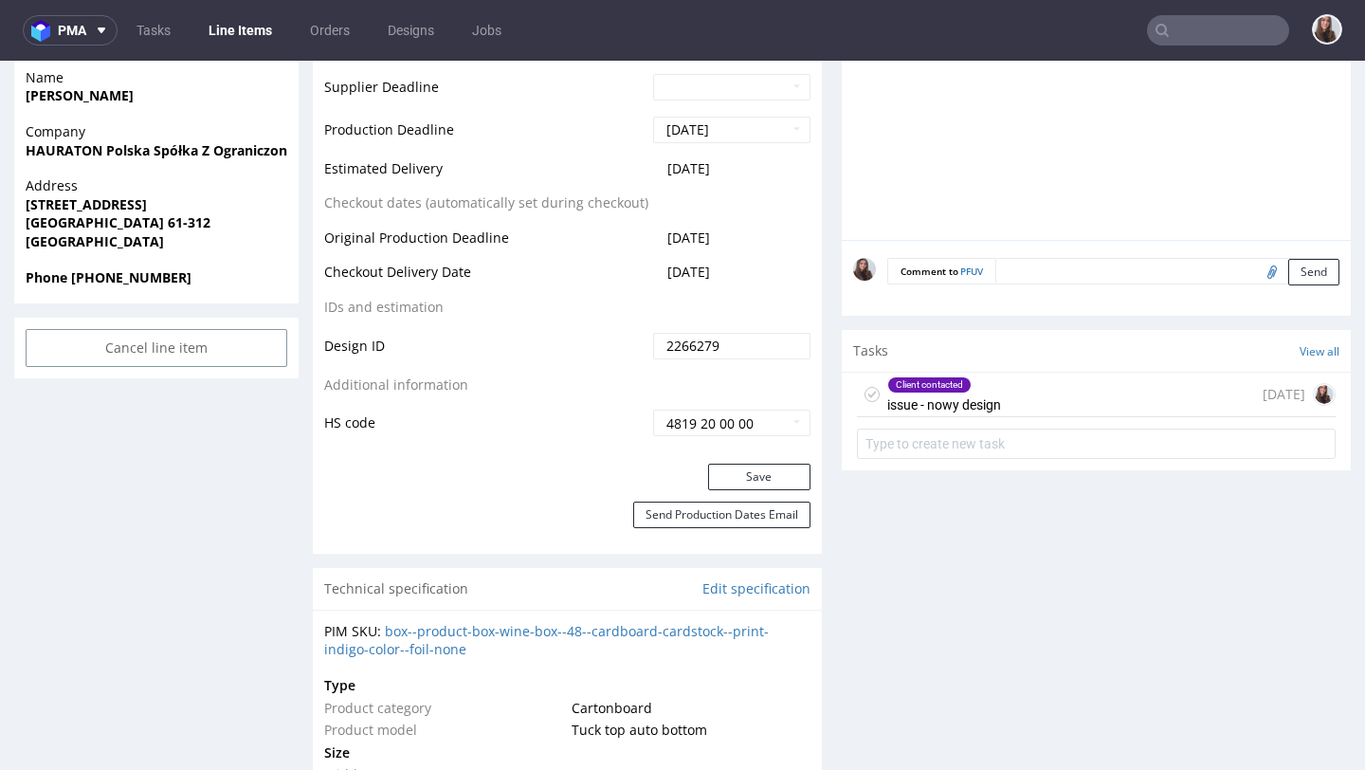
click at [918, 391] on div "Client contacted" at bounding box center [929, 384] width 82 height 15
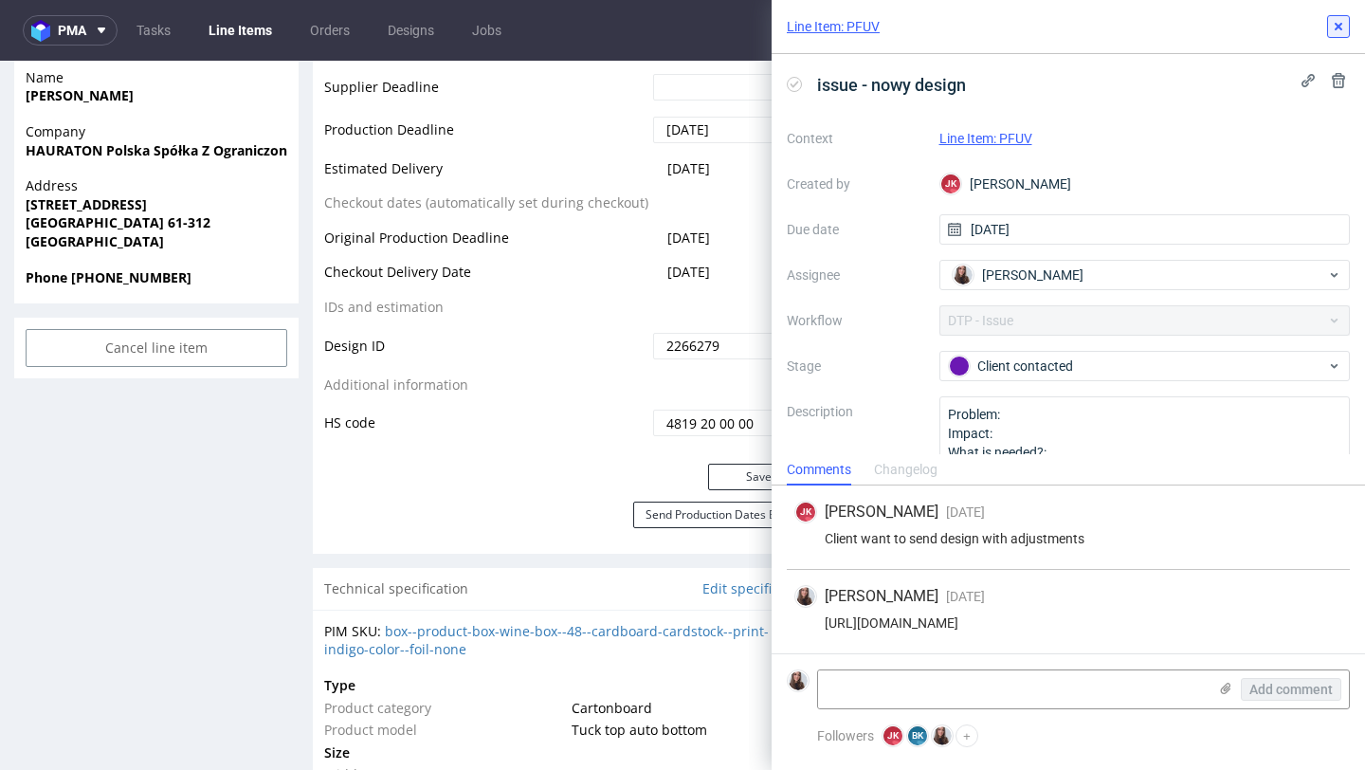
click at [1338, 33] on icon at bounding box center [1338, 26] width 15 height 15
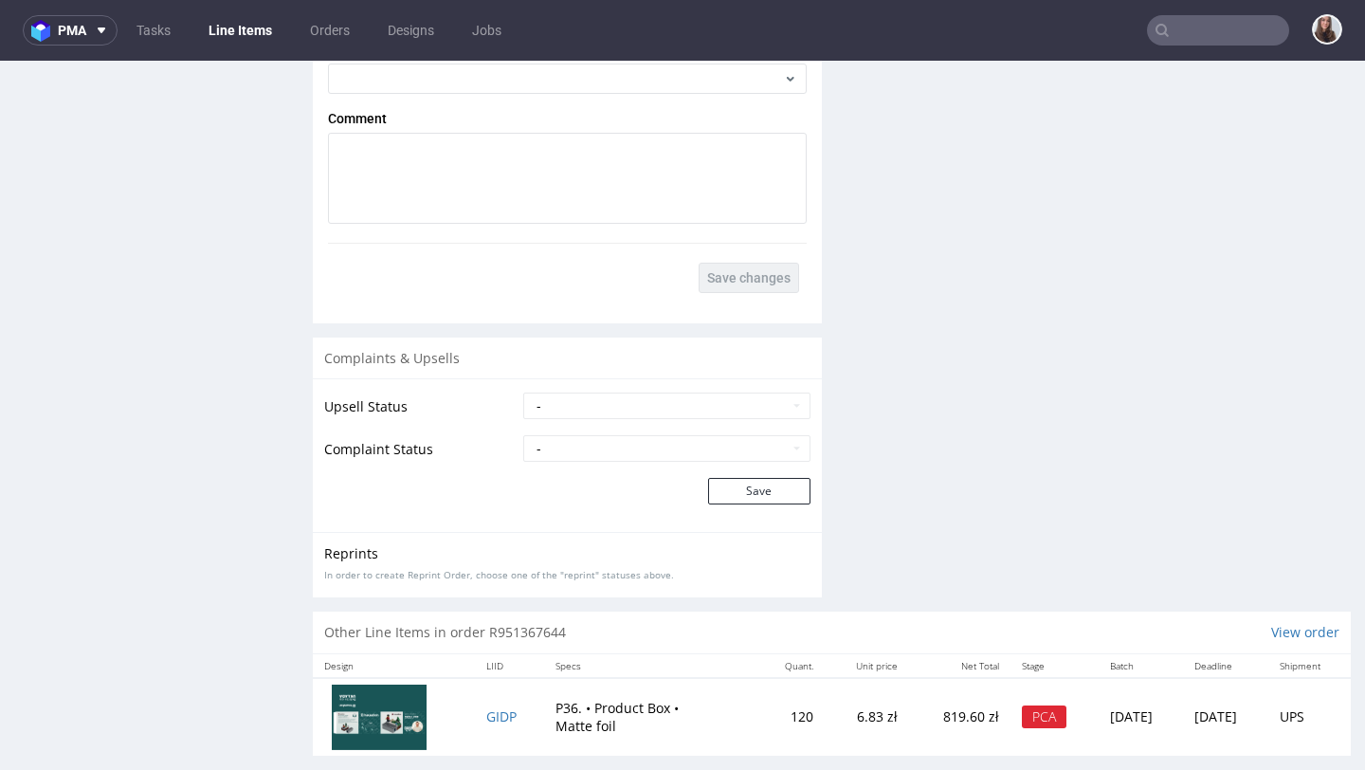
scroll to position [2850, 0]
click at [490, 714] on span "GIDP" at bounding box center [501, 718] width 30 height 18
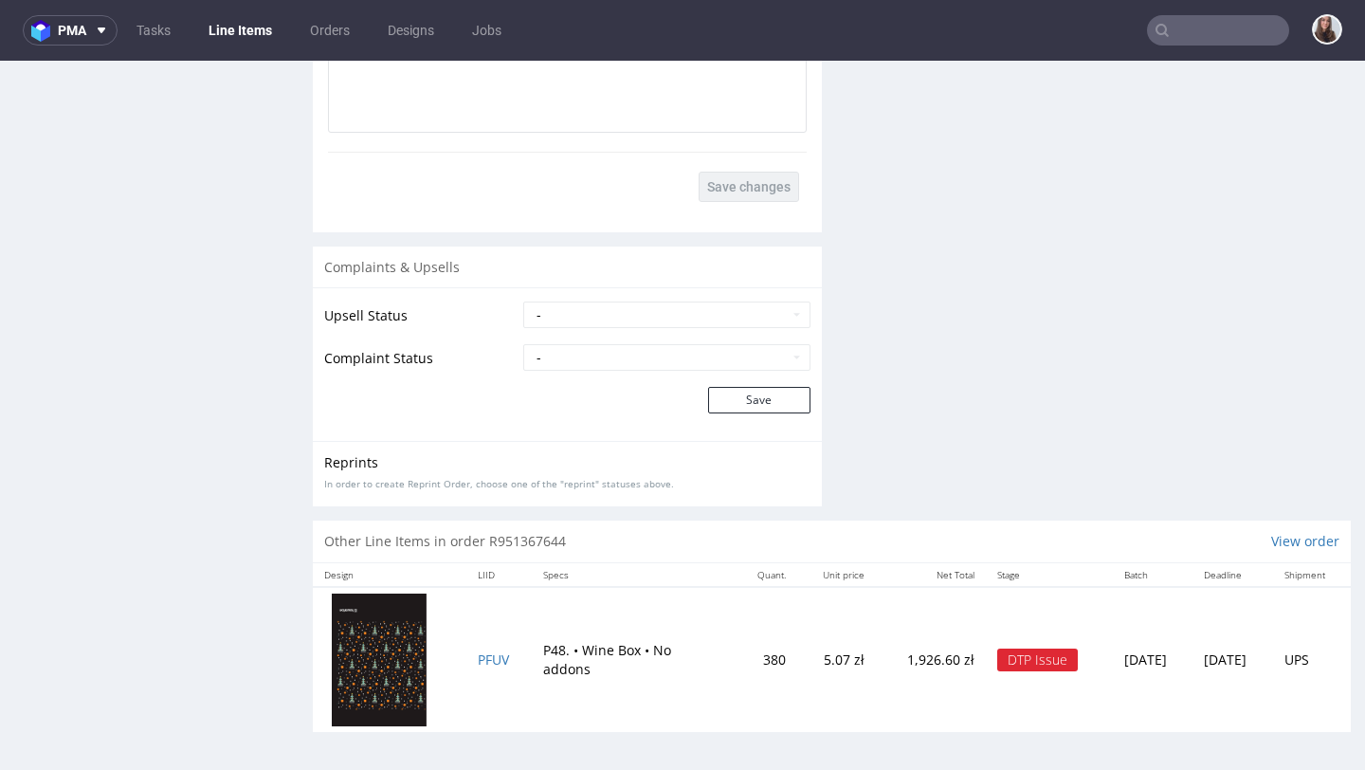
scroll to position [5, 0]
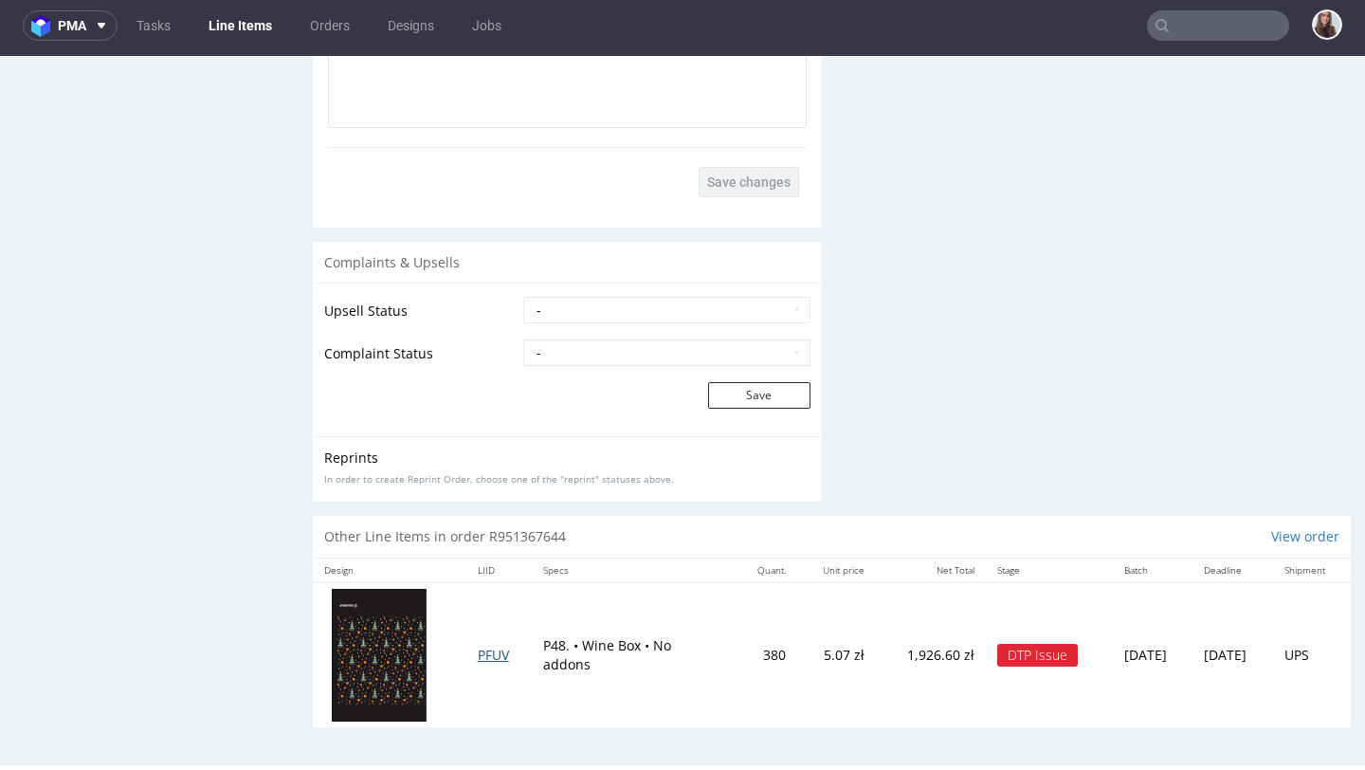
click at [478, 656] on span "PFUV" at bounding box center [493, 654] width 31 height 18
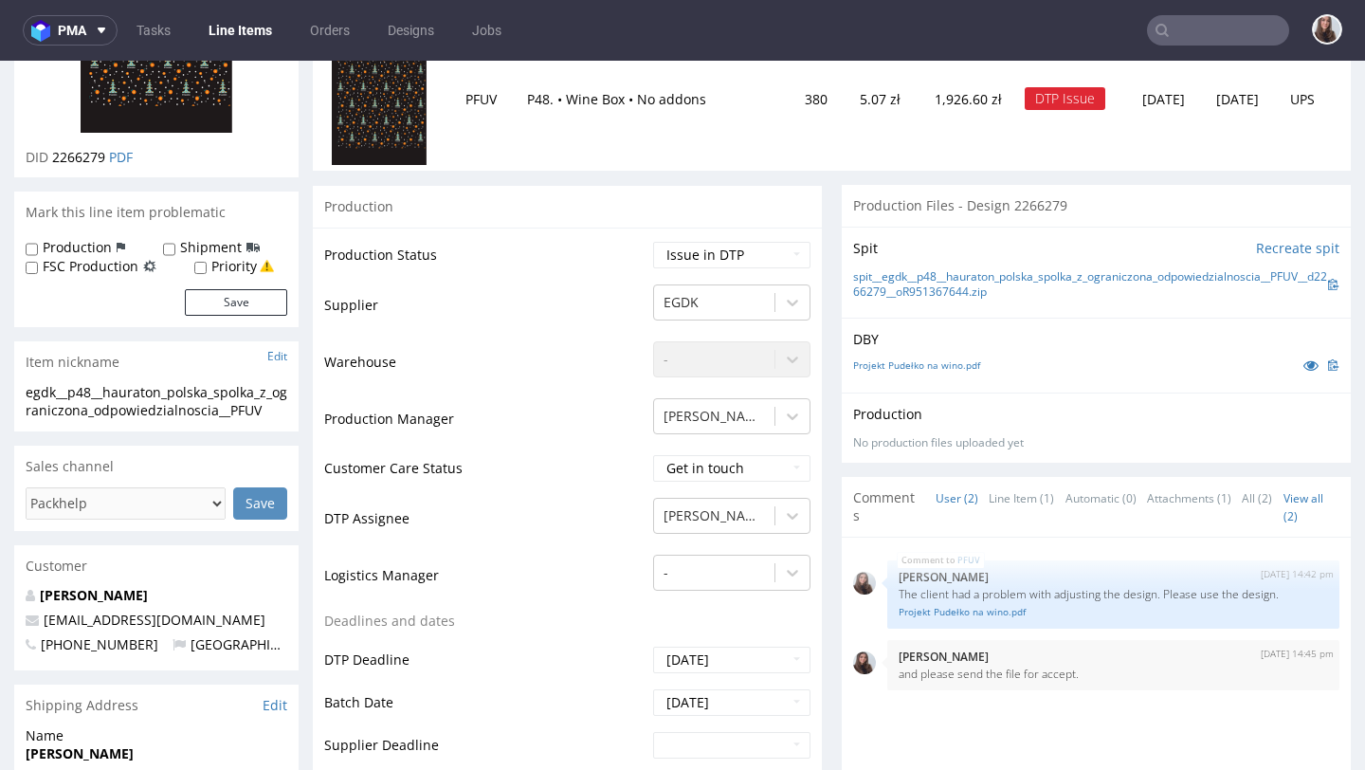
scroll to position [290, 0]
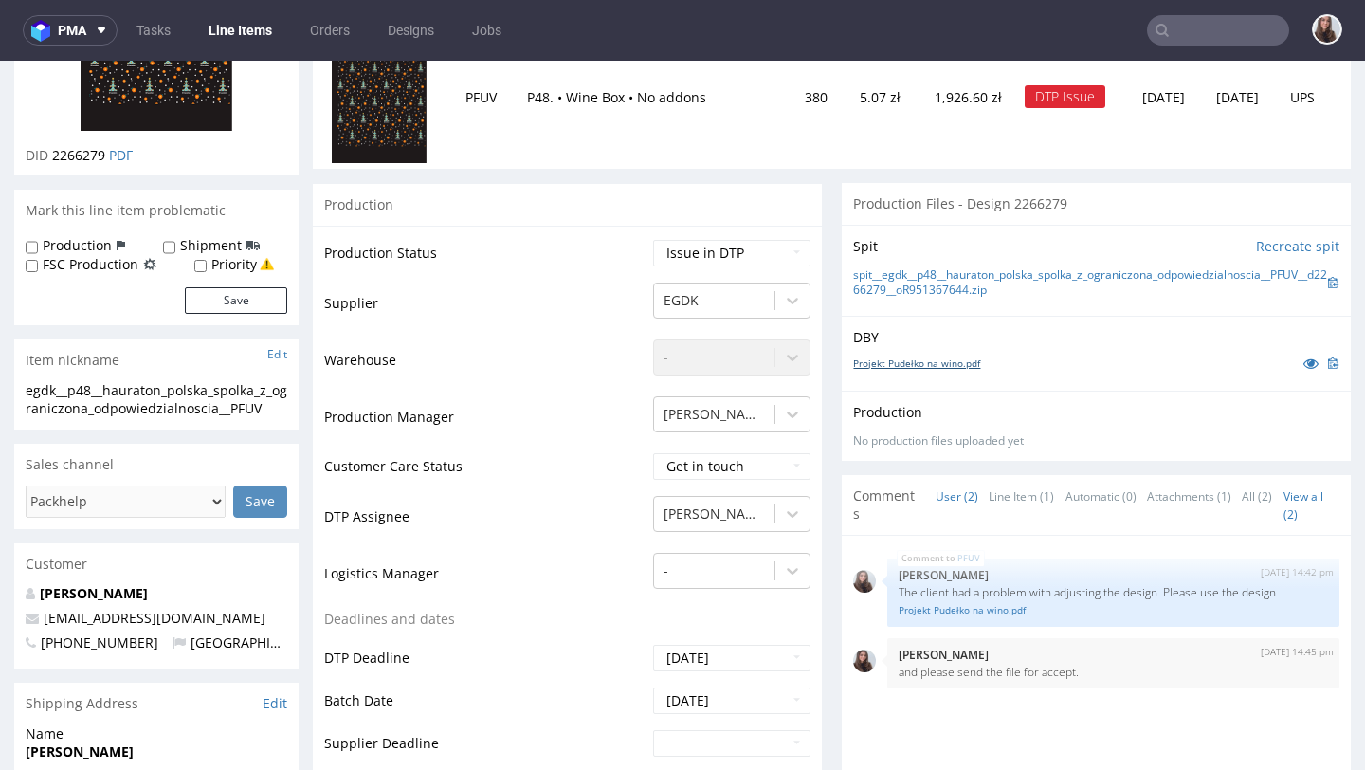
click at [936, 366] on link "Projekt Pudełko na wino.pdf" at bounding box center [916, 362] width 127 height 13
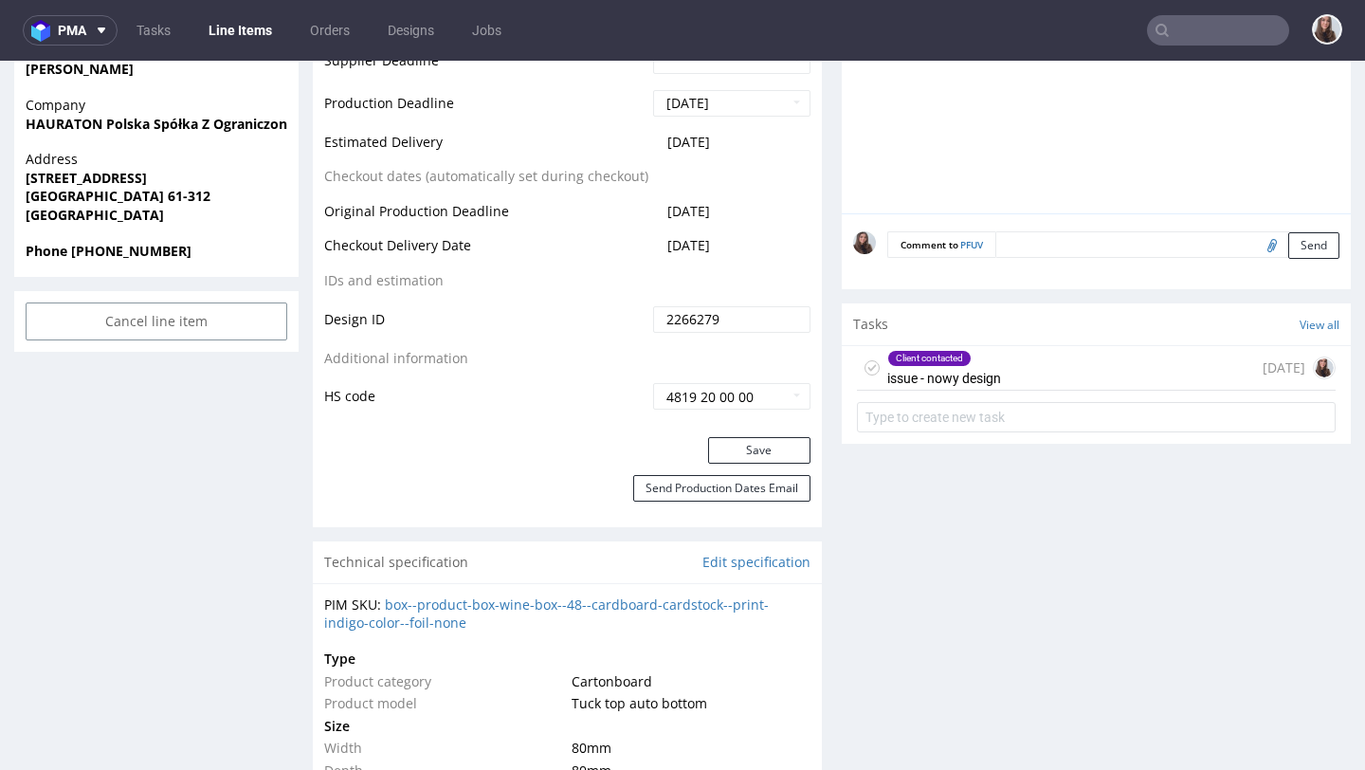
scroll to position [991, 0]
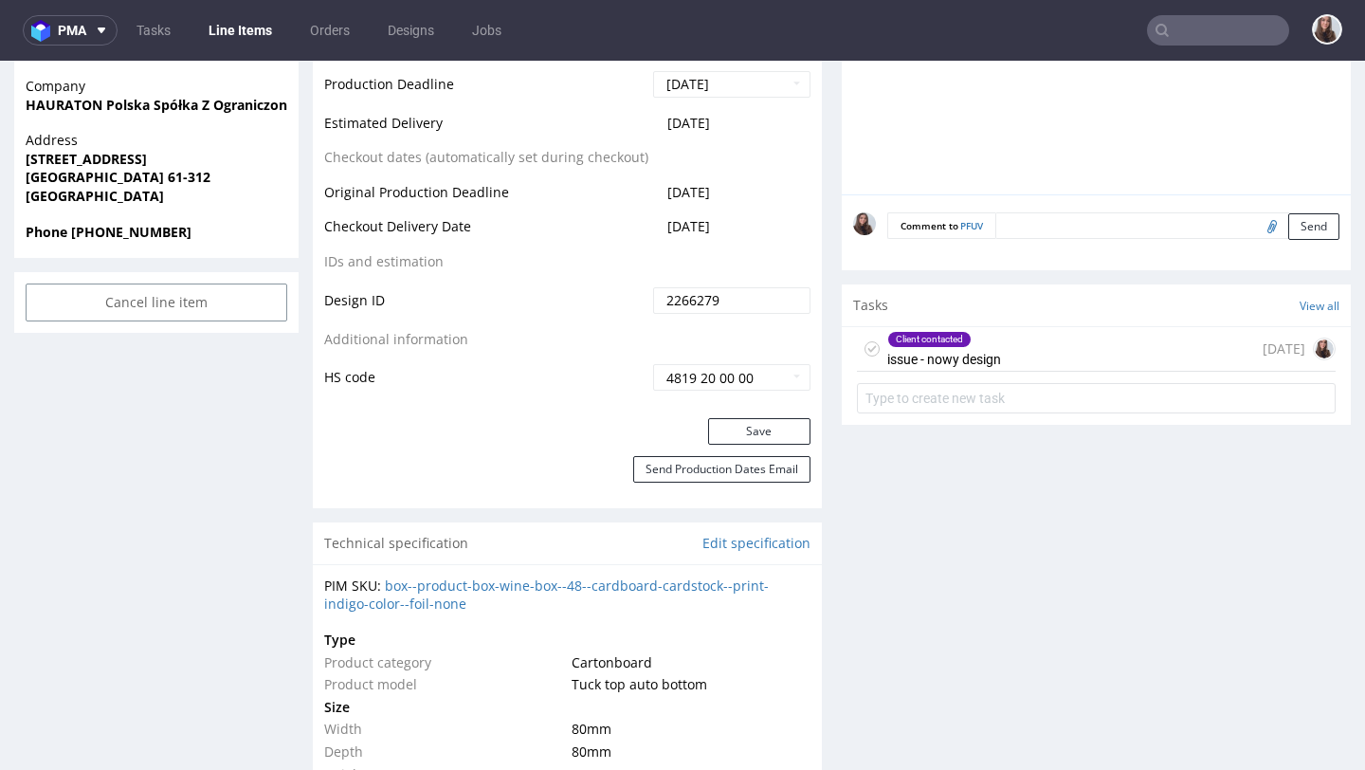
click at [912, 356] on div "Client contacted issue - nowy design" at bounding box center [944, 349] width 114 height 44
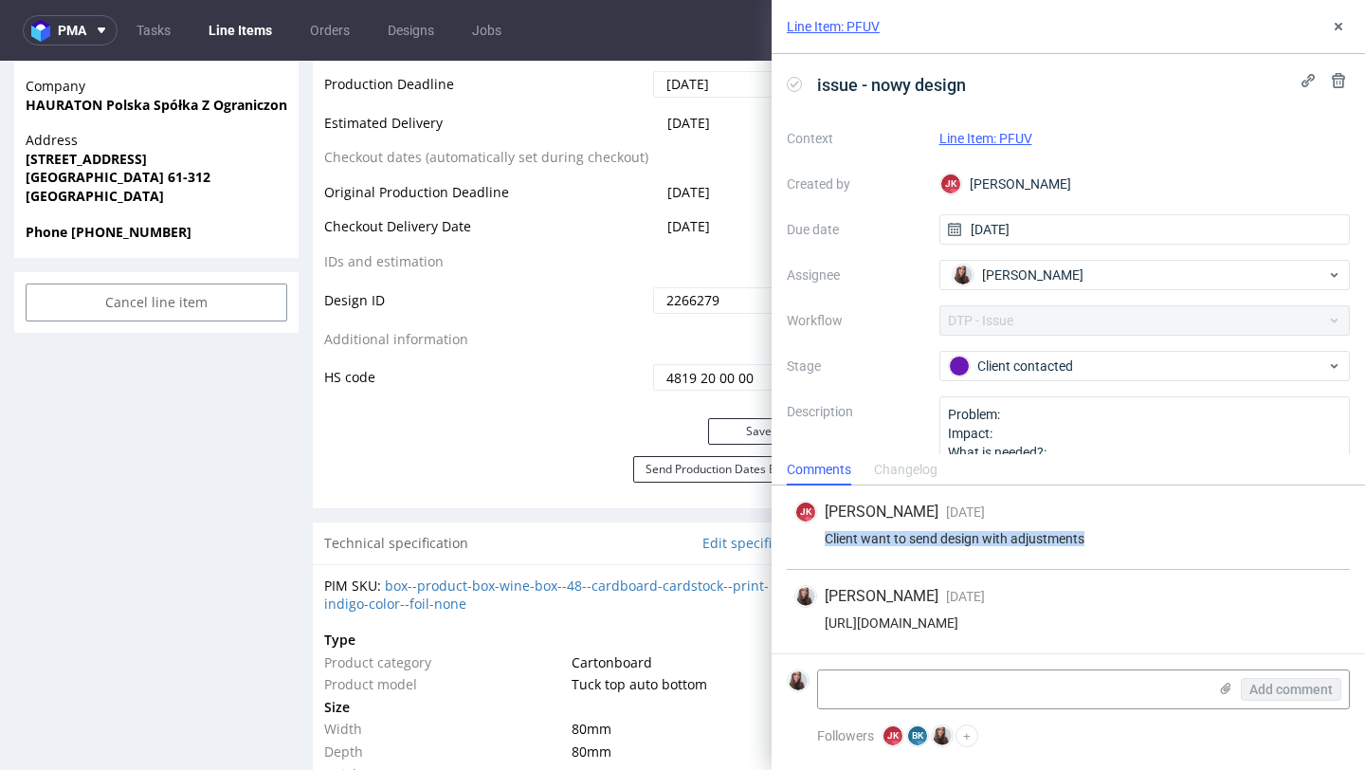
drag, startPoint x: 1123, startPoint y: 535, endPoint x: 809, endPoint y: 541, distance: 313.8
click at [809, 541] on div "Client want to send design with adjustments" at bounding box center [1068, 538] width 548 height 15
copy div "Client want to send design with adjustments"
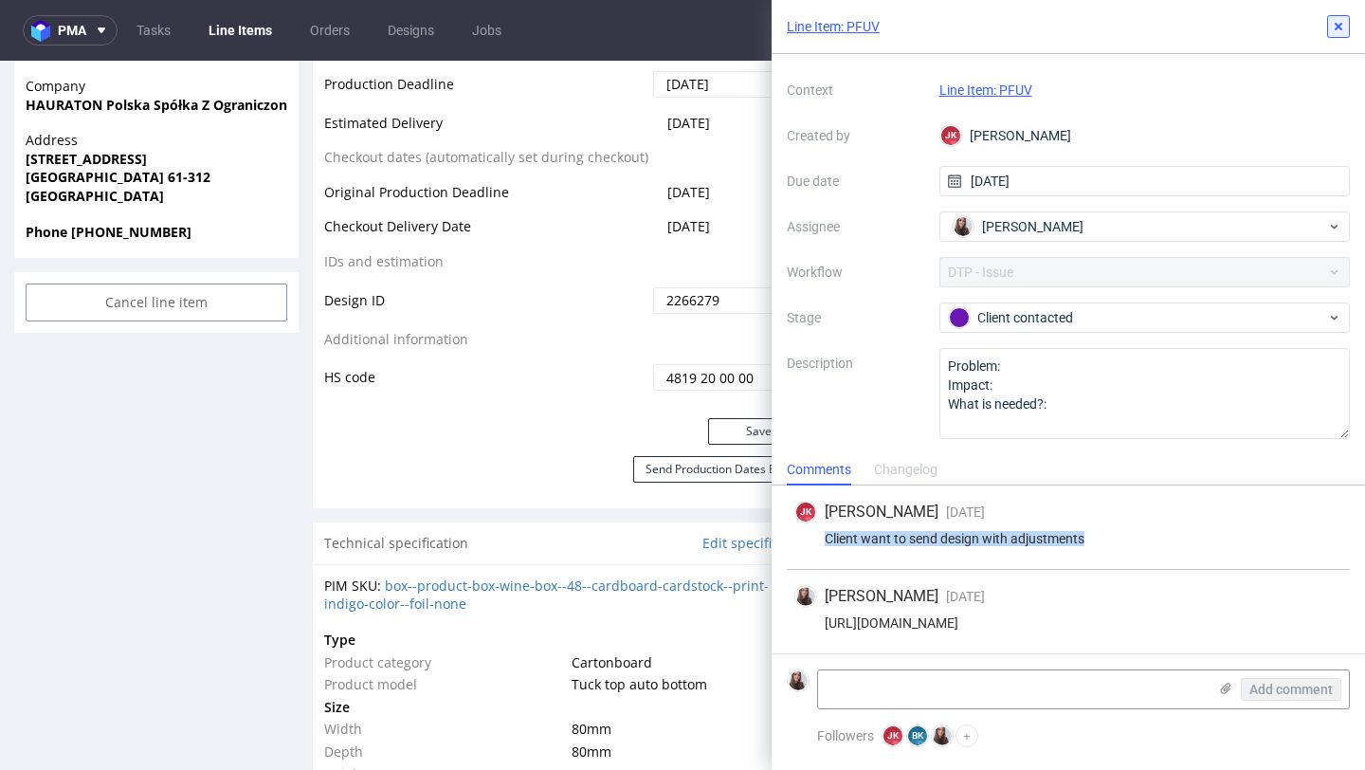
click at [1330, 30] on button at bounding box center [1338, 26] width 23 height 23
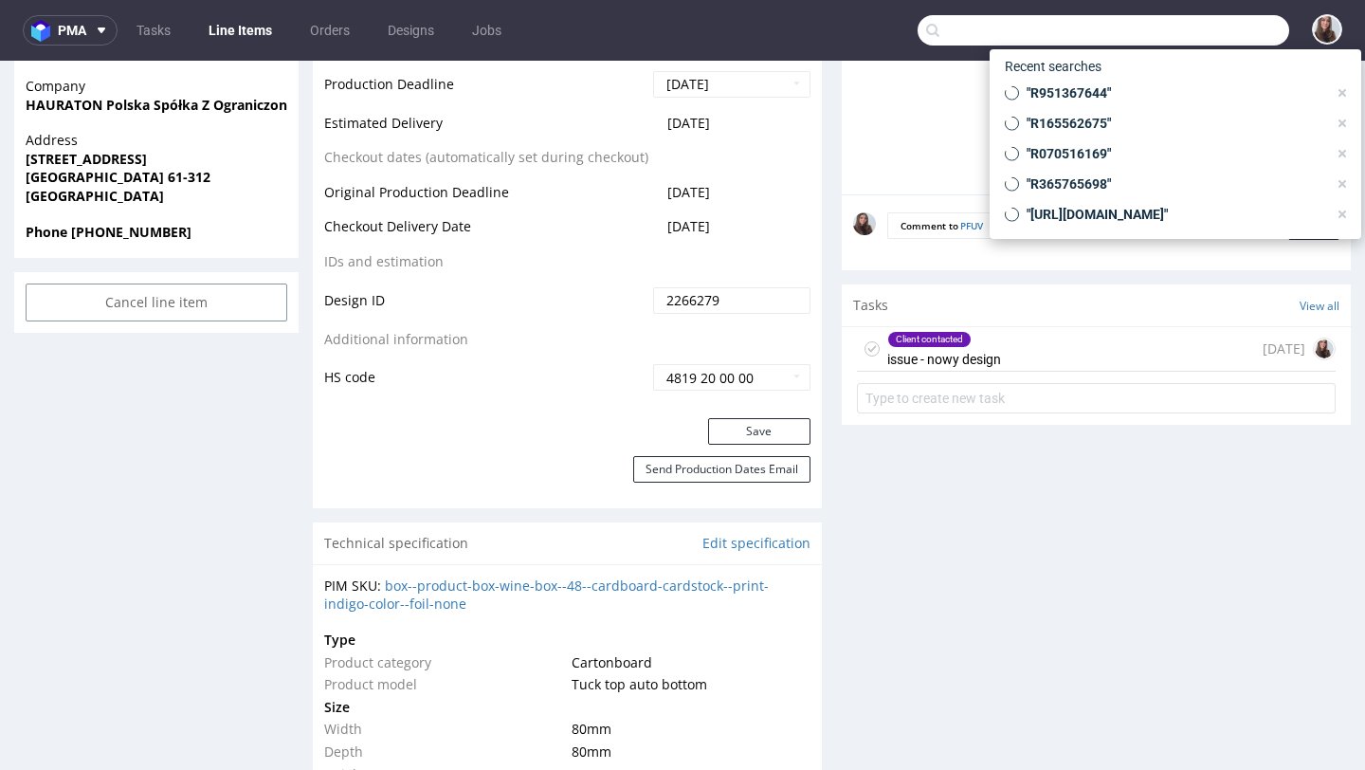
click at [1175, 35] on input "text" at bounding box center [1104, 30] width 372 height 30
paste input "R921429381"
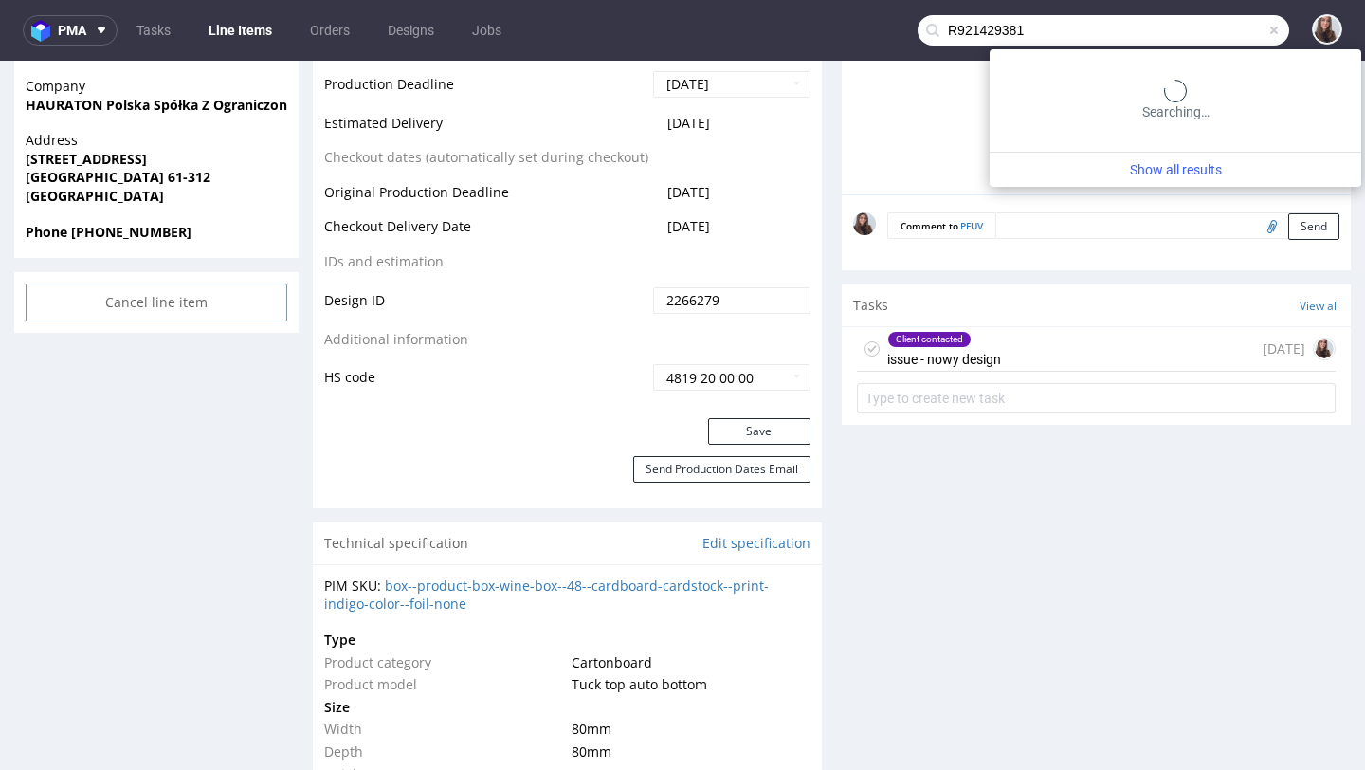
type input "R921429381"
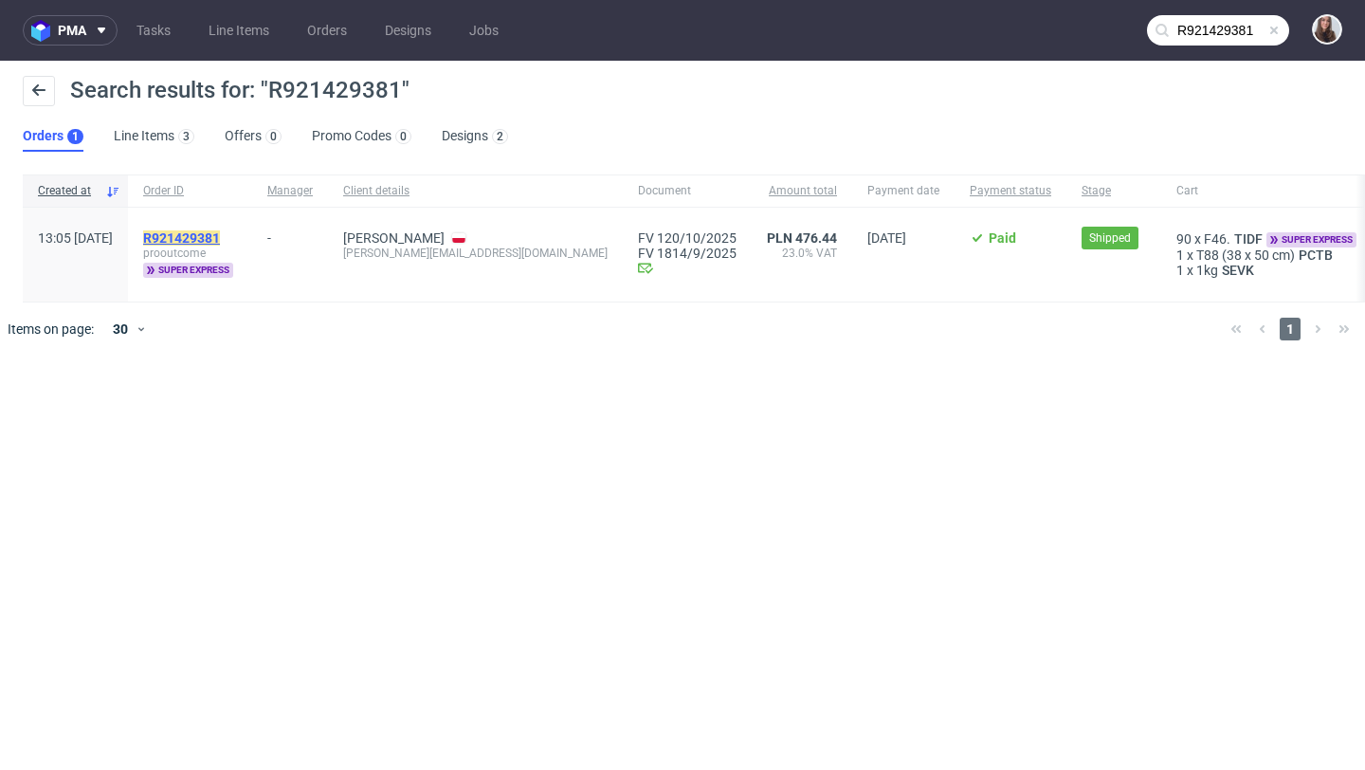
click at [220, 230] on mark "R921429381" at bounding box center [181, 237] width 77 height 15
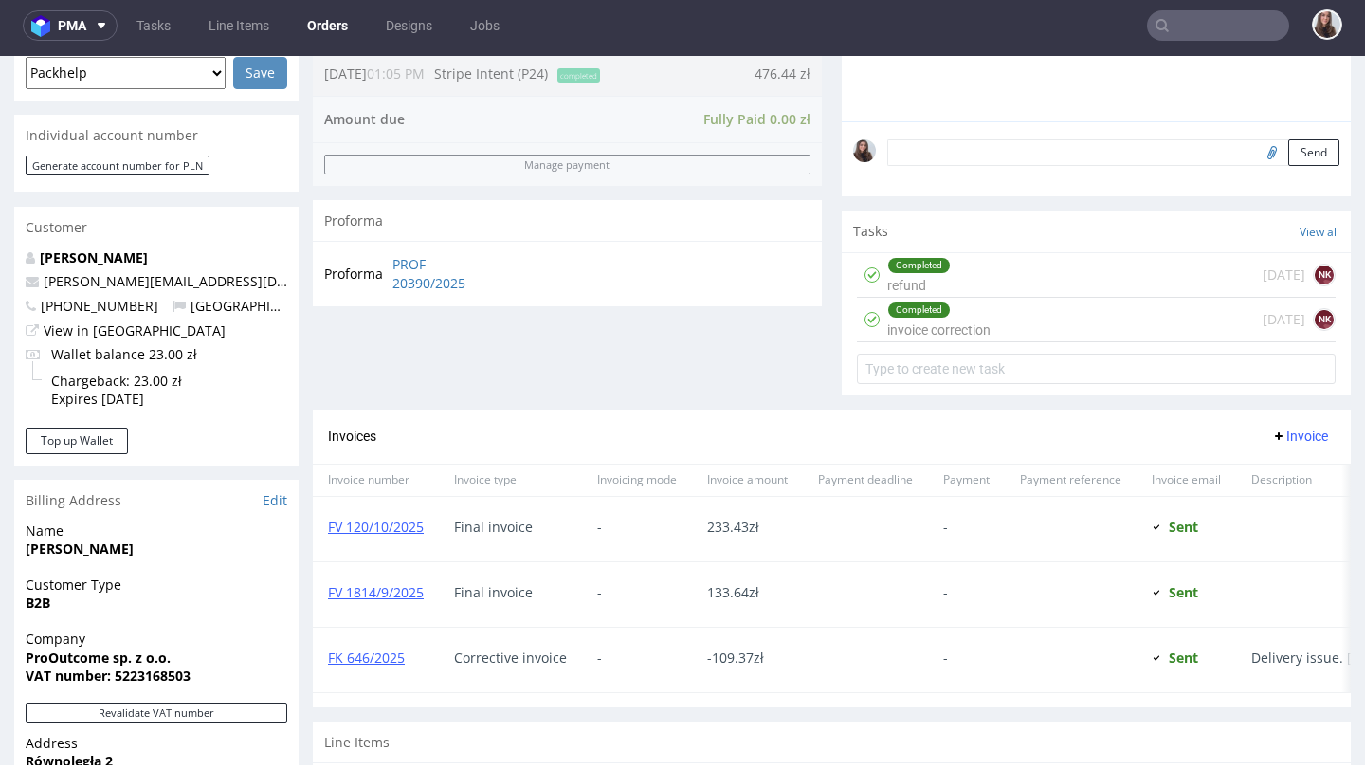
scroll to position [503, 0]
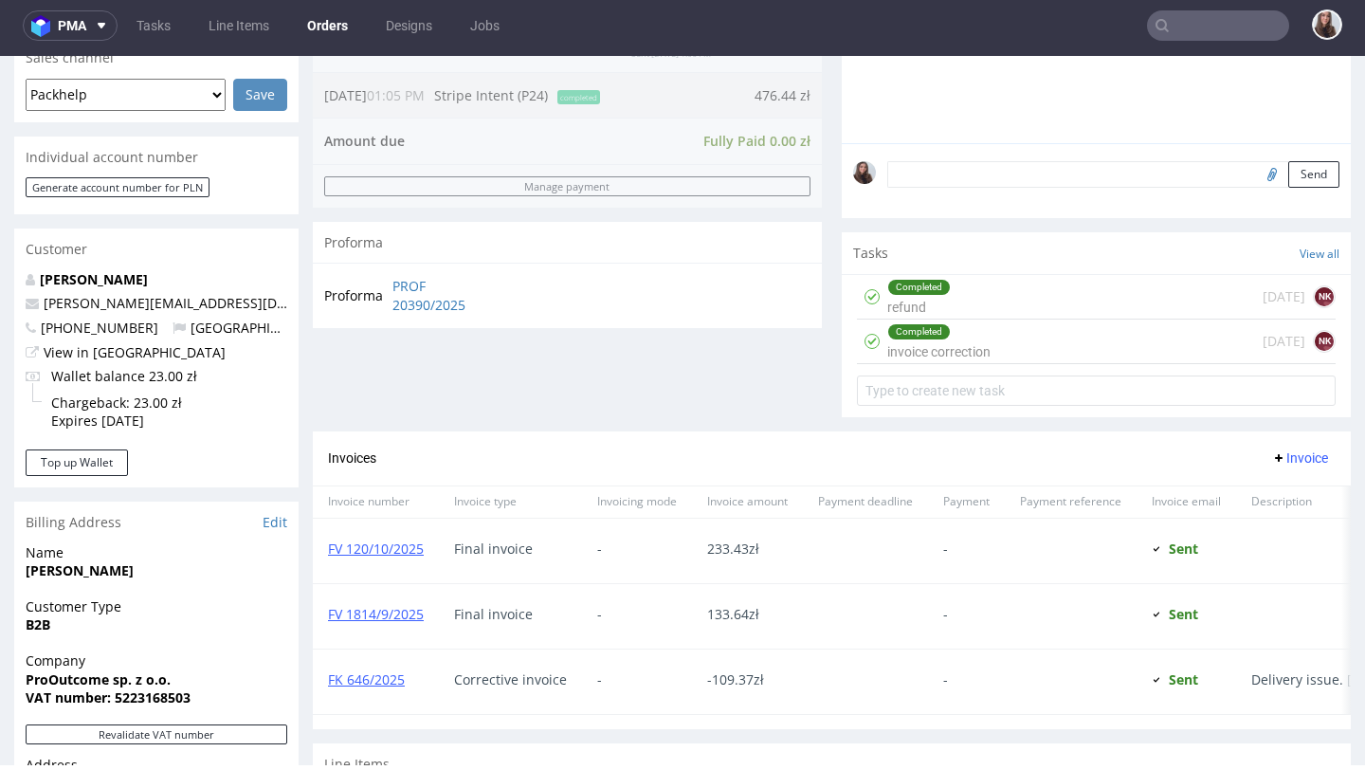
click at [945, 339] on div "Completed" at bounding box center [938, 331] width 101 height 15
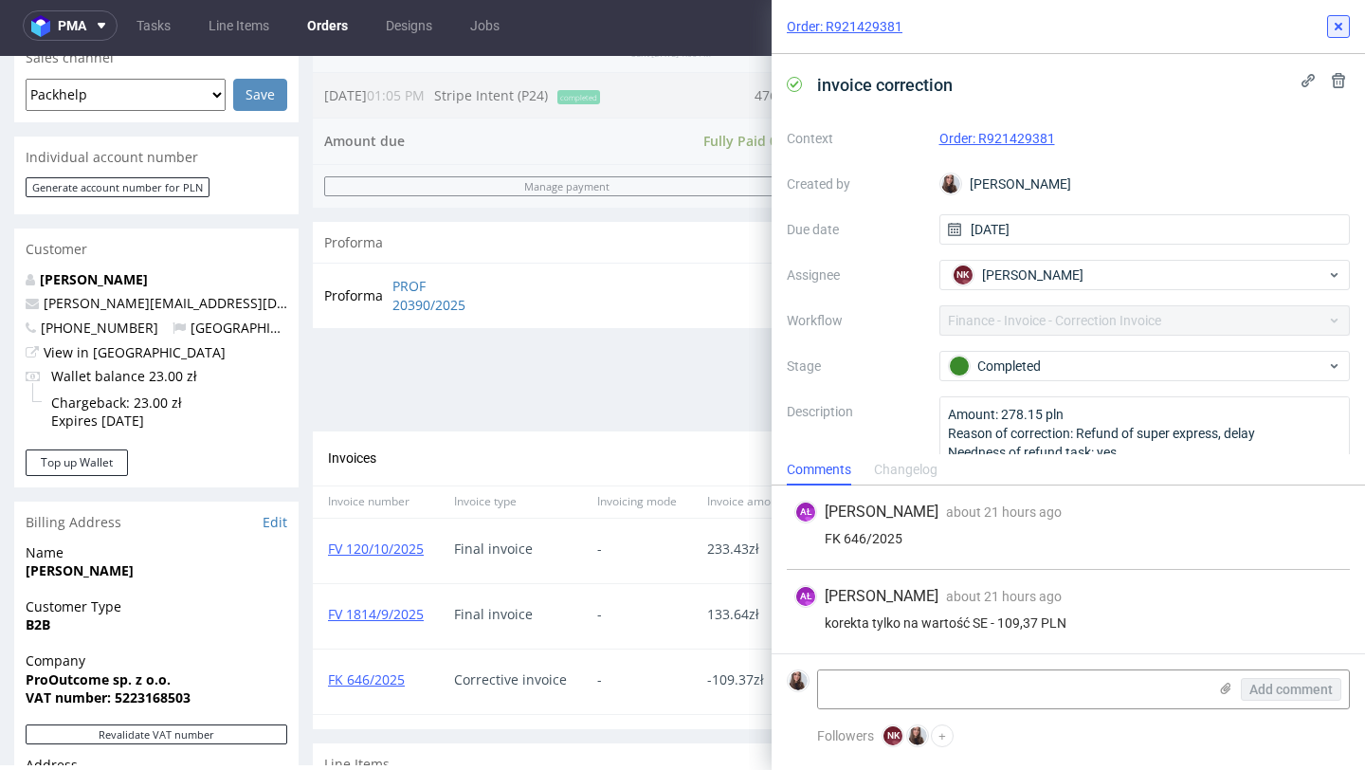
click at [1338, 24] on icon at bounding box center [1338, 26] width 15 height 15
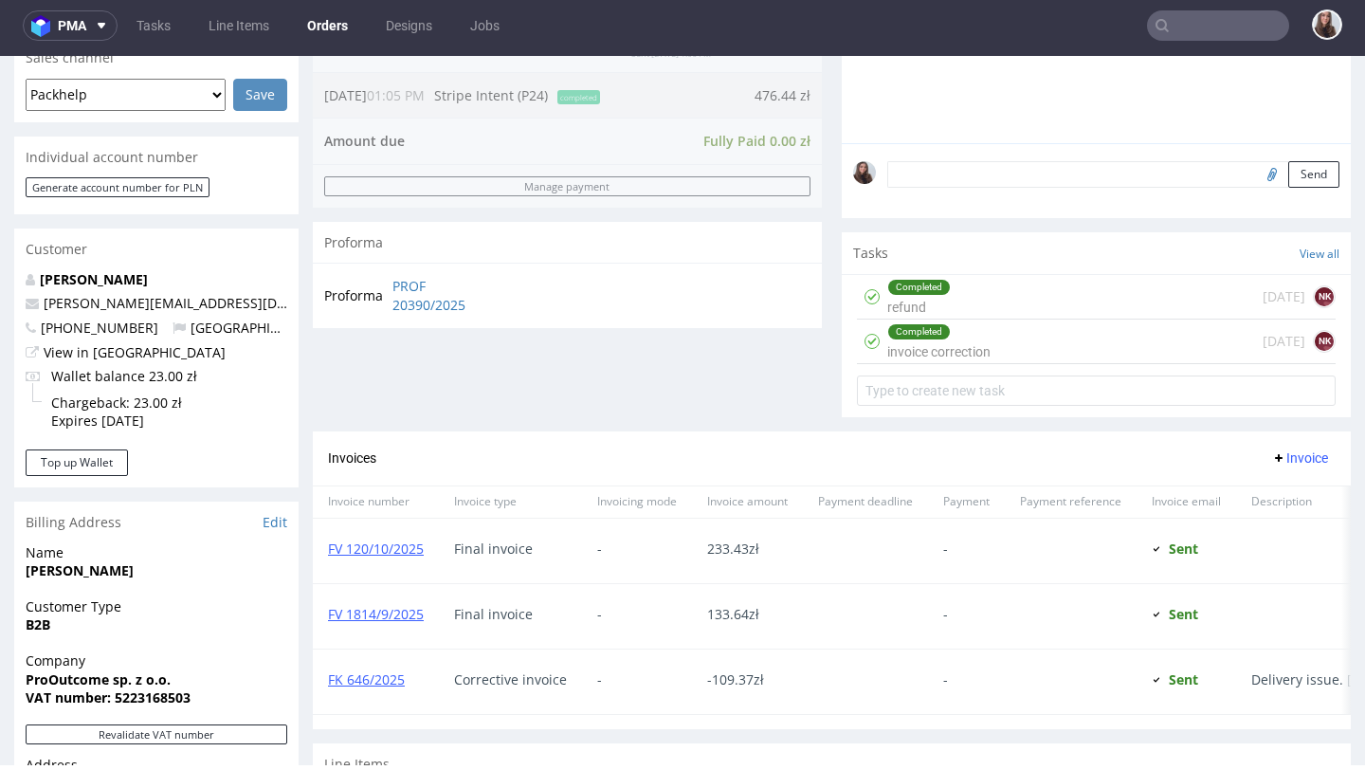
click at [1161, 46] on nav "pma Tasks Line Items Orders Designs Jobs" at bounding box center [682, 25] width 1365 height 61
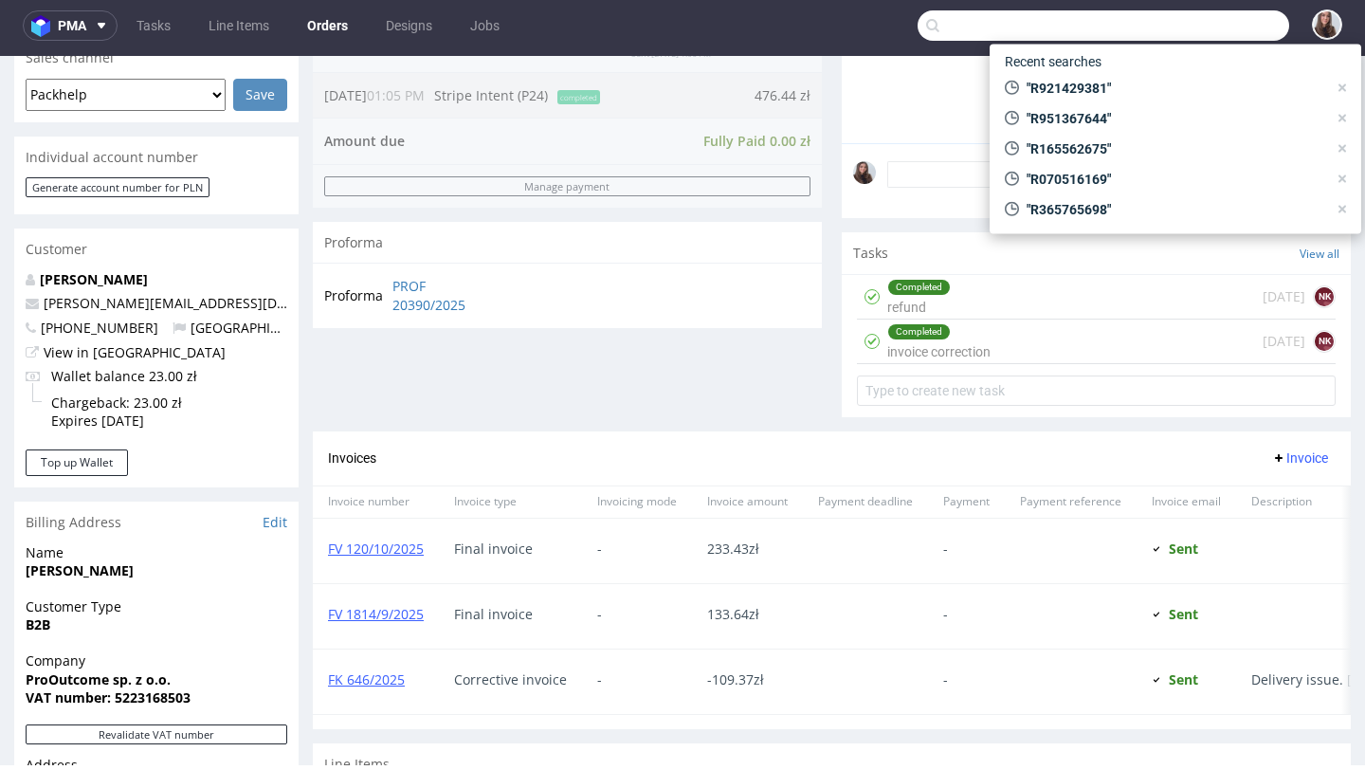
click at [1169, 36] on input "text" at bounding box center [1104, 25] width 372 height 30
paste input "R284679909"
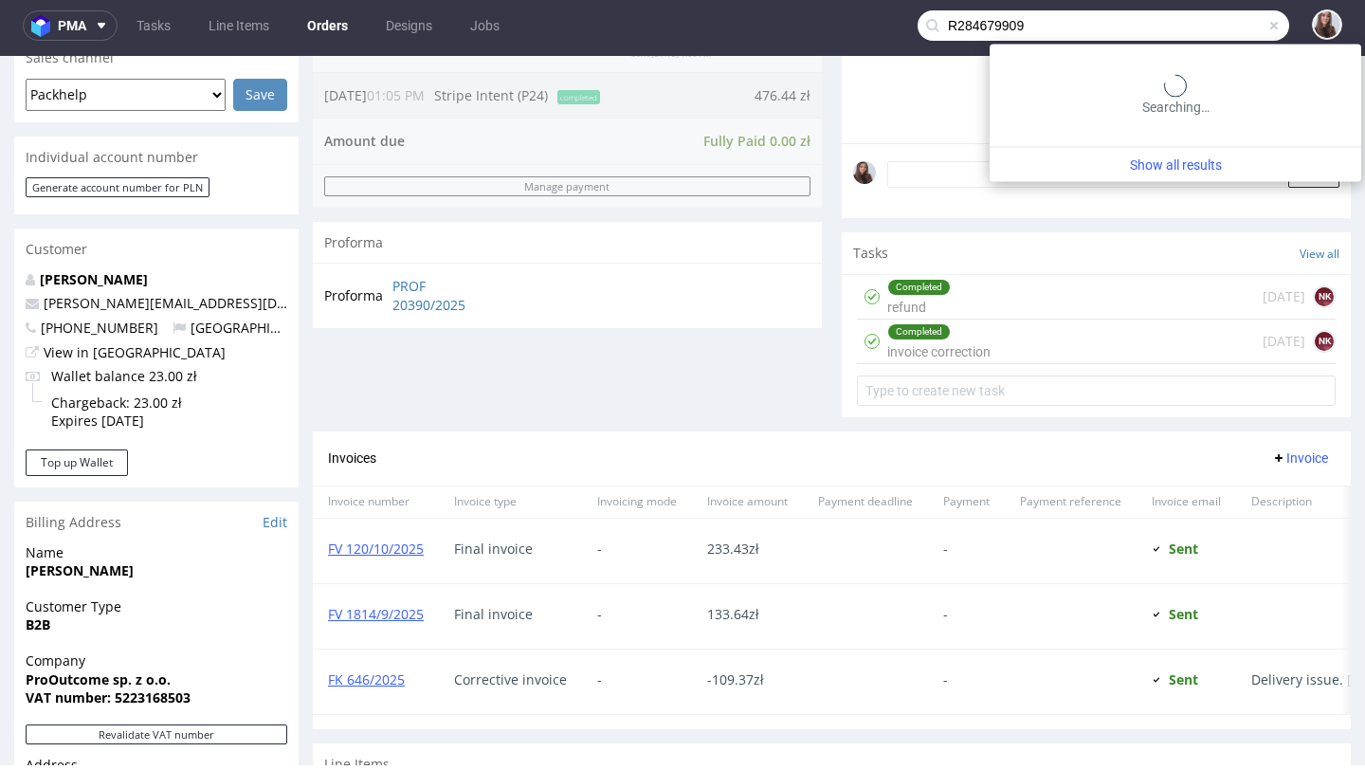
type input "R284679909"
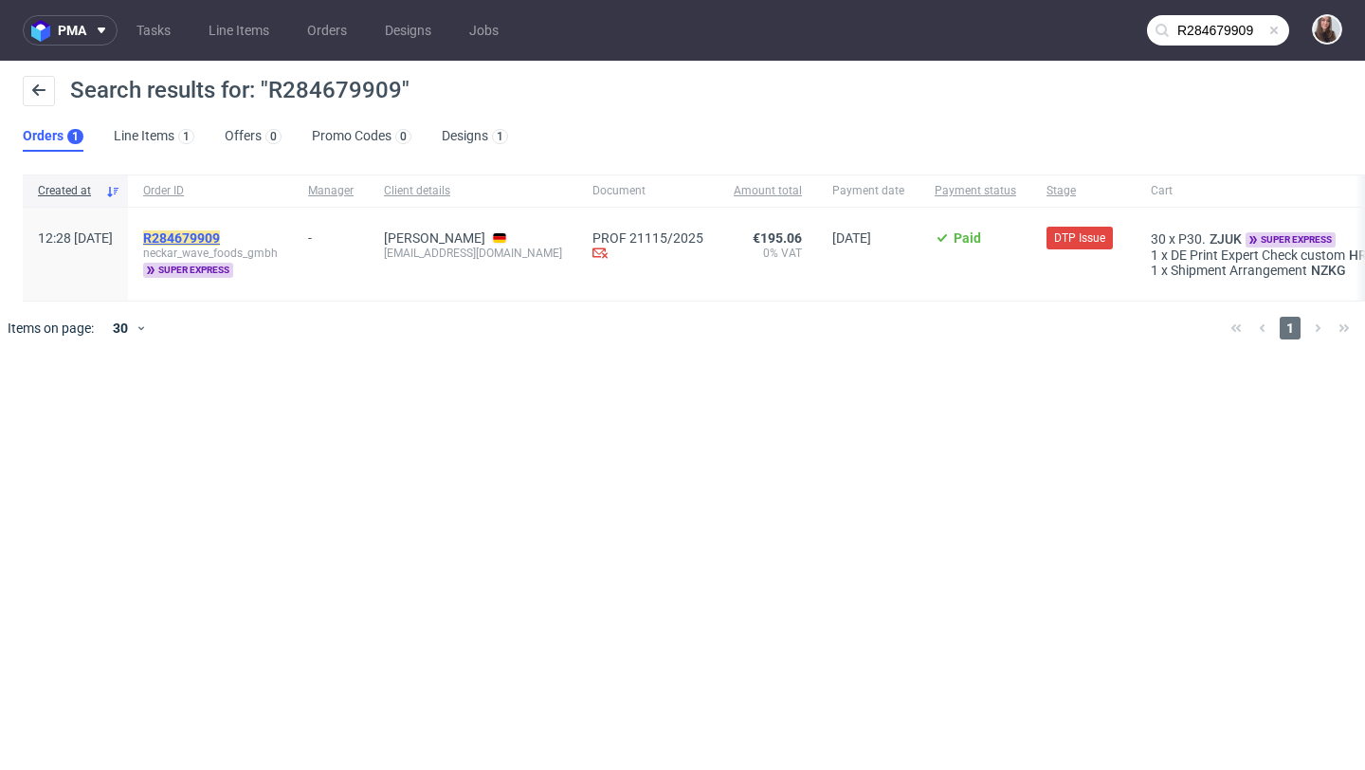
click at [220, 236] on mark "R284679909" at bounding box center [181, 237] width 77 height 15
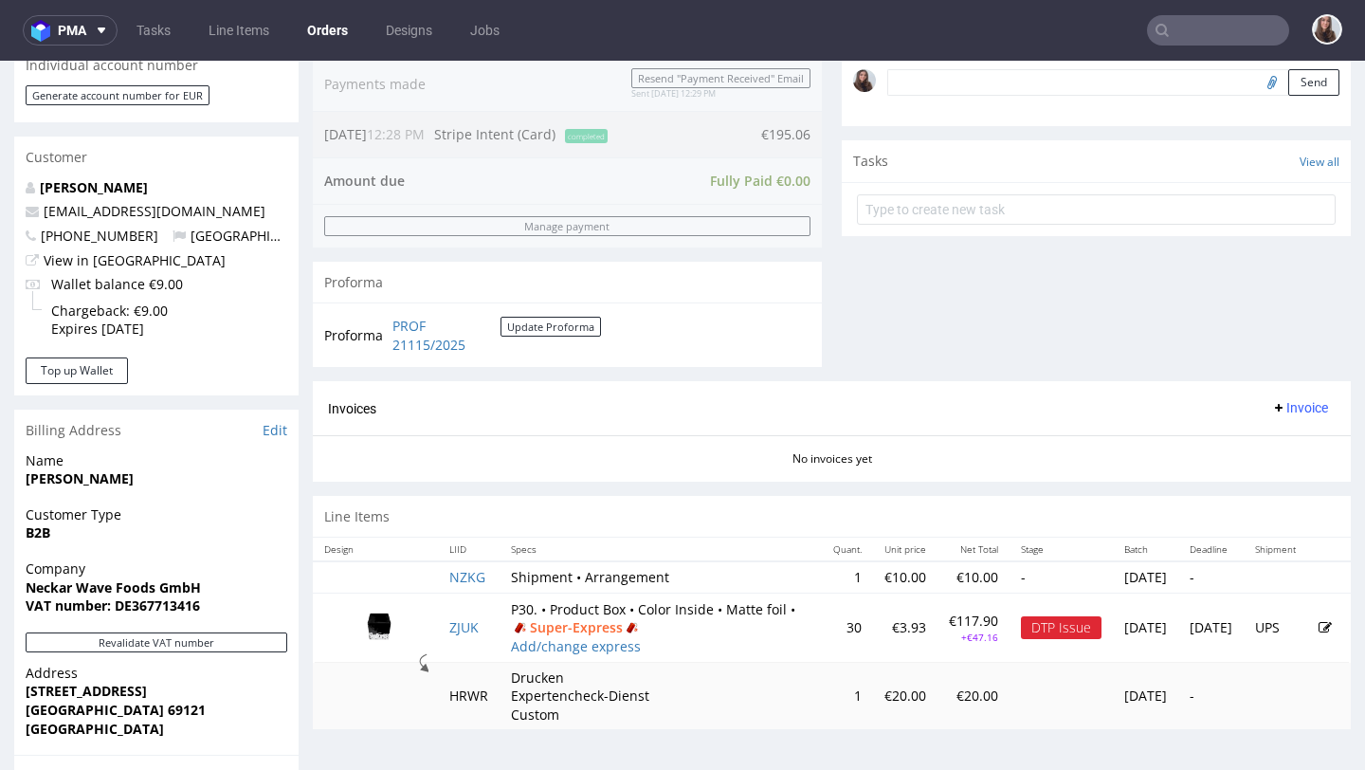
scroll to position [603, 0]
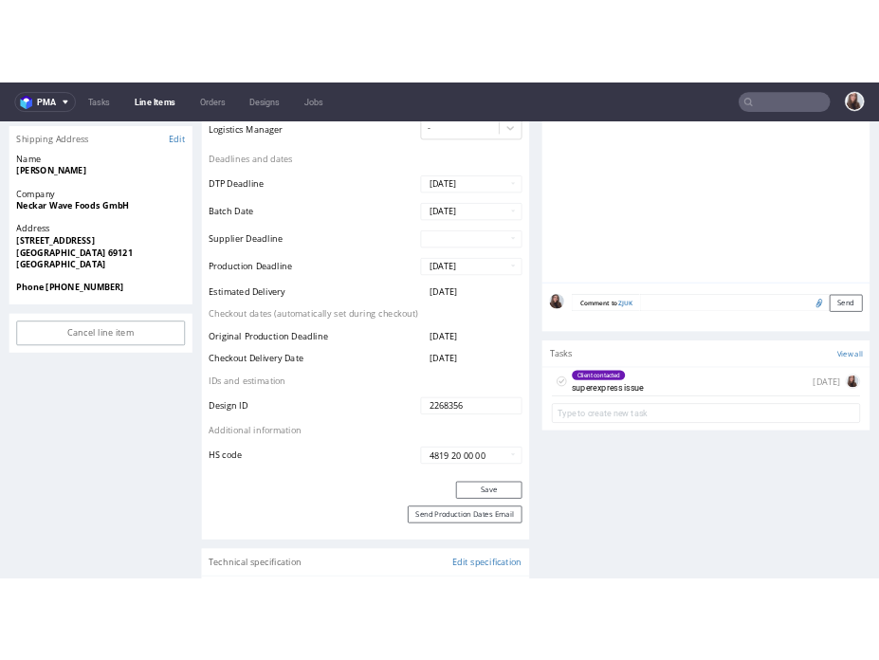
scroll to position [805, 0]
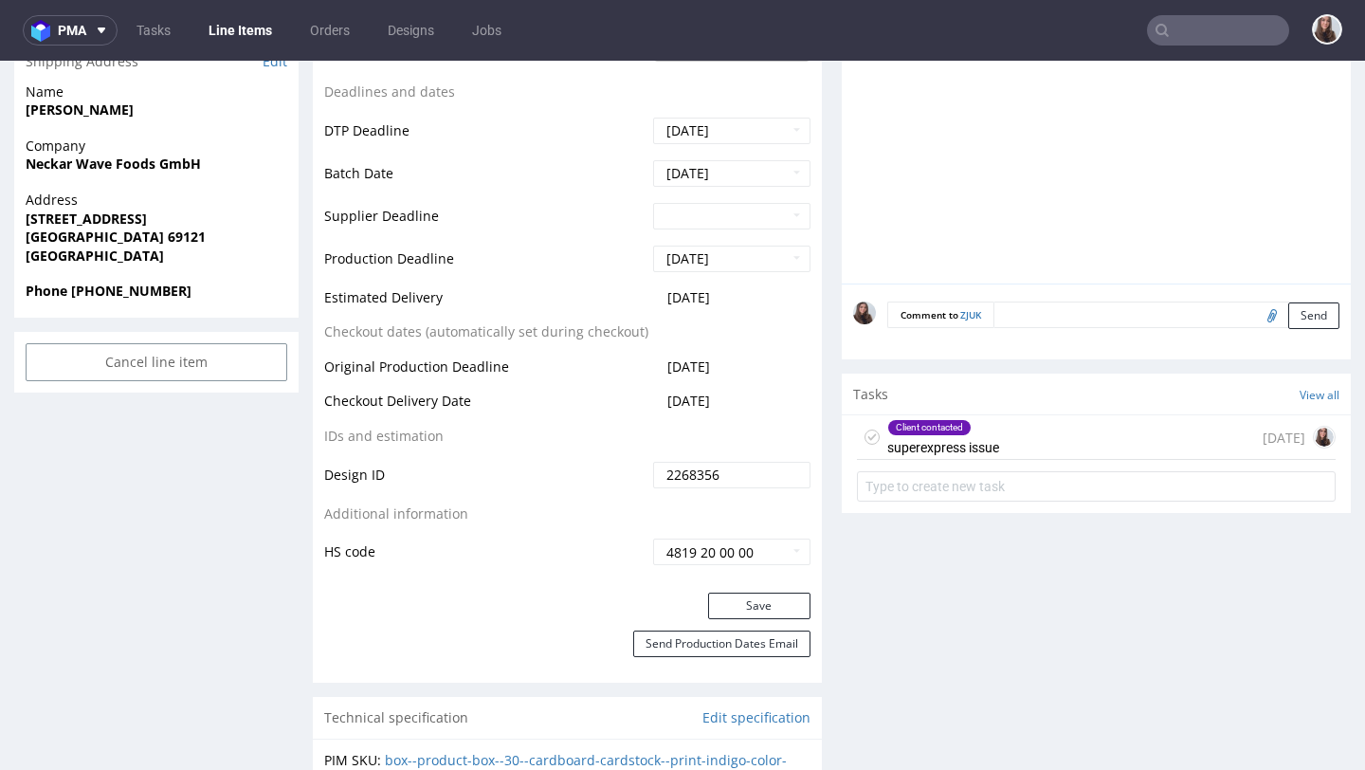
click at [985, 435] on div "Client contacted" at bounding box center [943, 427] width 110 height 15
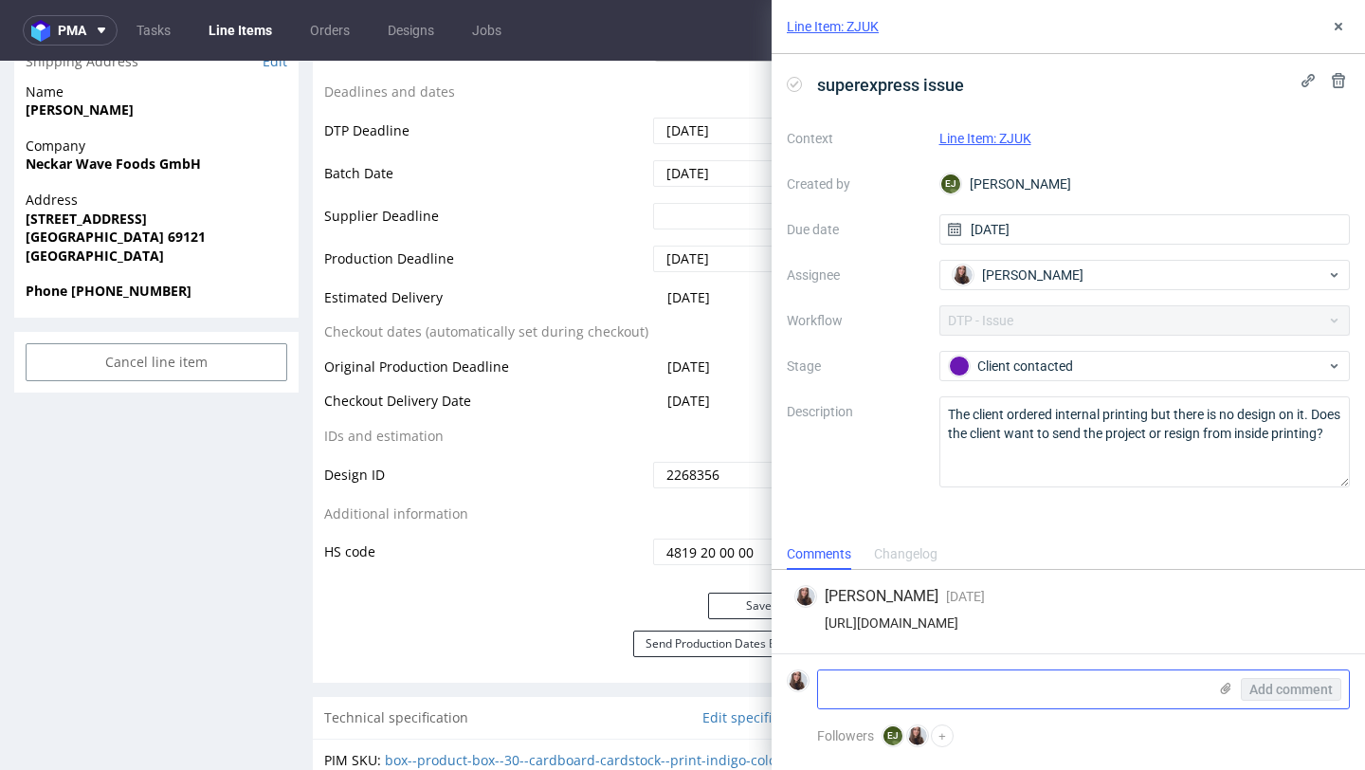
click at [917, 697] on textarea at bounding box center [1012, 689] width 389 height 38
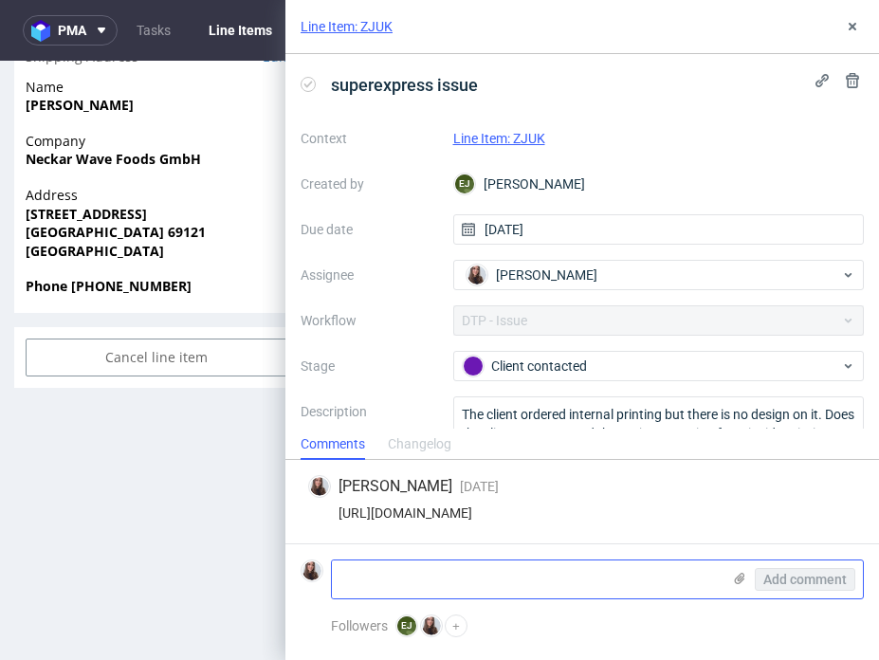
click at [737, 572] on icon at bounding box center [739, 578] width 15 height 15
click at [0, 0] on input "file" at bounding box center [0, 0] width 0 height 0
click at [736, 578] on use at bounding box center [740, 577] width 10 height 11
click at [0, 0] on input "file" at bounding box center [0, 0] width 0 height 0
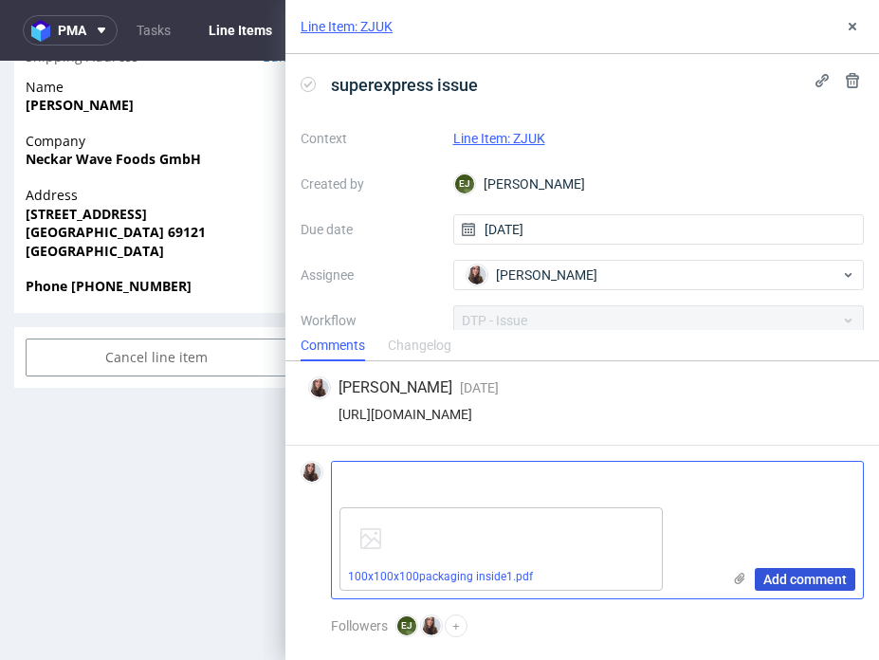
click at [770, 573] on span "Add comment" at bounding box center [804, 578] width 83 height 13
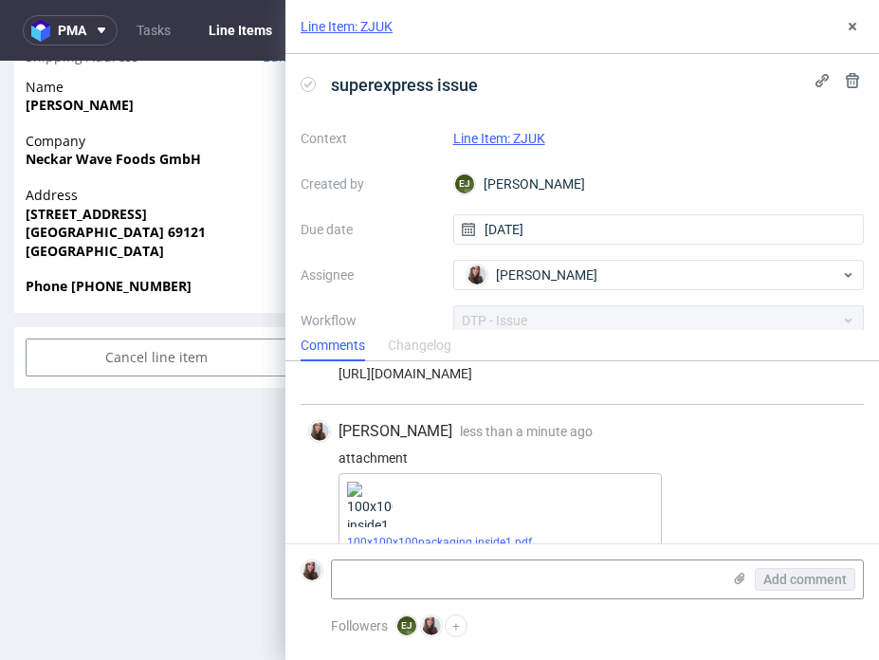
scroll to position [69, 0]
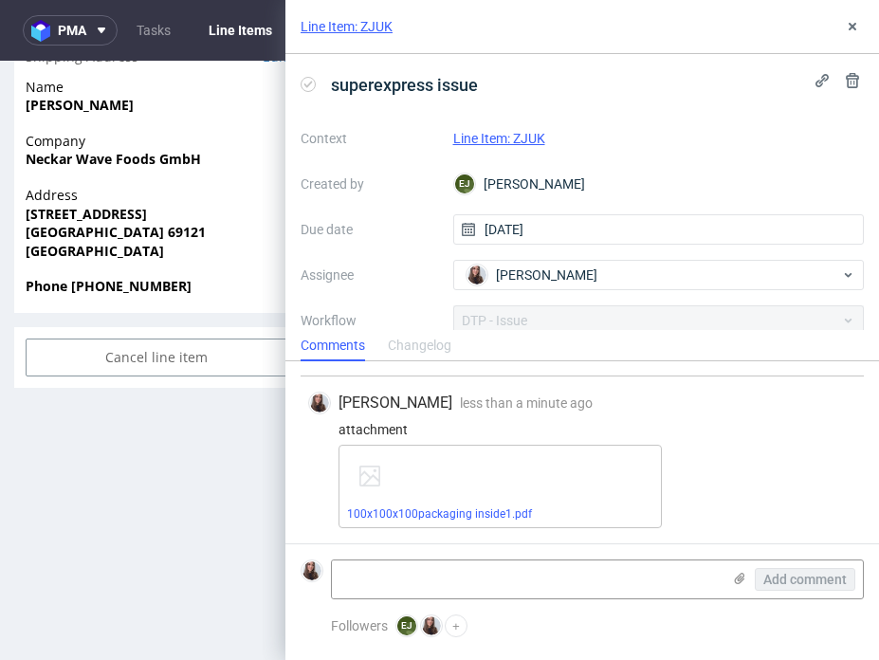
click at [517, 136] on link "Line Item: ZJUK" at bounding box center [499, 138] width 92 height 15
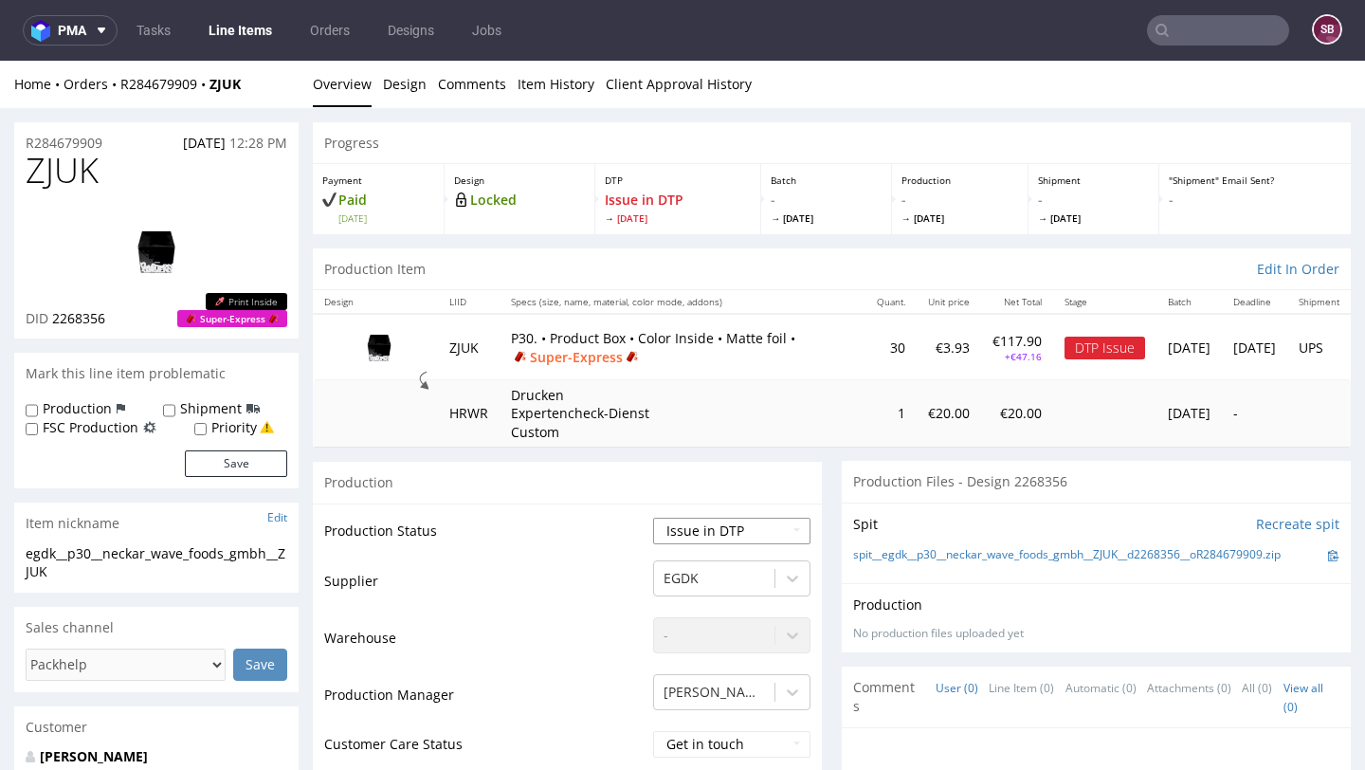
click at [738, 529] on select "Waiting for Artwork Waiting for Diecut Waiting for Mockup Waiting for DTP Waiti…" at bounding box center [731, 531] width 157 height 27
select select "back_for_dtp"
click at [653, 518] on select "Waiting for Artwork Waiting for Diecut Waiting for Mockup Waiting for DTP Waiti…" at bounding box center [731, 531] width 157 height 27
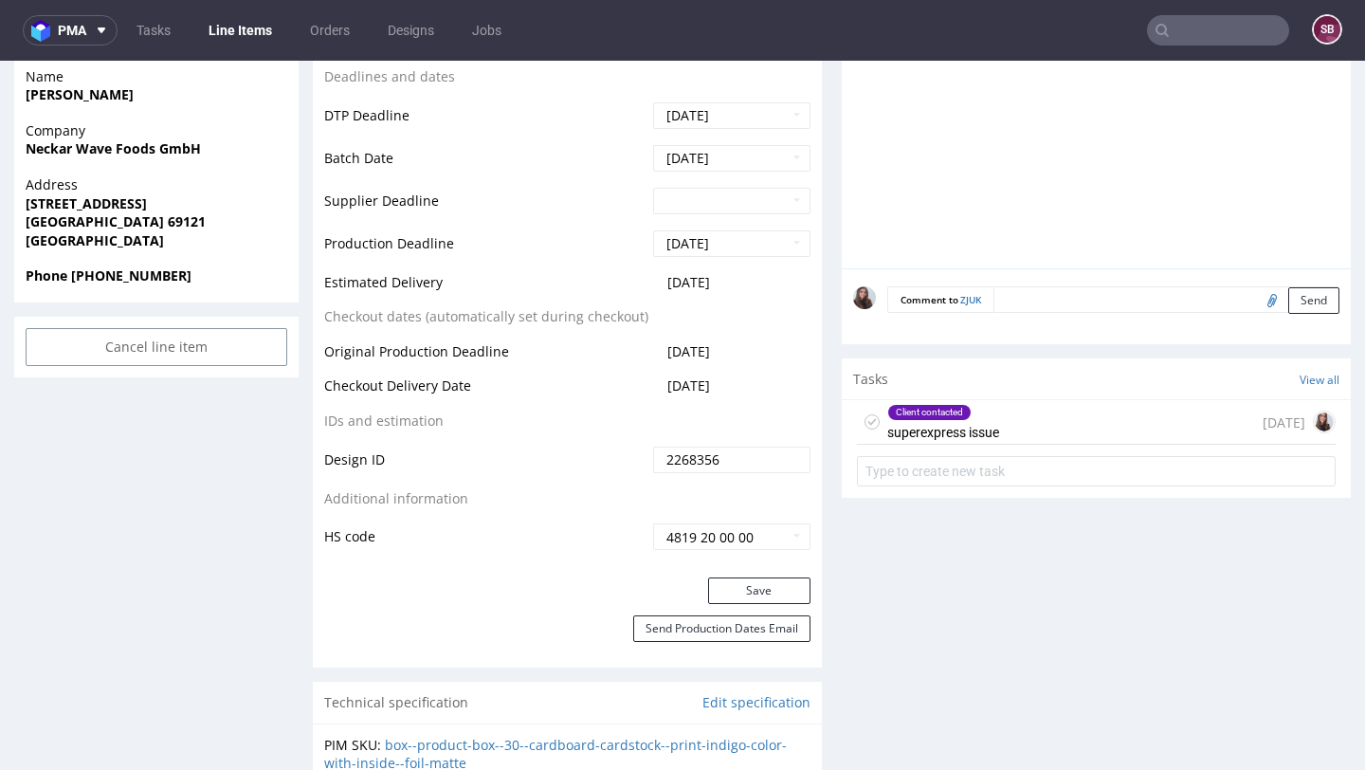
scroll to position [828, 0]
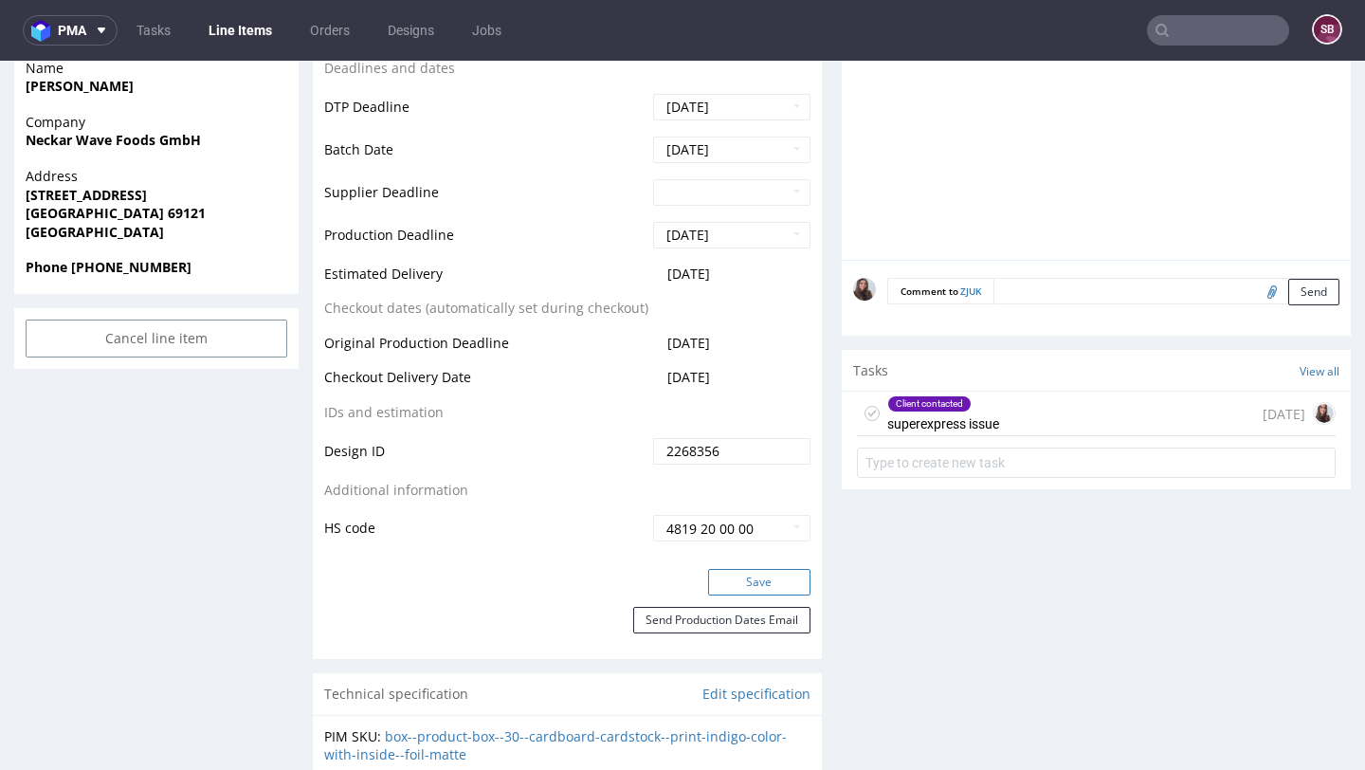
click at [754, 584] on button "Save" at bounding box center [759, 582] width 102 height 27
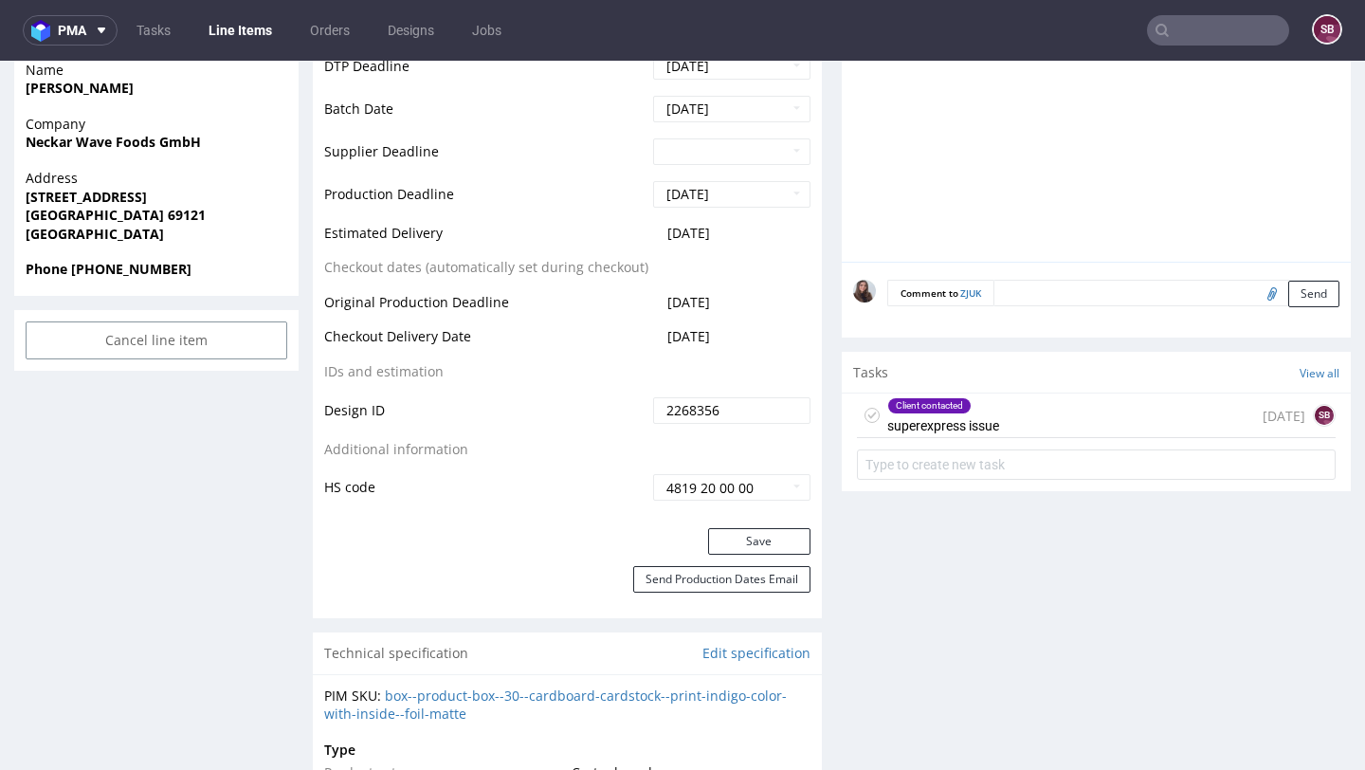
scroll to position [813, 0]
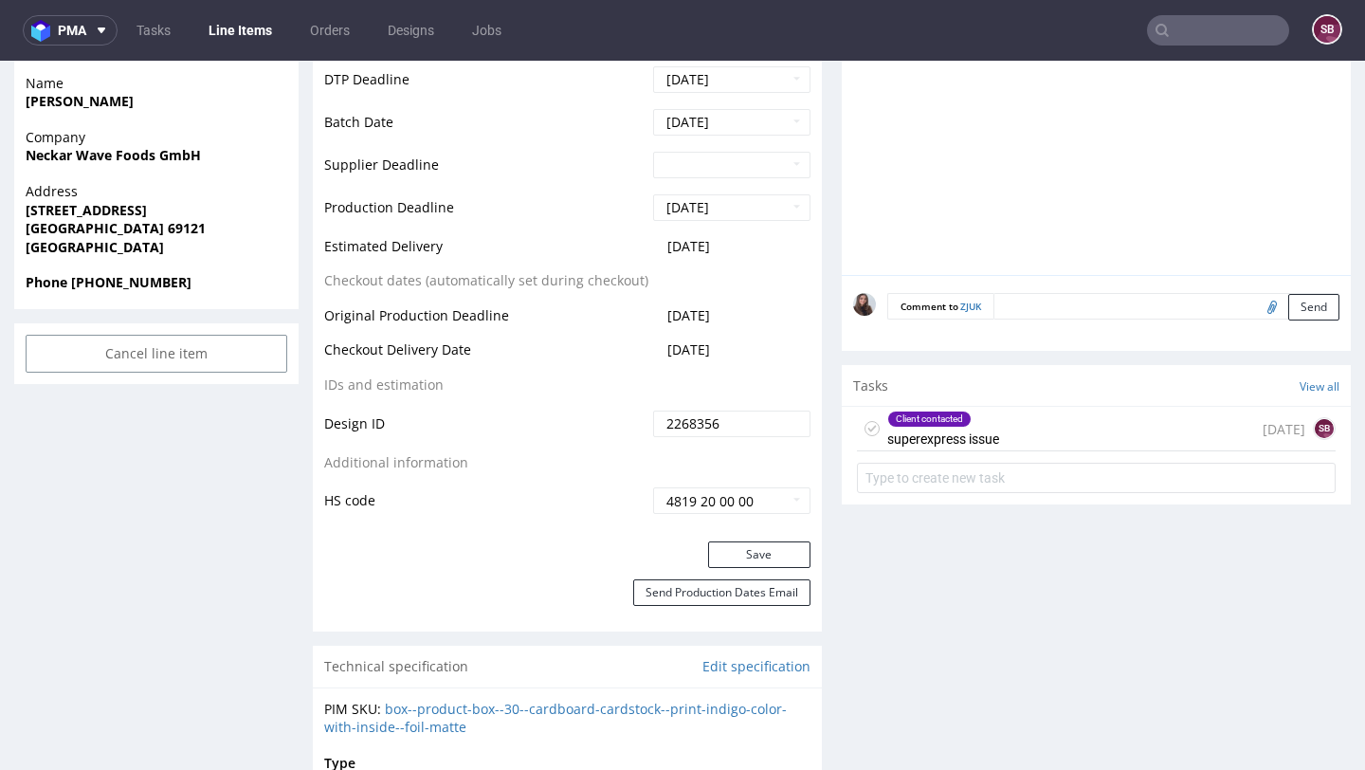
click at [878, 431] on div "Client contacted superexpress issue [DATE] SB" at bounding box center [1096, 429] width 479 height 45
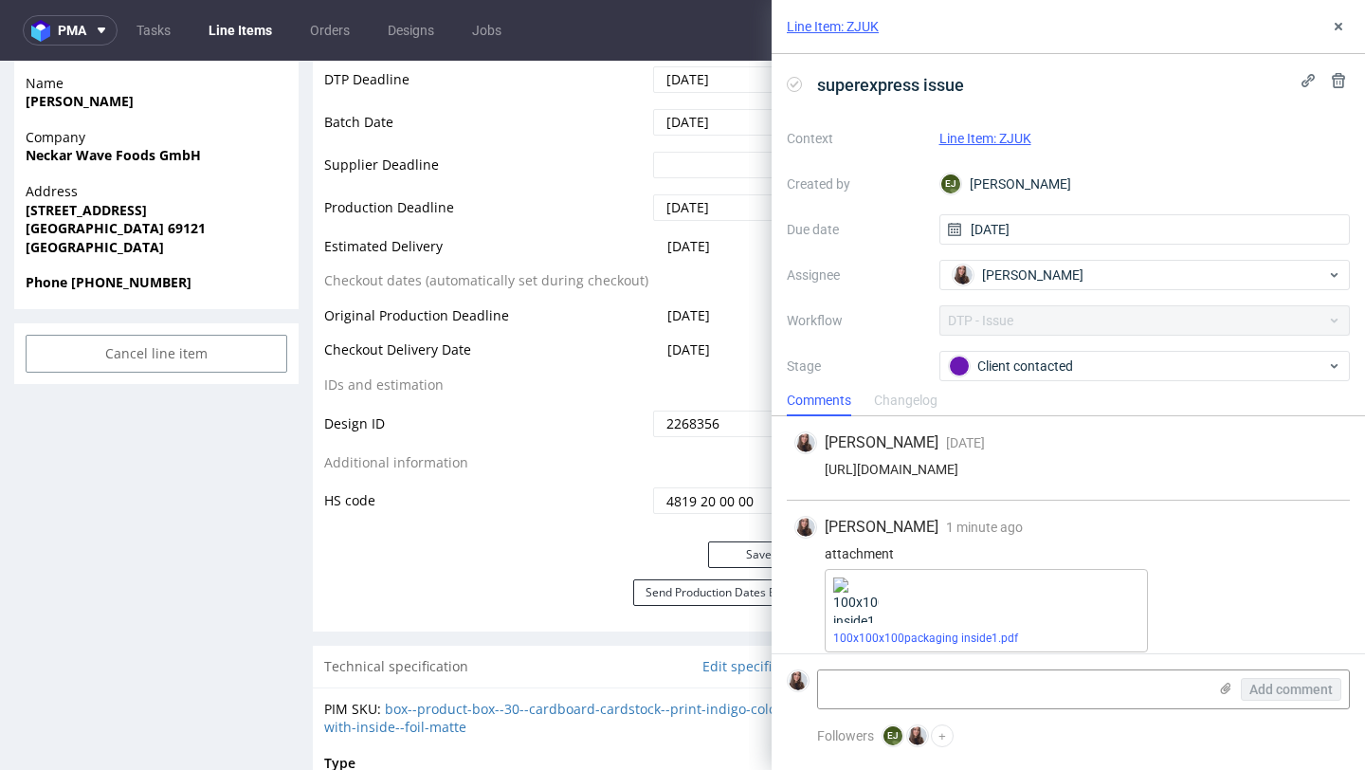
scroll to position [14, 0]
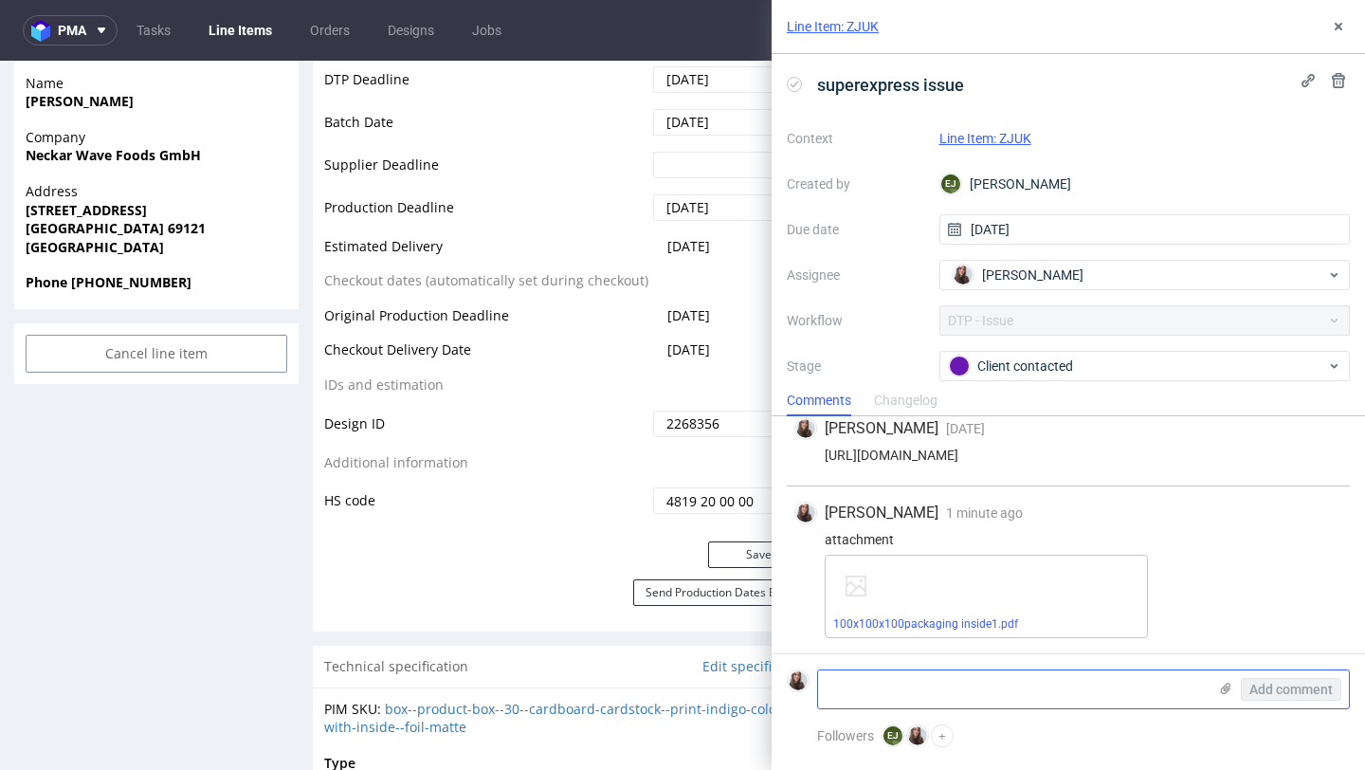
click at [878, 659] on textarea at bounding box center [1012, 689] width 389 height 38
type textarea "D"
click at [878, 25] on icon at bounding box center [1338, 26] width 15 height 15
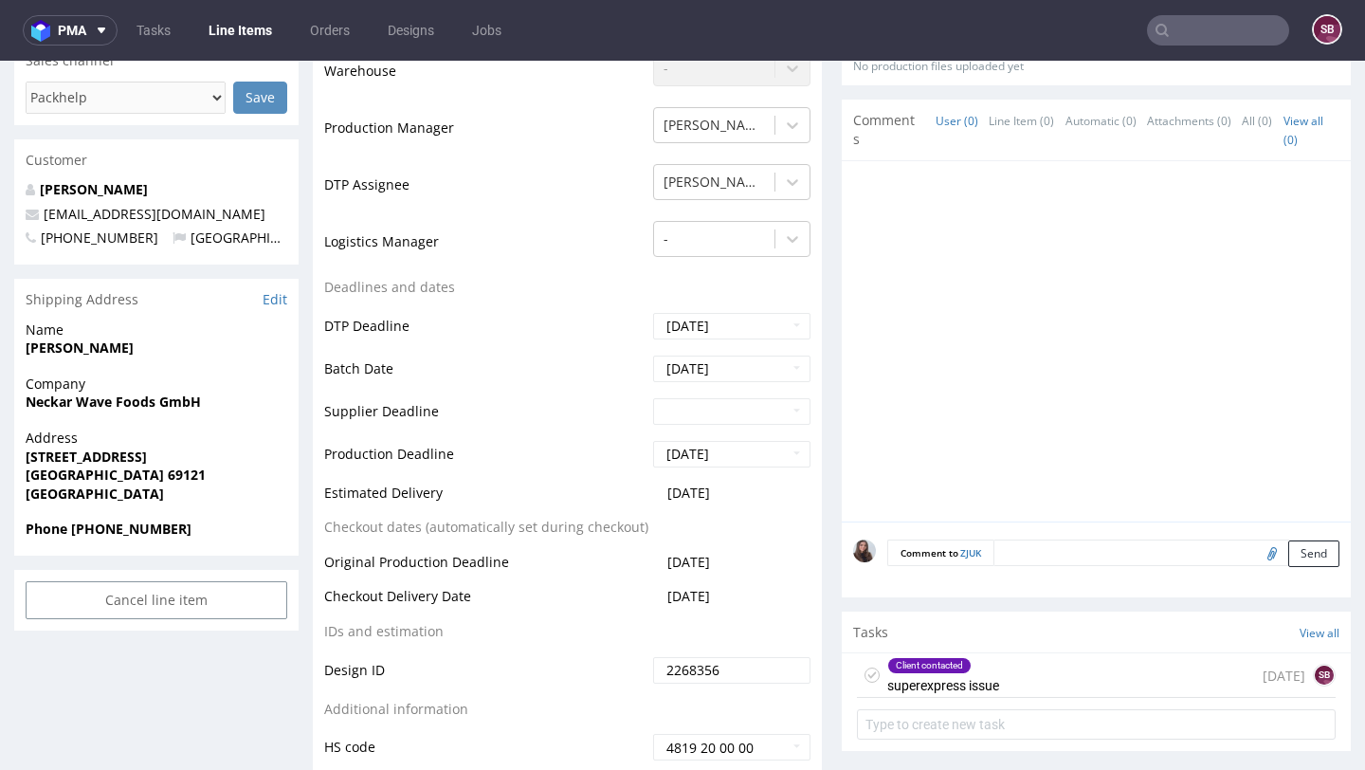
scroll to position [573, 0]
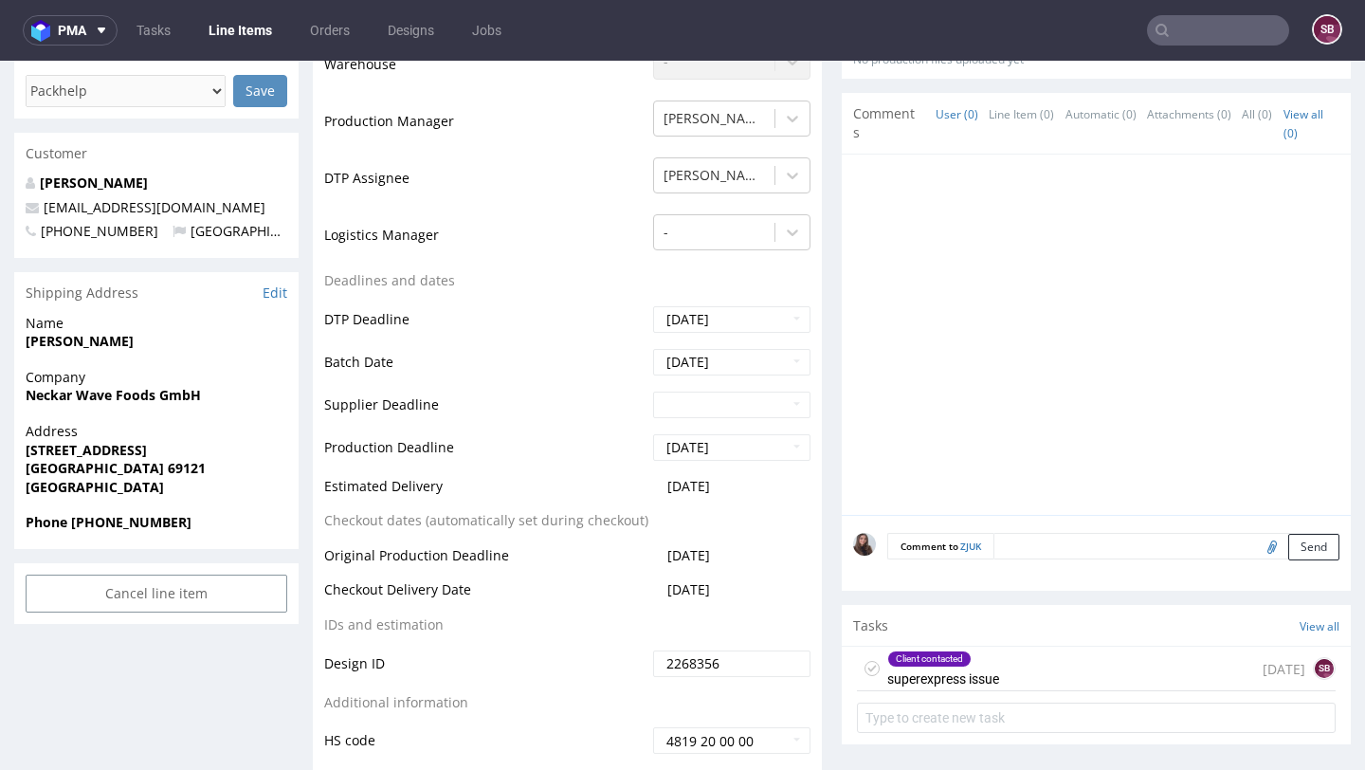
click at [780, 519] on table "Production Status Waiting for Artwork Waiting for Diecut Waiting for Mockup Wai…" at bounding box center [567, 348] width 486 height 813
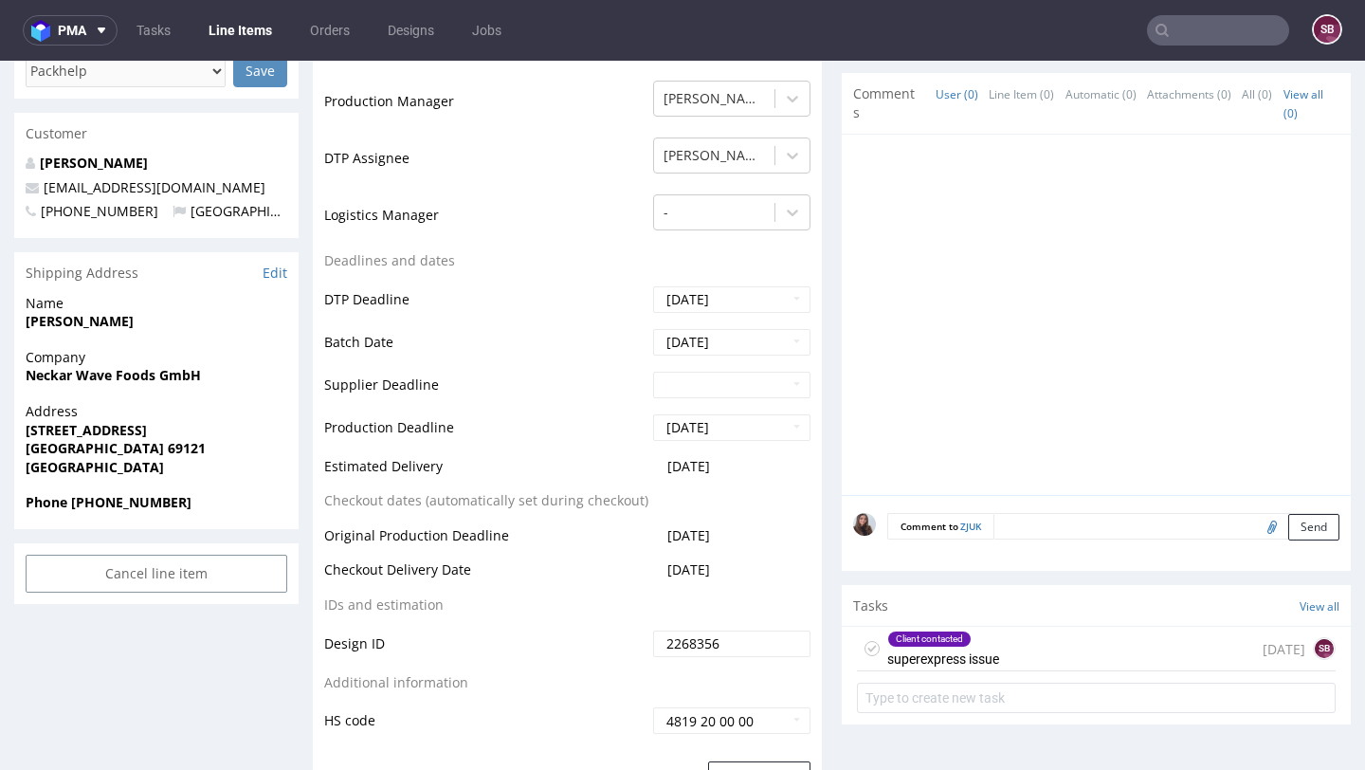
scroll to position [0, 0]
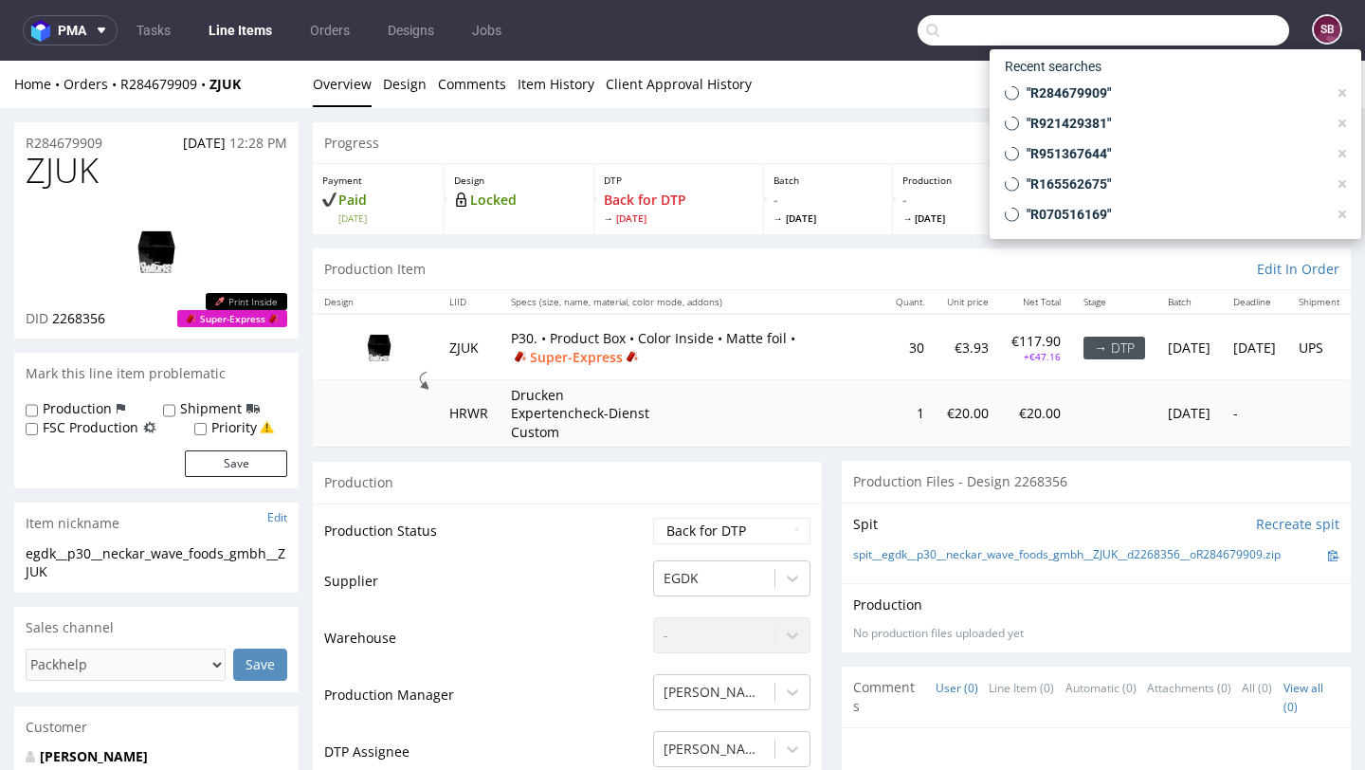
click at [878, 16] on input "text" at bounding box center [1104, 30] width 372 height 30
paste input "[EMAIL_ADDRESS][DOMAIN_NAME]"
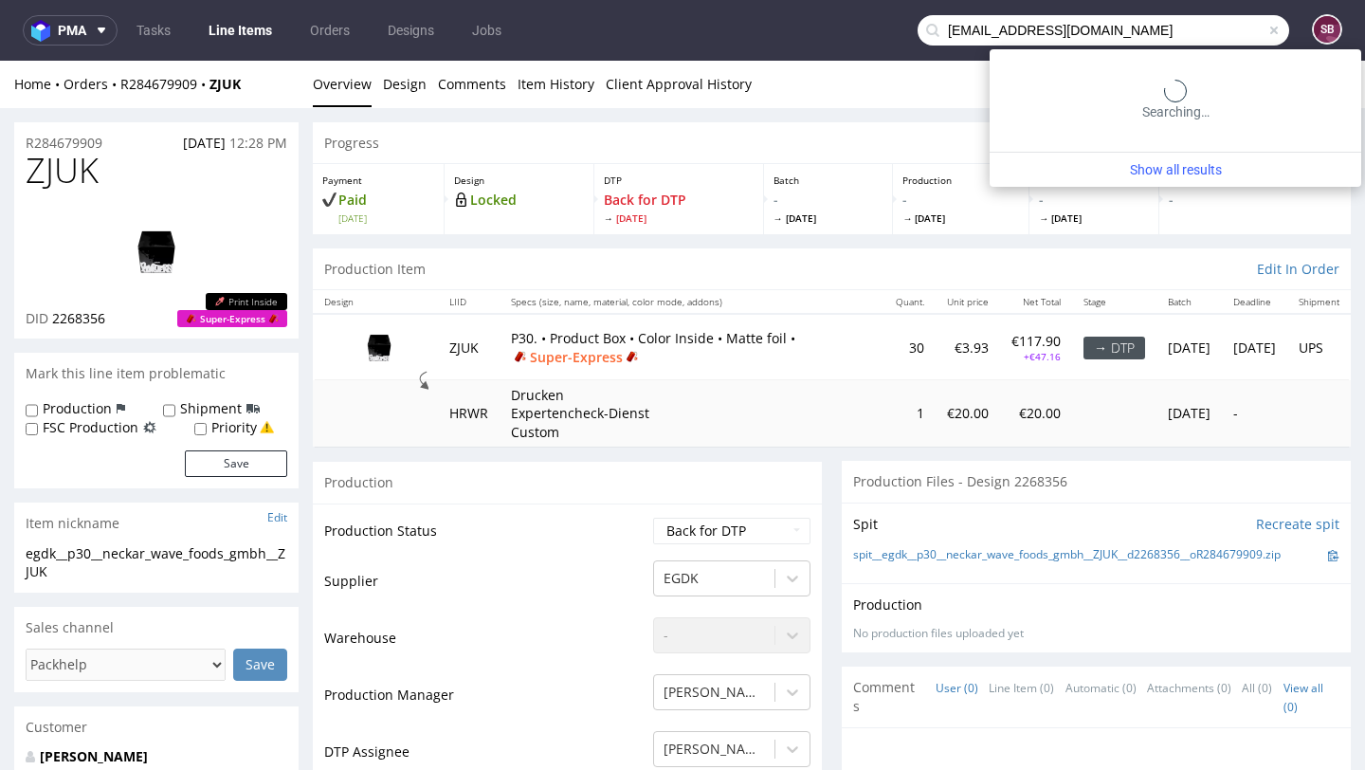
type input "[EMAIL_ADDRESS][DOMAIN_NAME]"
